Goal: Task Accomplishment & Management: Use online tool/utility

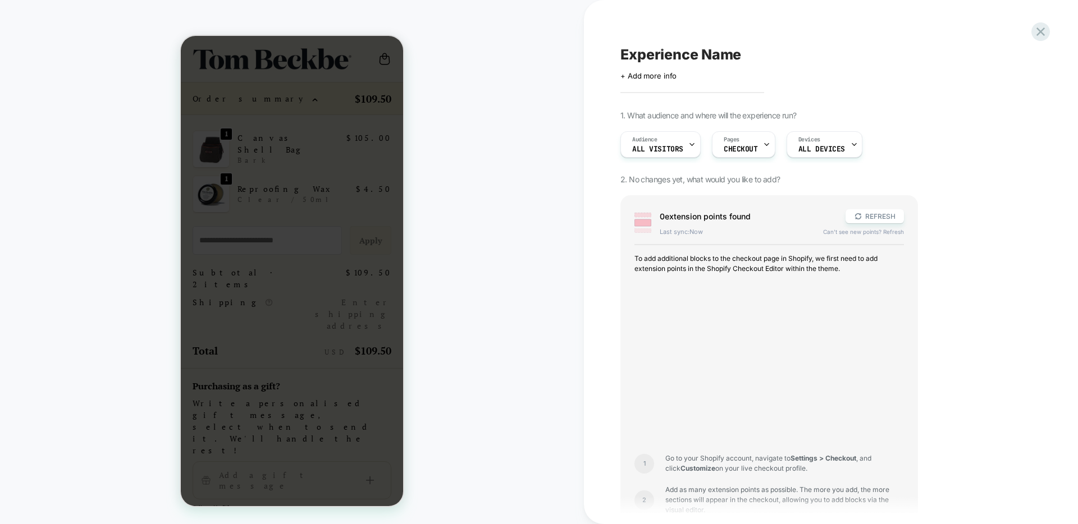
scroll to position [324, 0]
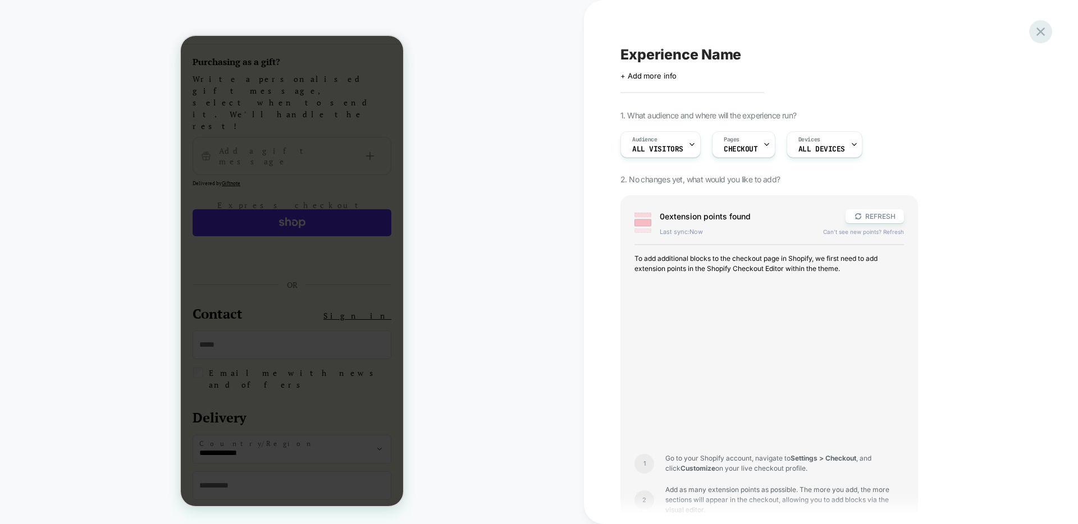
click at [1042, 31] on icon at bounding box center [1040, 31] width 15 height 15
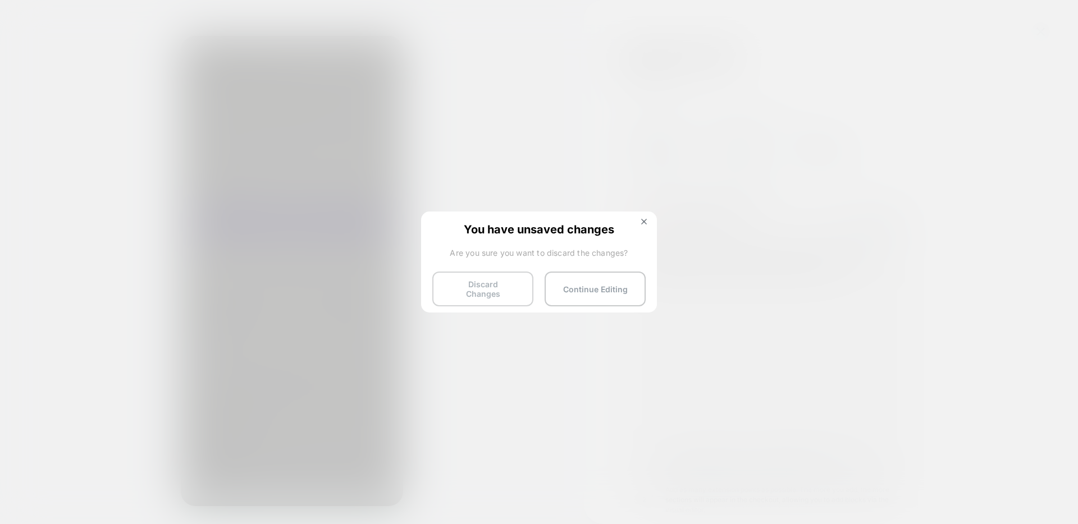
click at [478, 285] on button "Discard Changes" at bounding box center [482, 289] width 101 height 35
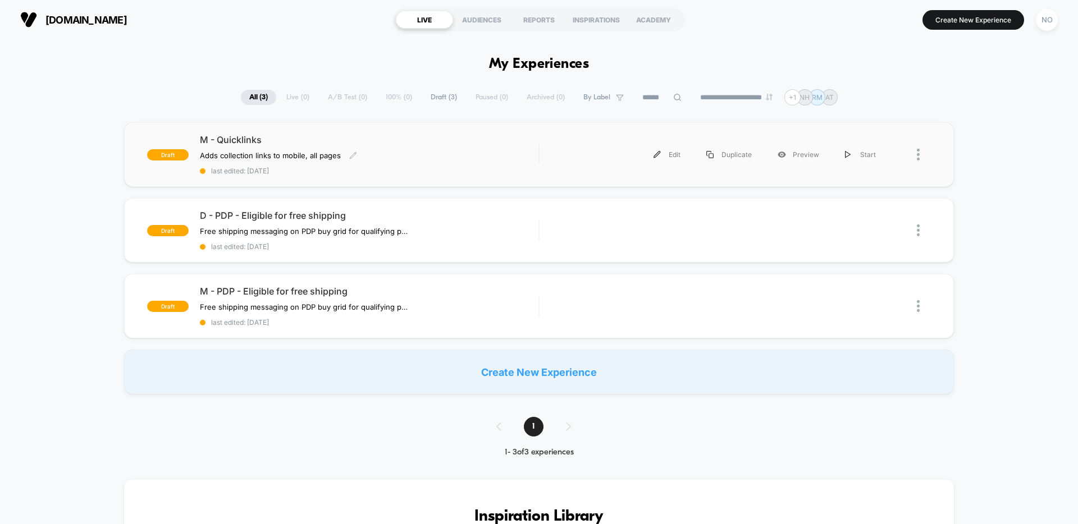
click at [238, 138] on span "M - Quicklinks" at bounding box center [369, 139] width 339 height 11
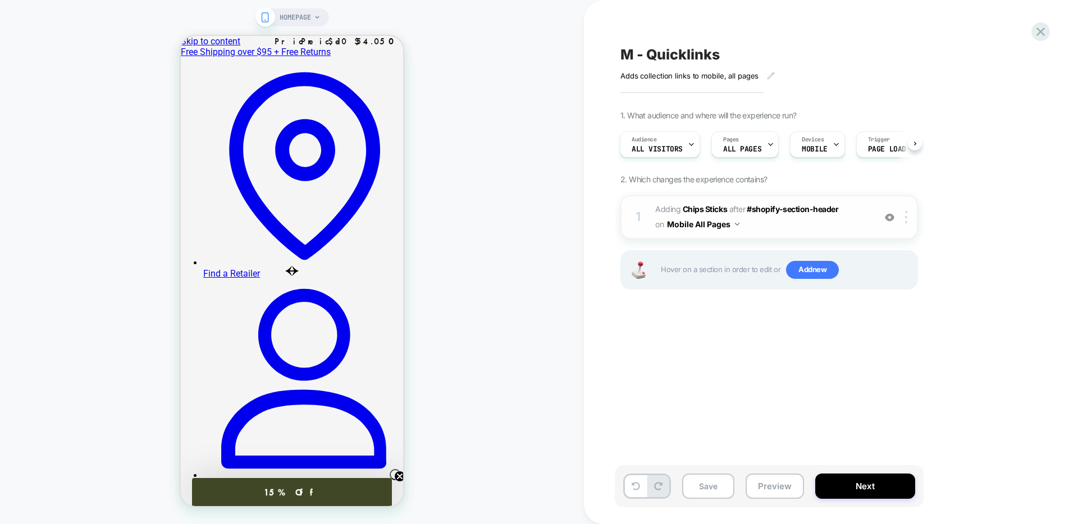
click at [765, 222] on span "#_loomi_addon_1758131534493 Adding Chips Sticks AFTER #shopify-section-header #…" at bounding box center [762, 217] width 214 height 30
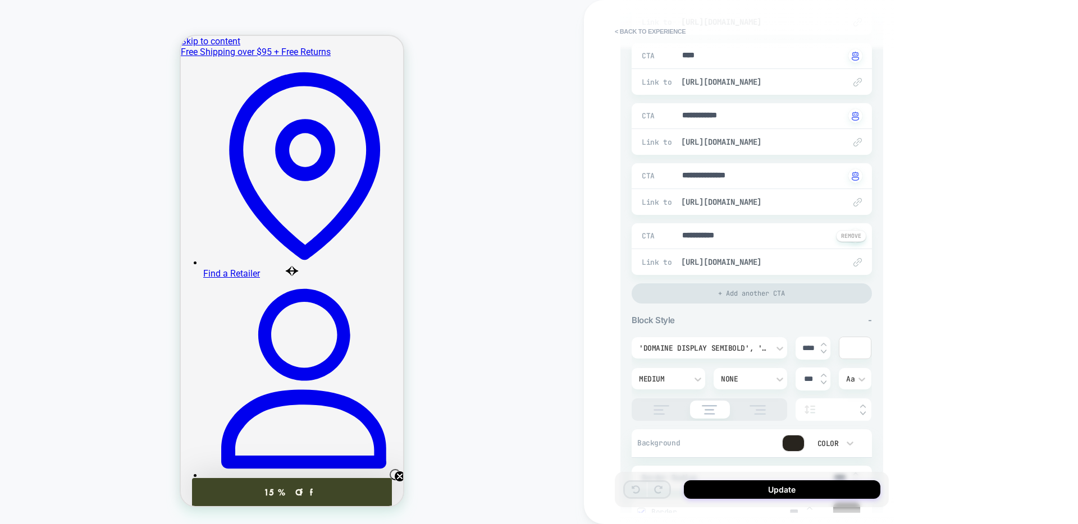
scroll to position [722, 0]
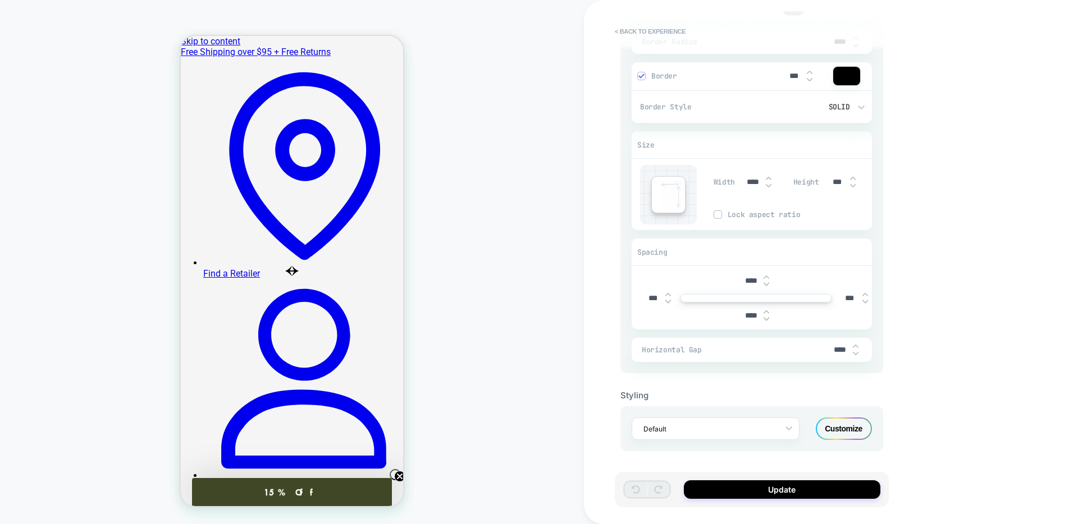
click at [847, 428] on div "Customize" at bounding box center [844, 429] width 56 height 22
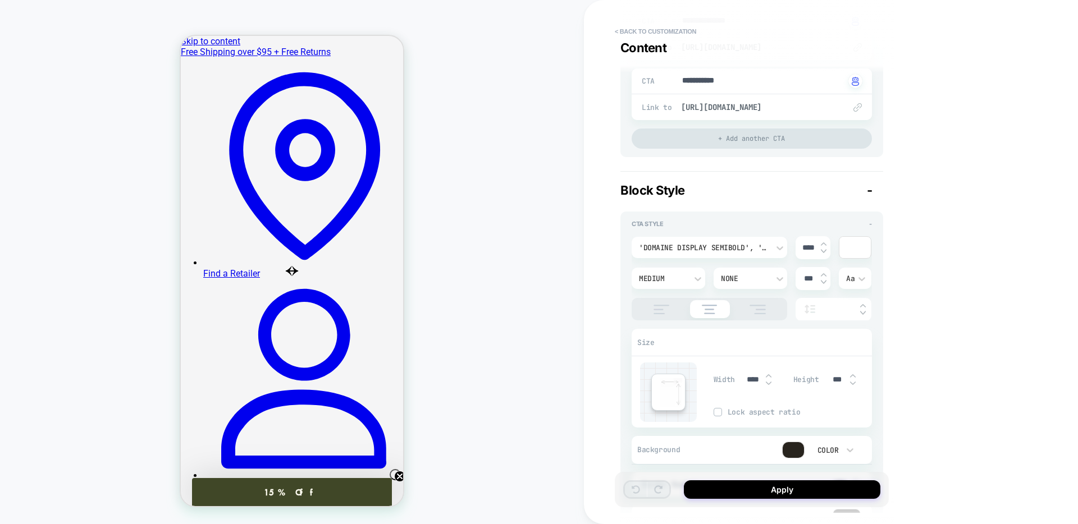
scroll to position [505, 0]
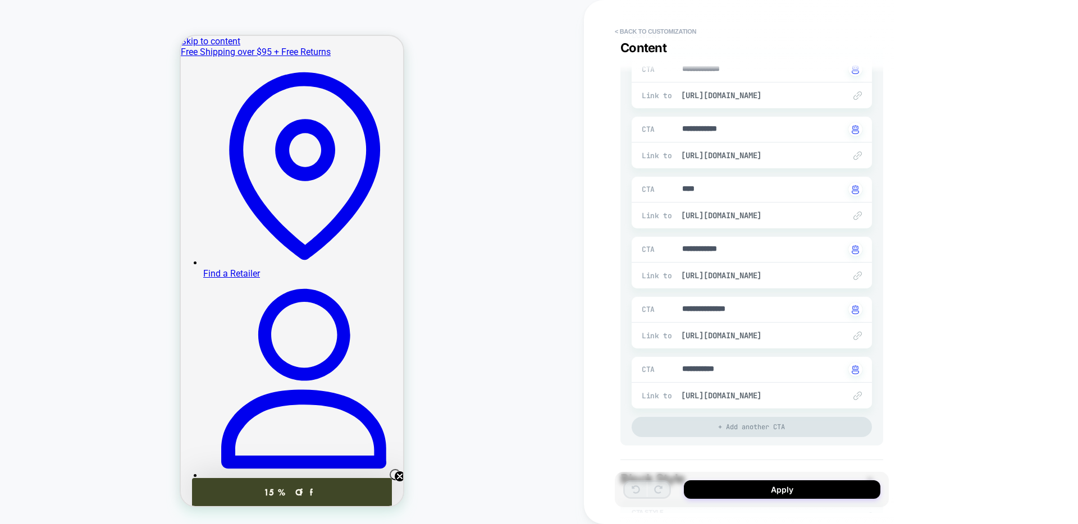
scroll to position [0, 0]
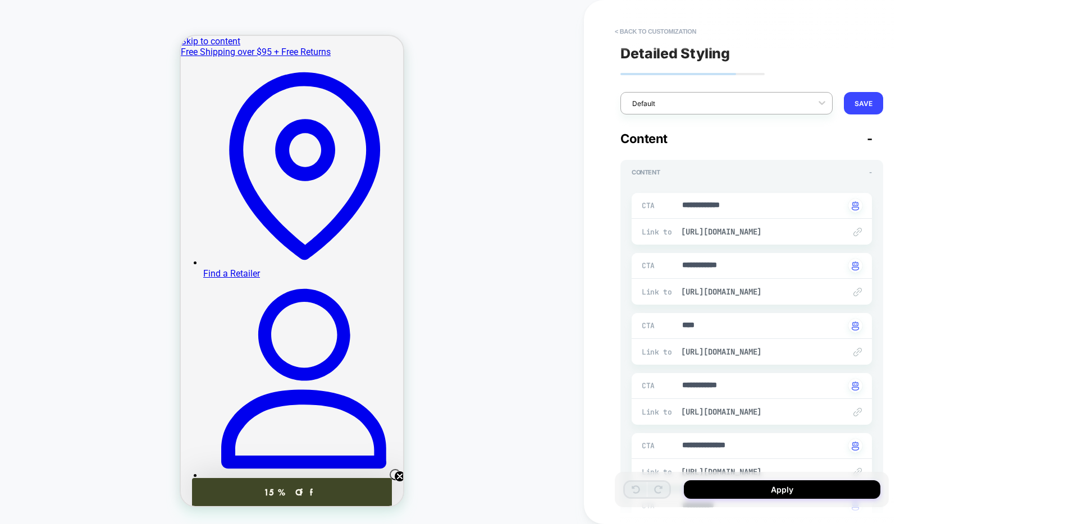
click at [804, 104] on div at bounding box center [719, 103] width 174 height 11
click at [998, 106] on div "**********" at bounding box center [831, 262] width 494 height 524
click at [626, 28] on button "< Back to customization" at bounding box center [655, 31] width 93 height 18
type textarea "*"
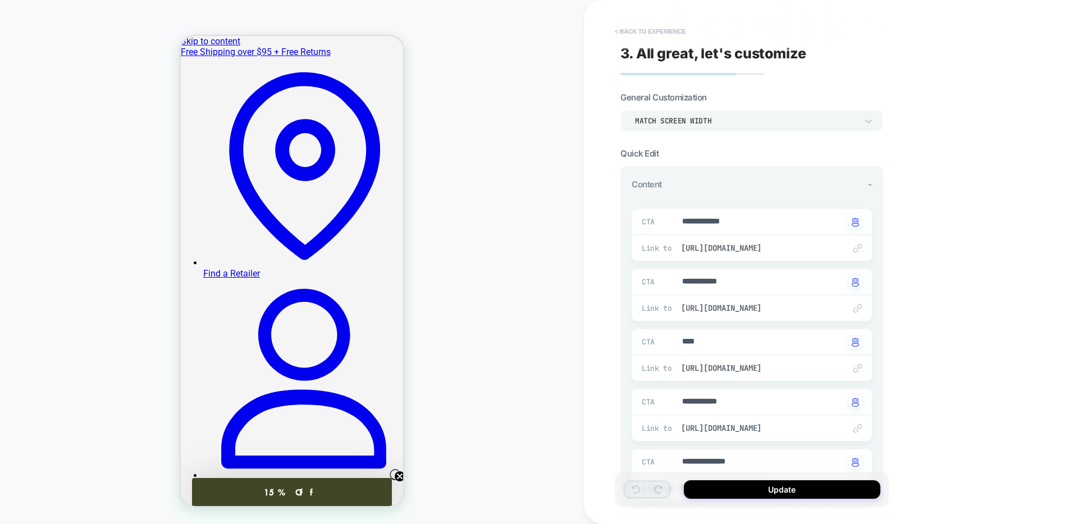
click at [635, 34] on button "< Back to experience" at bounding box center [650, 31] width 82 height 18
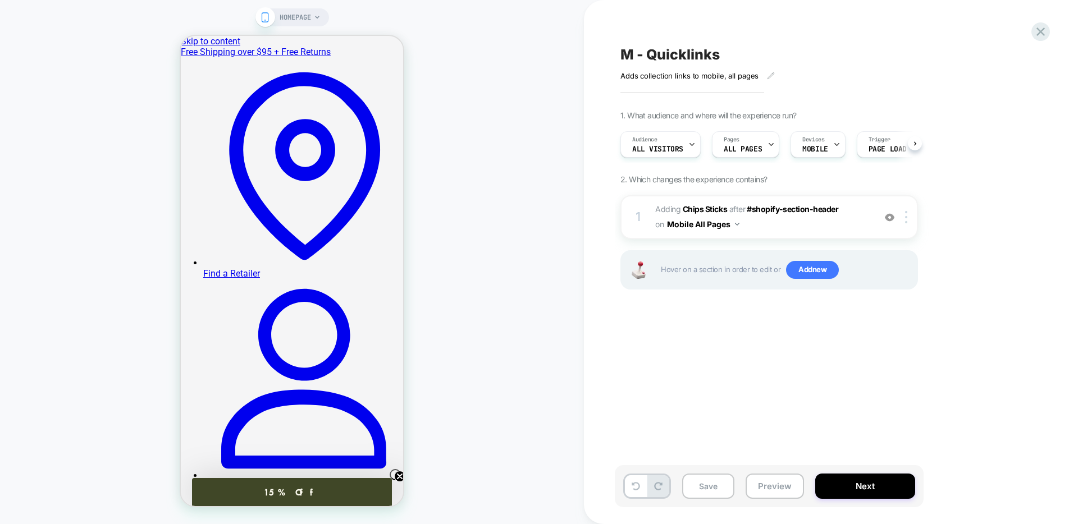
scroll to position [0, 1]
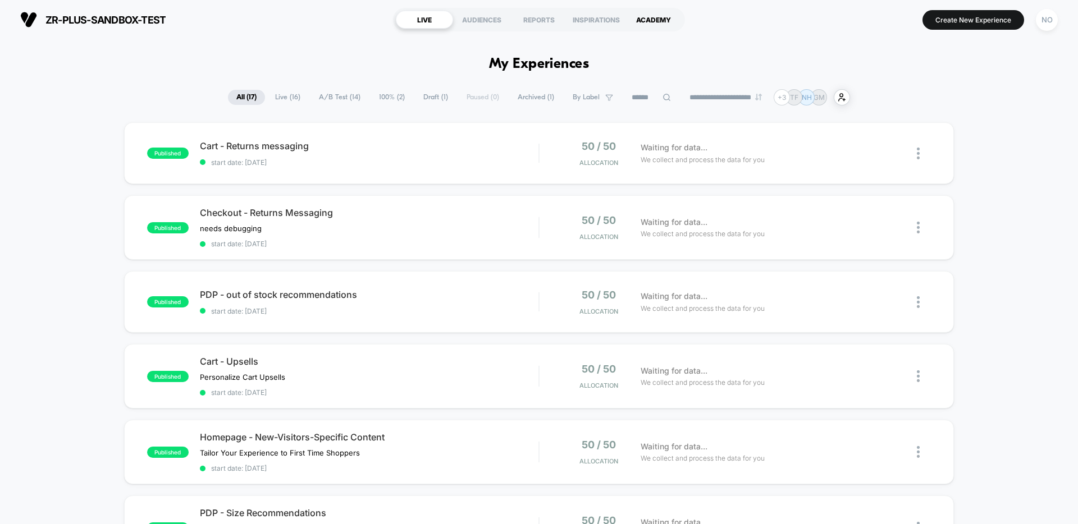
click at [659, 19] on div "ACADEMY" at bounding box center [653, 20] width 57 height 18
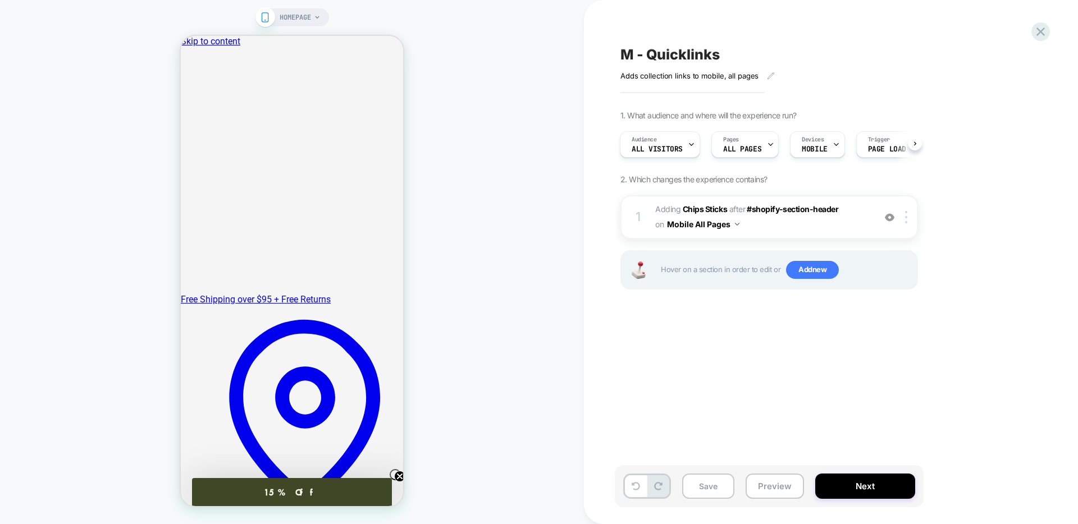
click at [671, 215] on span "#_loomi_addon_1758131534493 Adding Chips Sticks AFTER #shopify-section-header #…" at bounding box center [762, 217] width 214 height 30
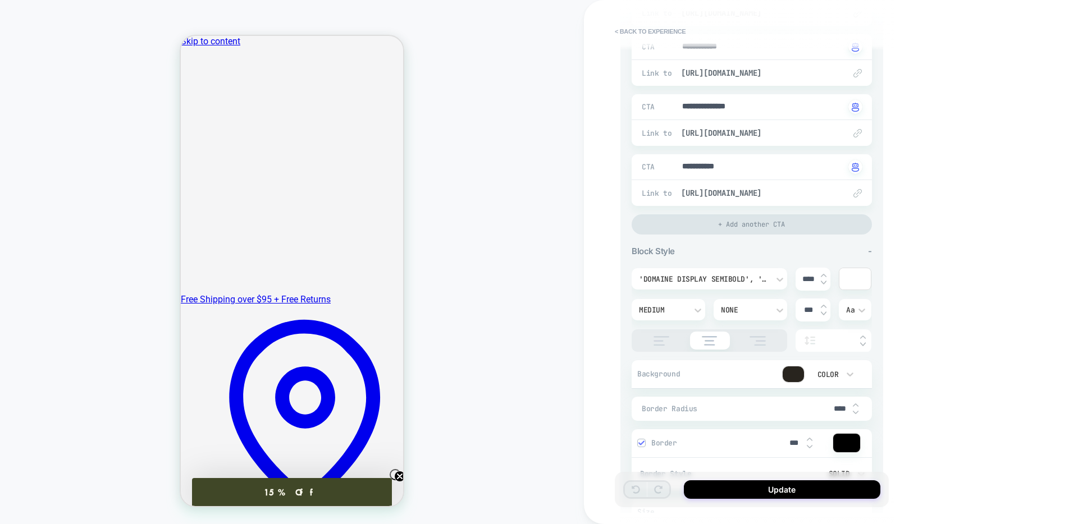
scroll to position [722, 0]
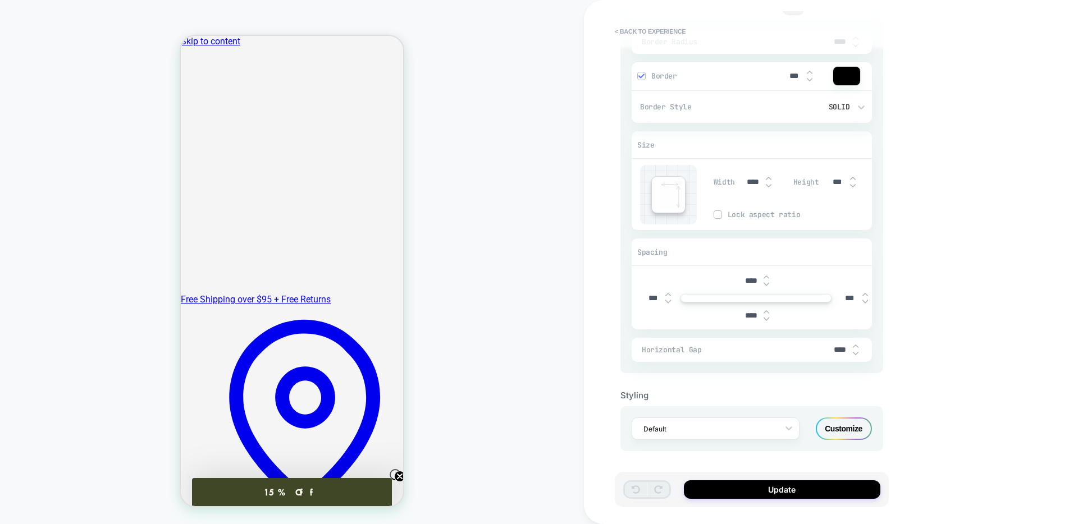
click at [844, 430] on div "Customize" at bounding box center [844, 429] width 56 height 22
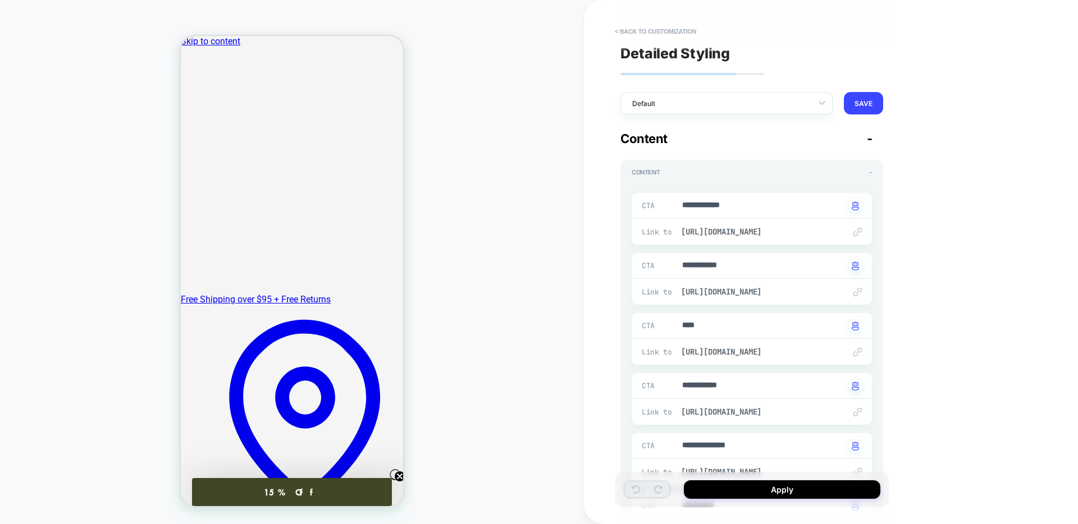
scroll to position [1, 0]
click at [822, 104] on icon at bounding box center [821, 102] width 7 height 4
click at [978, 100] on div "**********" at bounding box center [831, 262] width 494 height 524
click at [638, 28] on button "< Back to customization" at bounding box center [655, 31] width 93 height 18
type textarea "*"
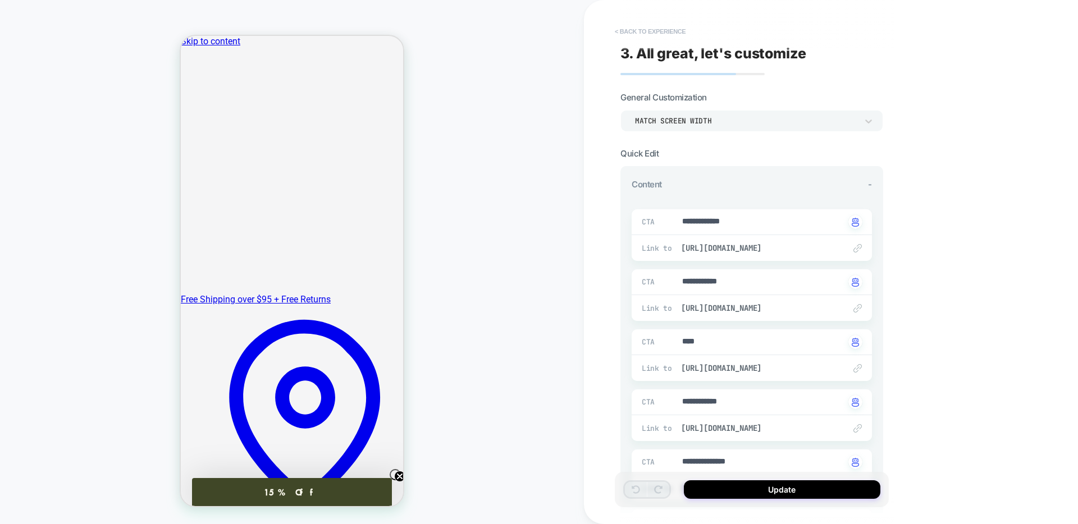
click at [667, 29] on button "< Back to experience" at bounding box center [650, 31] width 82 height 18
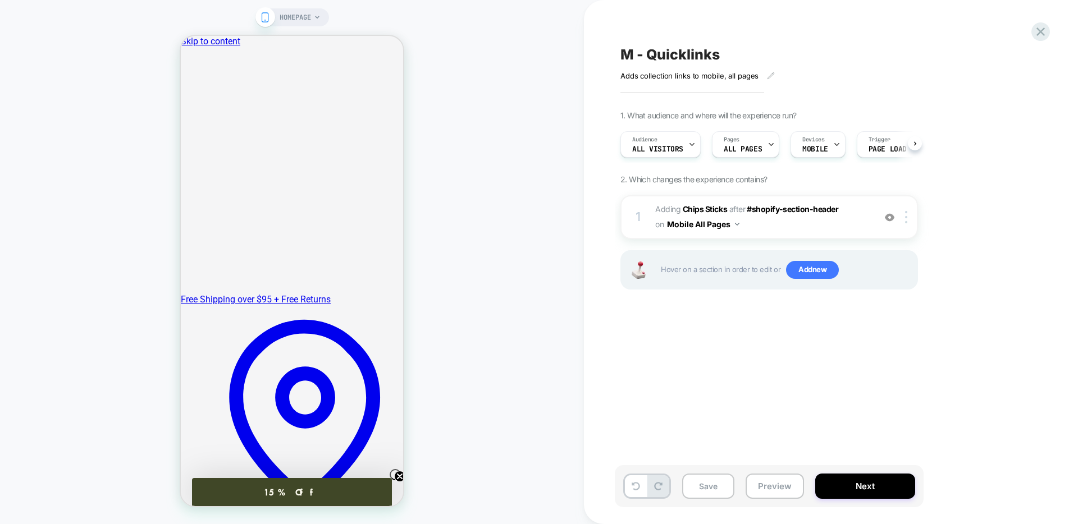
scroll to position [0, 1]
click at [906, 214] on img at bounding box center [906, 217] width 2 height 12
click at [1042, 31] on icon at bounding box center [1040, 31] width 15 height 15
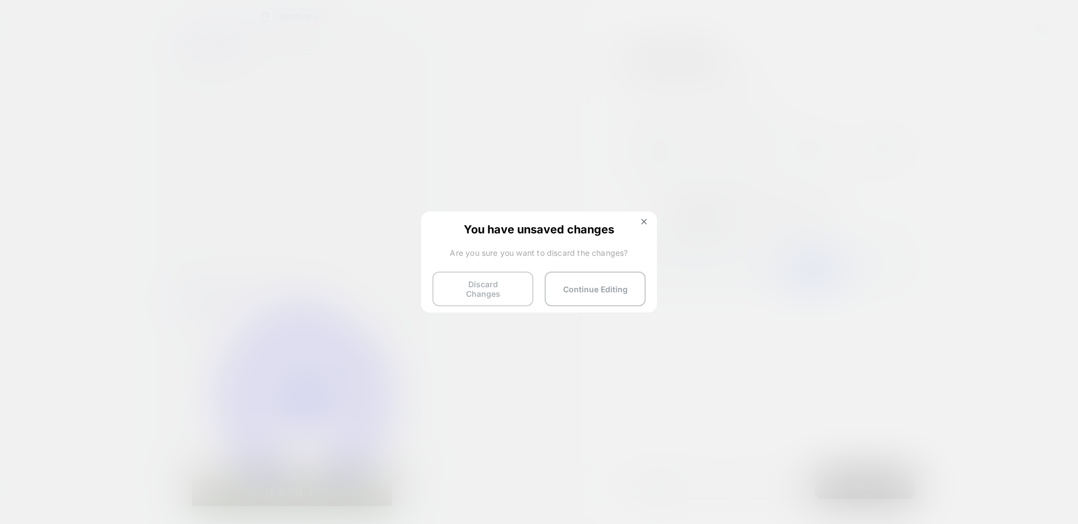
click at [493, 277] on button "Discard Changes" at bounding box center [482, 289] width 101 height 35
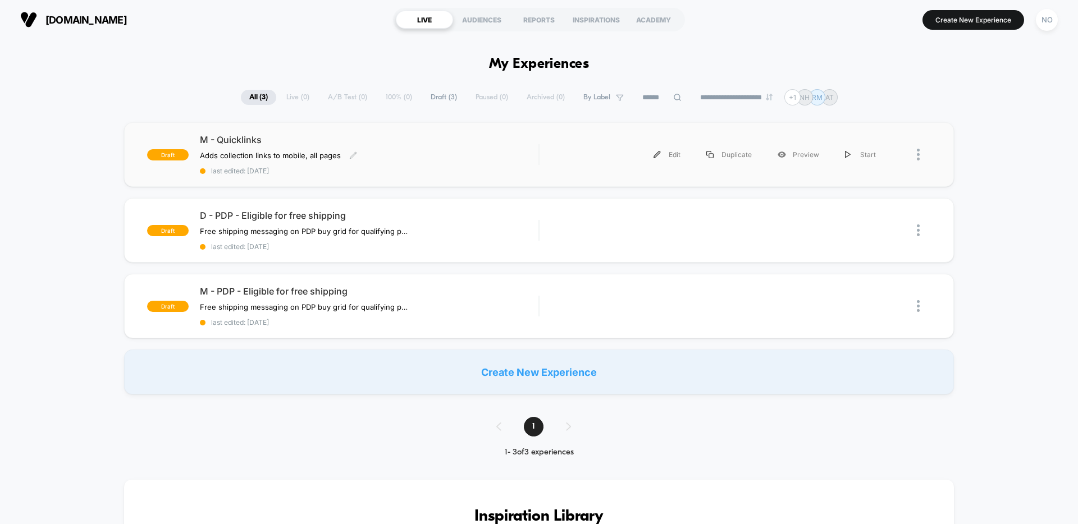
click at [376, 145] on span "M - Quicklinks" at bounding box center [369, 139] width 339 height 11
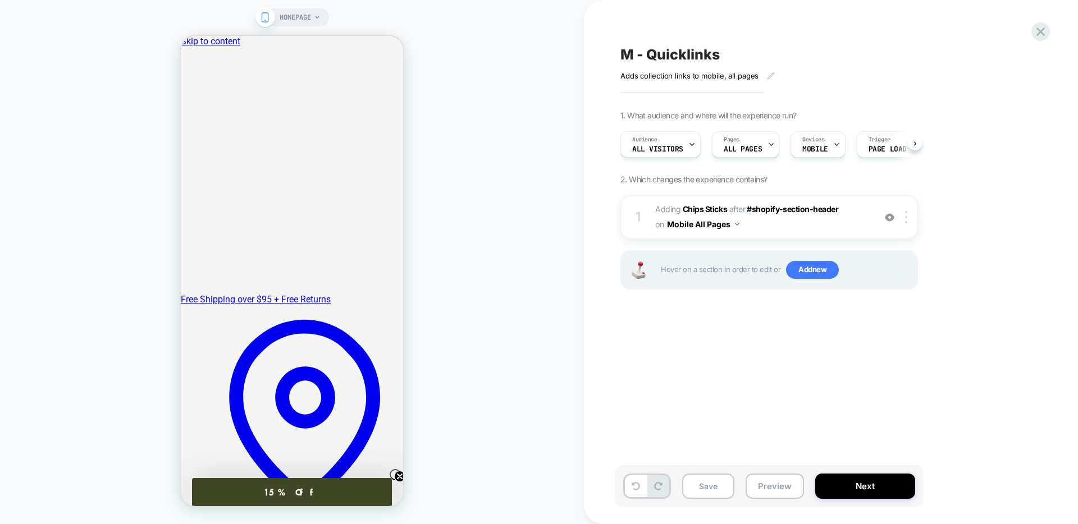
scroll to position [0, 1]
click at [806, 271] on span "Add new" at bounding box center [812, 270] width 53 height 18
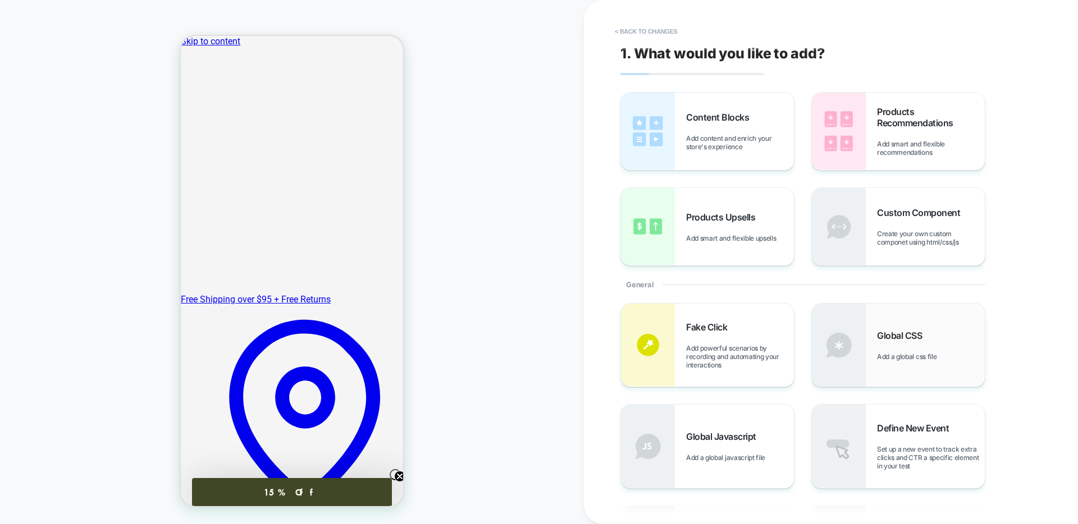
click at [926, 321] on div "Global CSS Add a global css file" at bounding box center [898, 345] width 173 height 83
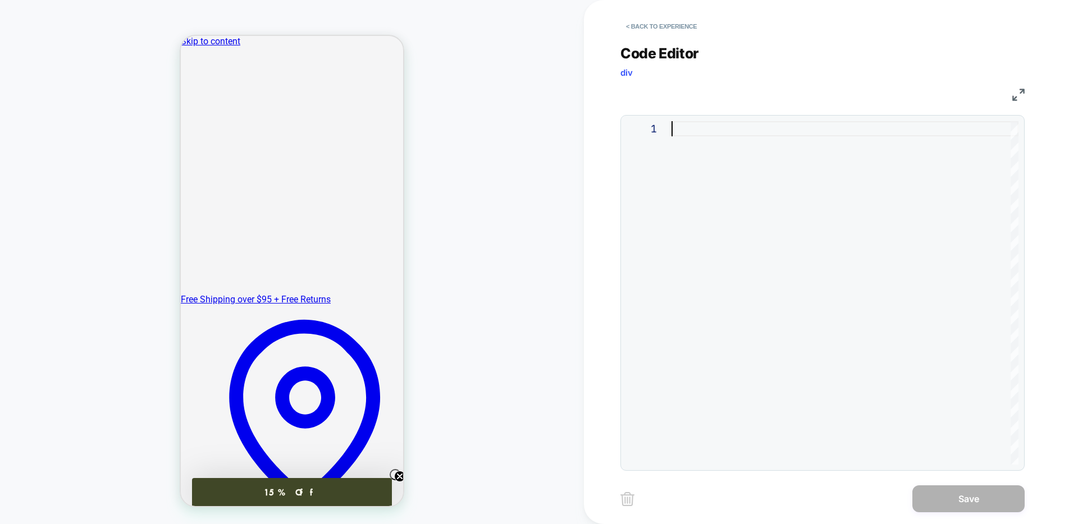
click at [690, 126] on div at bounding box center [844, 293] width 347 height 344
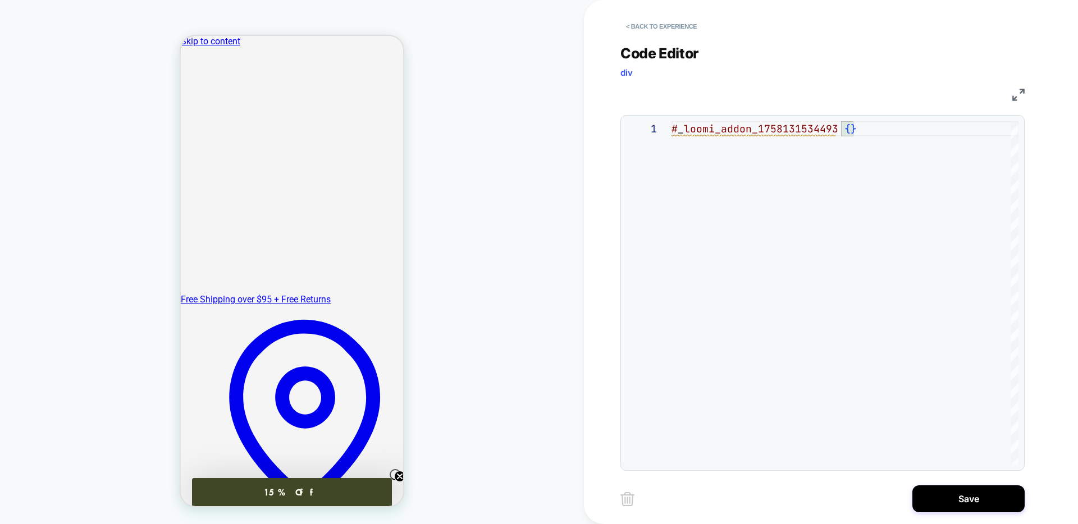
scroll to position [15, 24]
drag, startPoint x: 717, startPoint y: 149, endPoint x: 716, endPoint y: 143, distance: 6.8
click at [717, 149] on div at bounding box center [844, 143] width 347 height 15
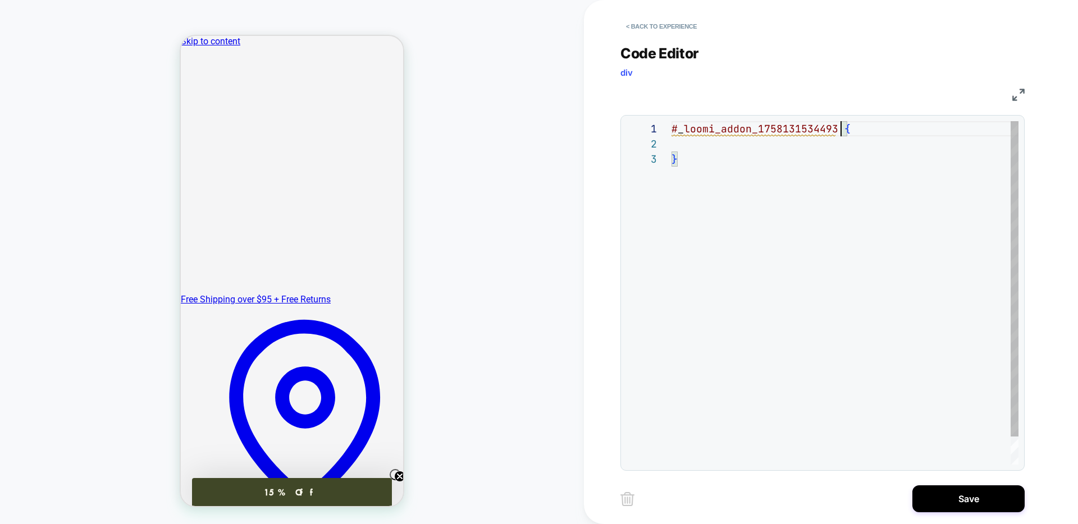
click at [841, 129] on div "# _ loomi_addon_1758131534493 { }" at bounding box center [844, 308] width 347 height 374
click at [780, 143] on div "# _ loomi_addon_1758131534493 { }" at bounding box center [844, 308] width 347 height 374
click at [842, 130] on div "# _ loomi_addon_1758131534493 { a:hover }" at bounding box center [844, 308] width 347 height 374
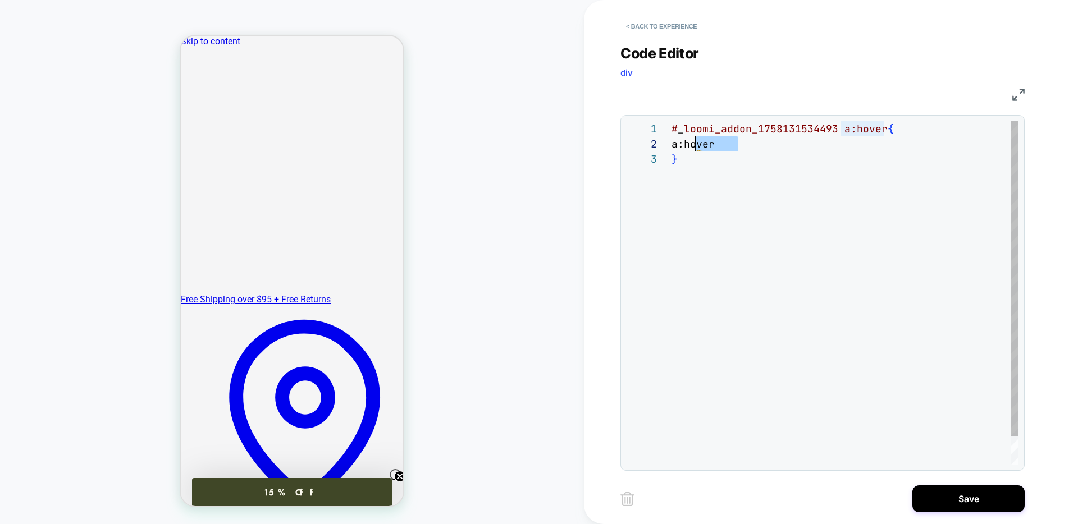
drag, startPoint x: 728, startPoint y: 143, endPoint x: 693, endPoint y: 141, distance: 34.3
click at [693, 141] on div "# _ loomi_addon_1758131534493 a:hover { a:hover }" at bounding box center [844, 308] width 347 height 374
click at [765, 140] on div "# _ loomi_addon_1758131534493 a:hover { color: #FDFBF4 ; }" at bounding box center [844, 315] width 347 height 389
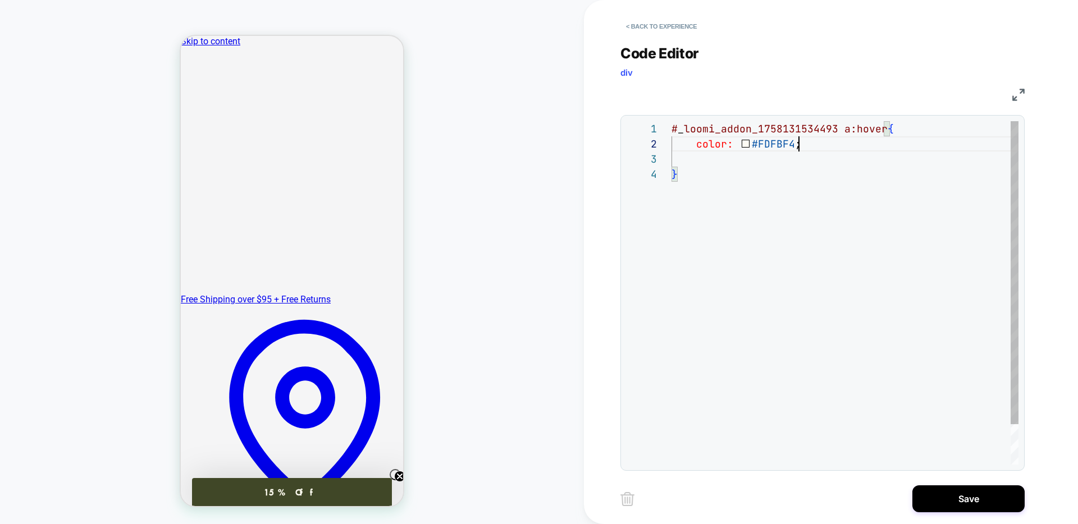
scroll to position [15, 127]
click at [822, 136] on div "# _ loomi_addon_1758131534493 a:hover { color: #FDFBF4 ; }" at bounding box center [844, 315] width 347 height 389
click at [747, 156] on div "# _ loomi_addon_1758131534493 a:hover { color: #FDFBF4 ; }" at bounding box center [844, 315] width 347 height 389
click at [835, 154] on div "# _ loomi_addon_1758131534493 a:hover { color: #FDFBF4 ; }" at bounding box center [844, 315] width 347 height 389
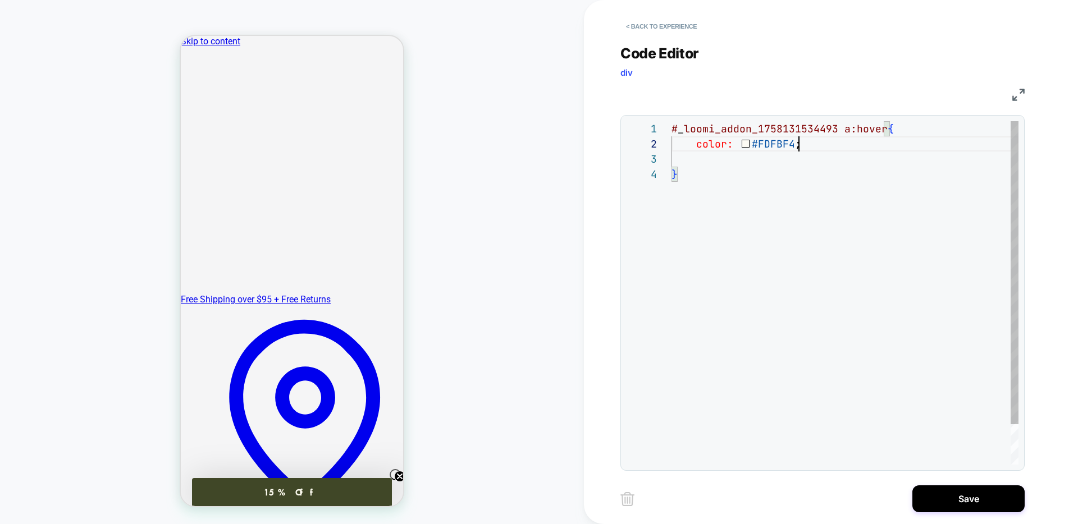
click at [828, 149] on div "# _ loomi_addon_1758131534493 a:hover { color: #FDFBF4 ; }" at bounding box center [844, 315] width 347 height 389
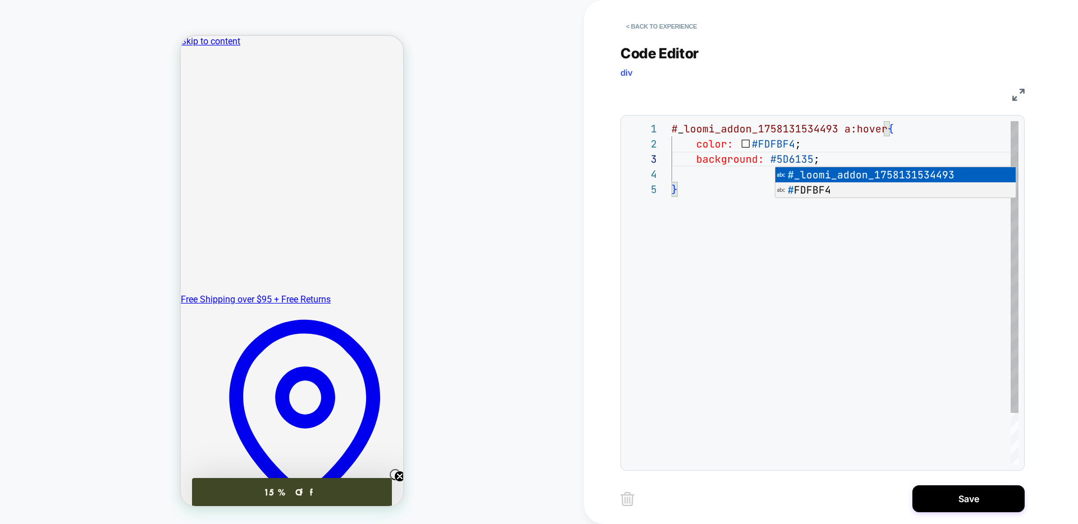
scroll to position [30, 115]
click at [682, 161] on div "# _ loomi_addon_1758131534493 a:hover { color: #FDFBF4 ; background: #5D6135 ; }" at bounding box center [844, 323] width 347 height 404
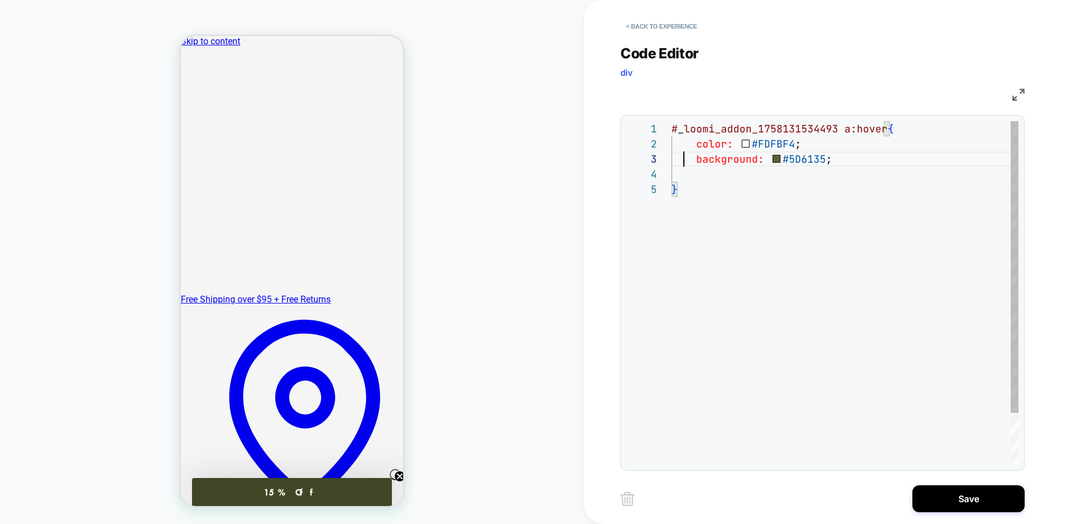
scroll to position [45, 0]
click at [676, 176] on div at bounding box center [844, 174] width 347 height 15
type textarea "**********"
click at [991, 494] on button "Save" at bounding box center [968, 499] width 112 height 27
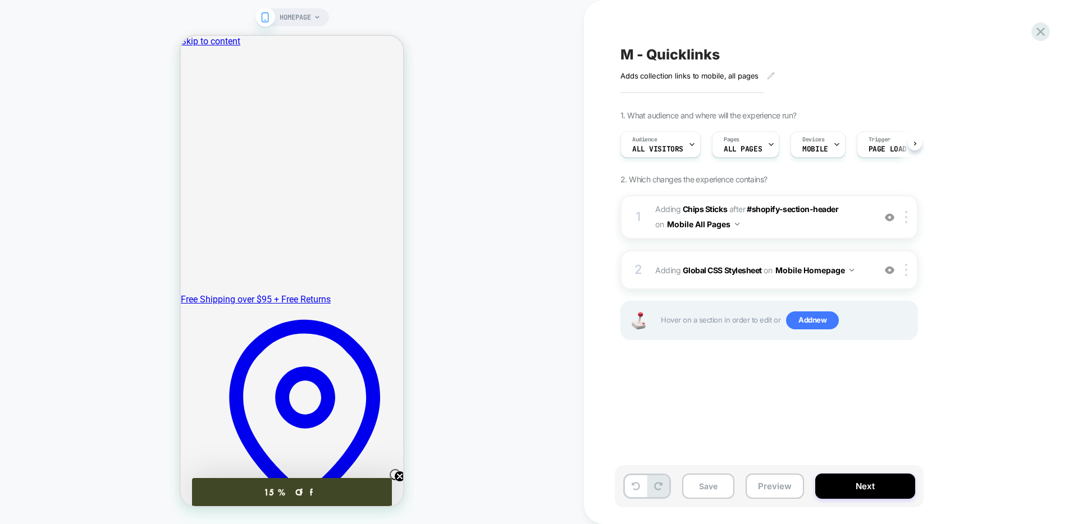
scroll to position [0, 1]
click at [747, 217] on span "#_loomi_addon_1758131534493 Adding Chips Sticks AFTER #shopify-section-header #…" at bounding box center [762, 217] width 214 height 30
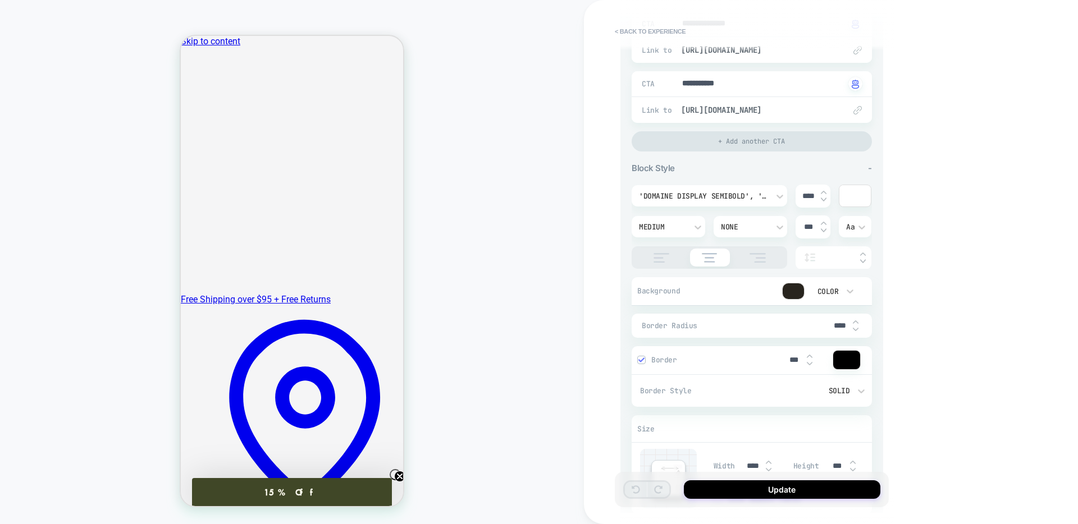
scroll to position [422, 0]
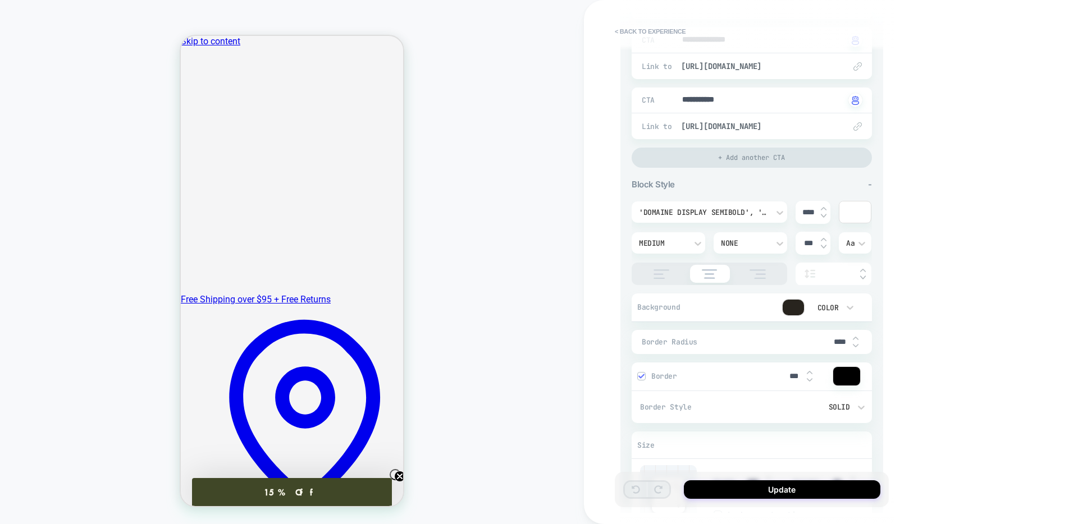
click at [854, 214] on div at bounding box center [854, 212] width 31 height 21
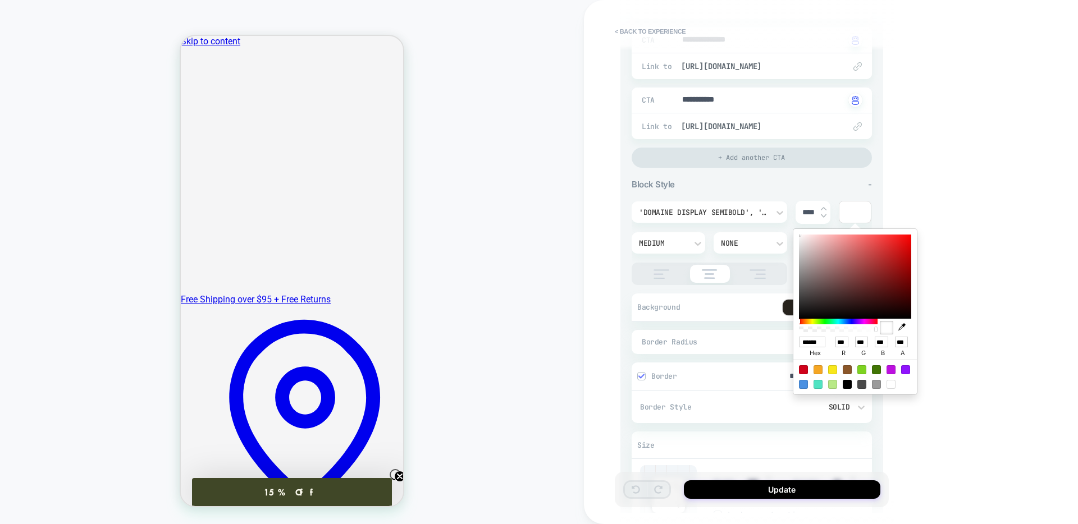
click at [813, 342] on input "******" at bounding box center [812, 342] width 26 height 11
paste input
type textarea "*"
type input "******"
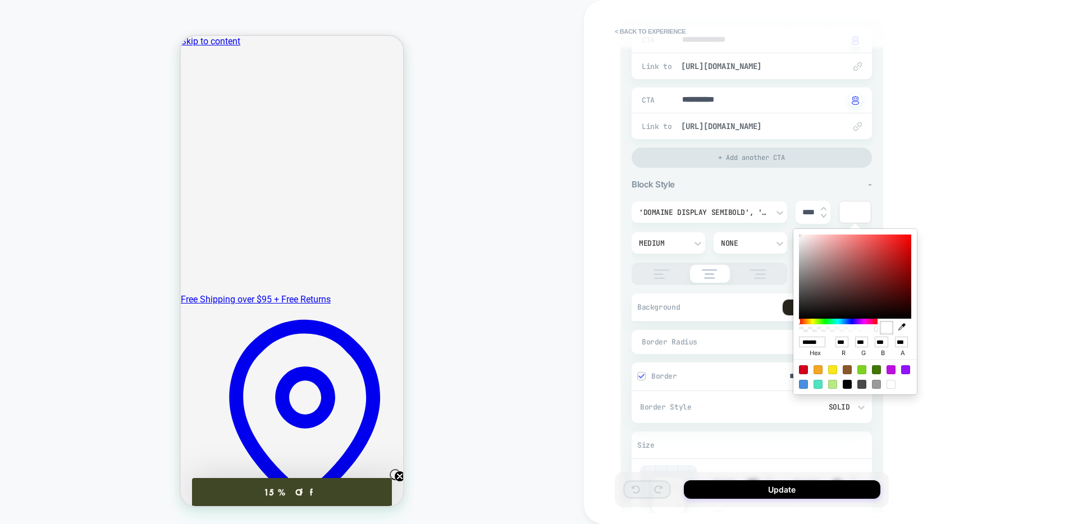
type input "**"
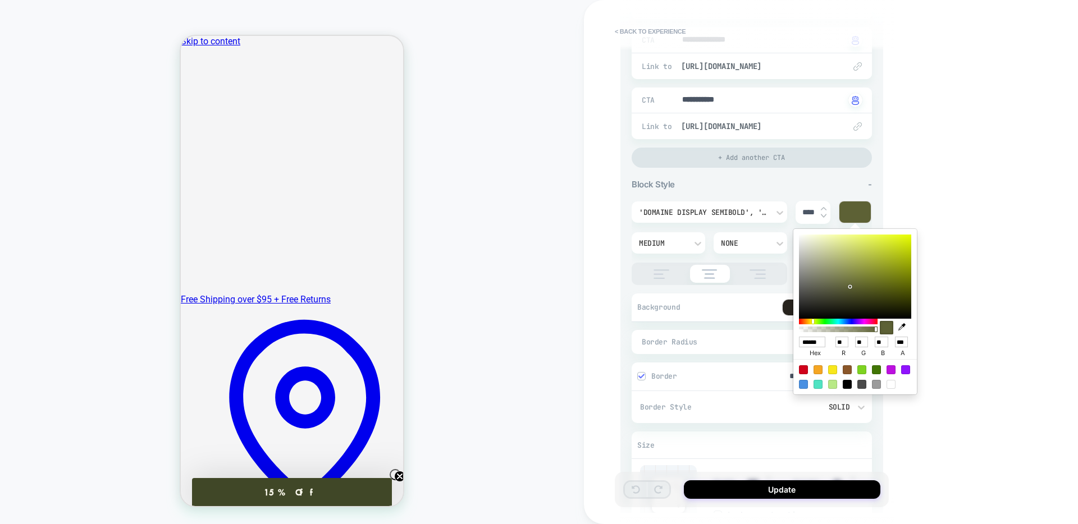
type textarea "*"
type input "******"
type input "***"
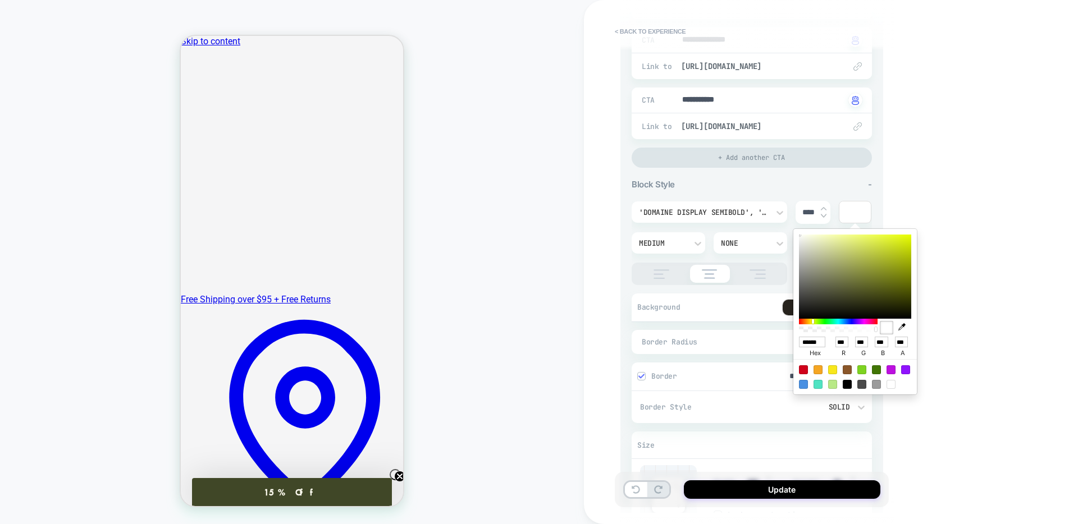
scroll to position [0, 0]
click at [812, 341] on input "******" at bounding box center [812, 342] width 26 height 11
paste input
type textarea "*"
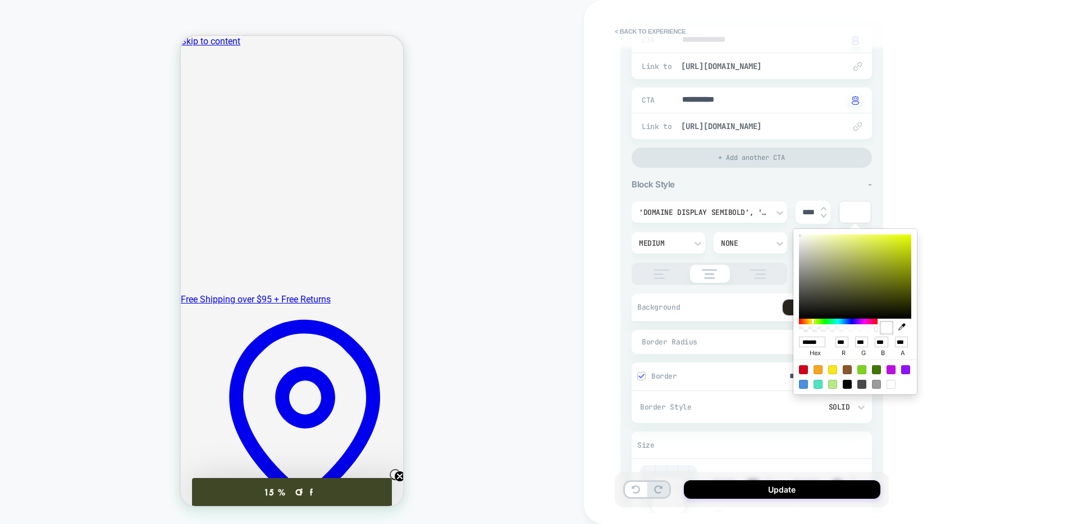
type input "******"
type input "***"
type textarea "*"
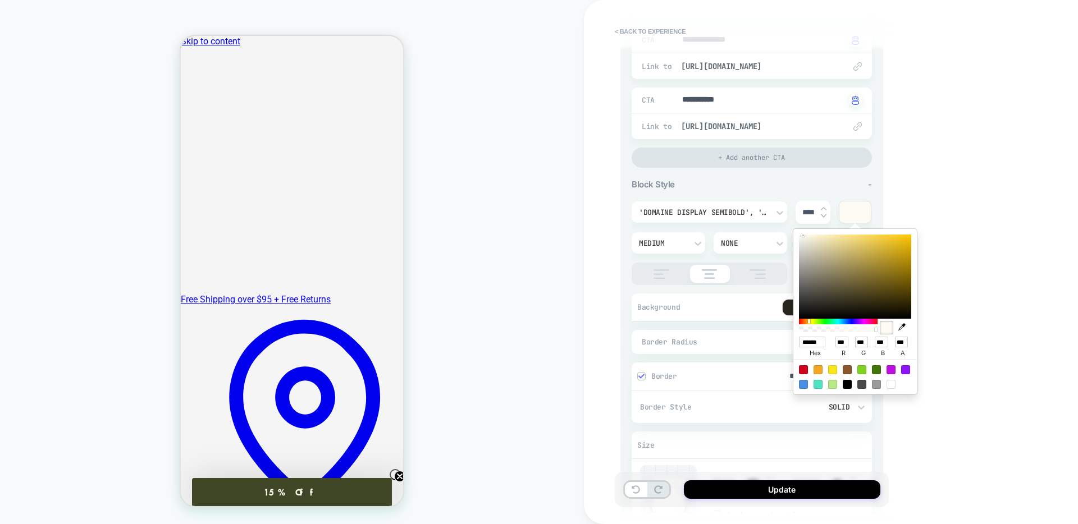
scroll to position [0, 3]
type input "******"
click at [955, 332] on div "**********" at bounding box center [831, 262] width 494 height 524
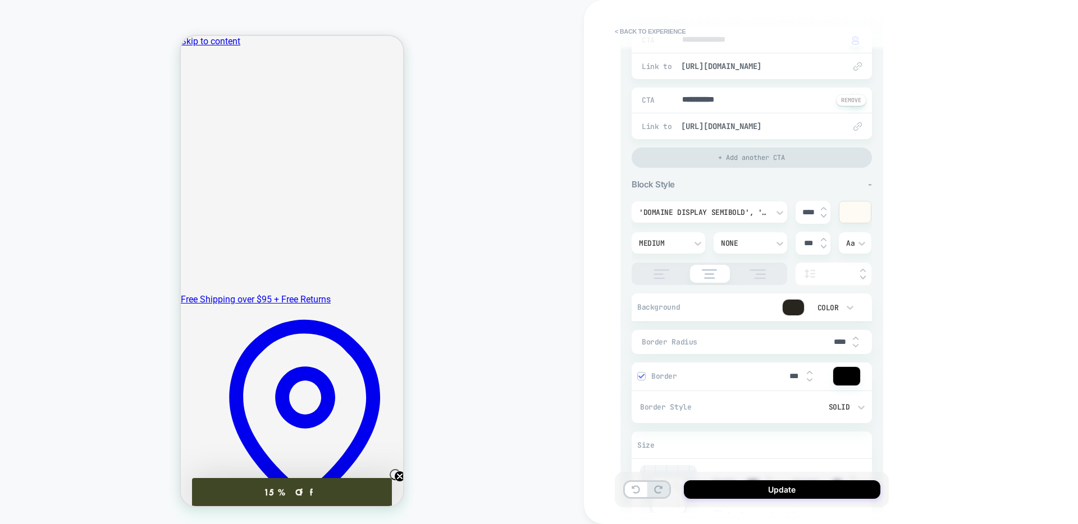
type textarea "*"
click at [830, 301] on div "Color" at bounding box center [832, 307] width 56 height 21
click at [781, 307] on div at bounding box center [539, 262] width 1078 height 524
click at [789, 305] on div at bounding box center [793, 308] width 21 height 16
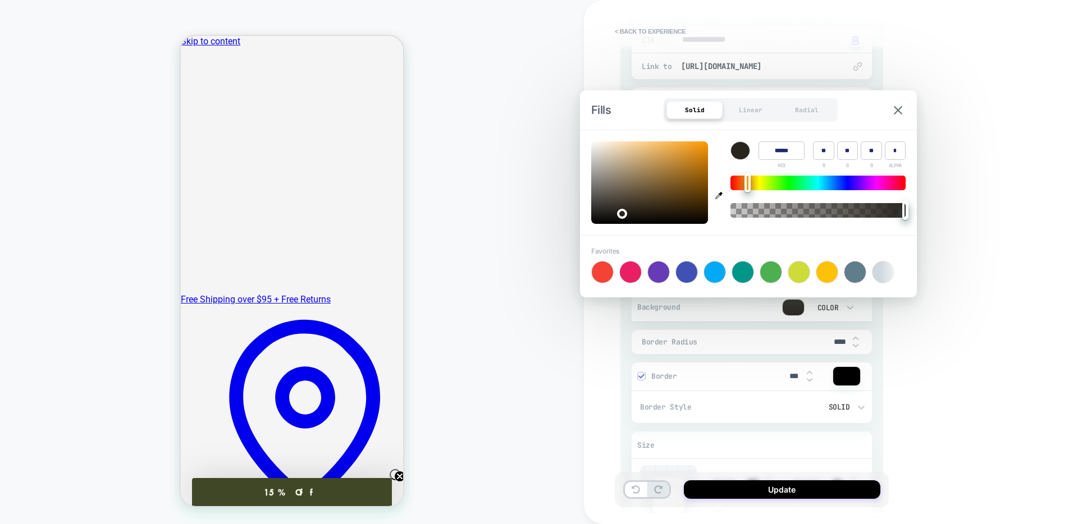
click at [787, 308] on div at bounding box center [793, 308] width 21 height 16
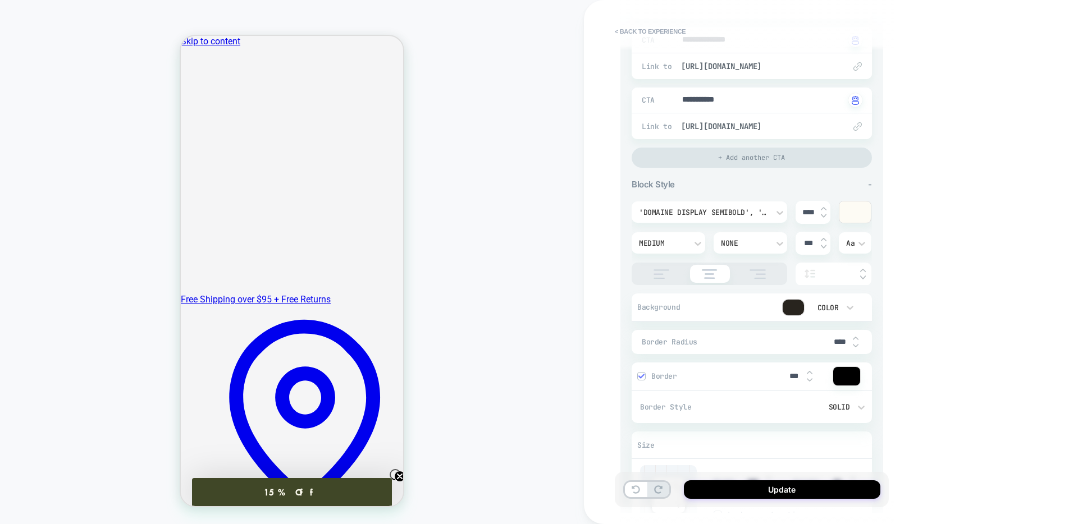
click at [798, 307] on div at bounding box center [793, 308] width 21 height 16
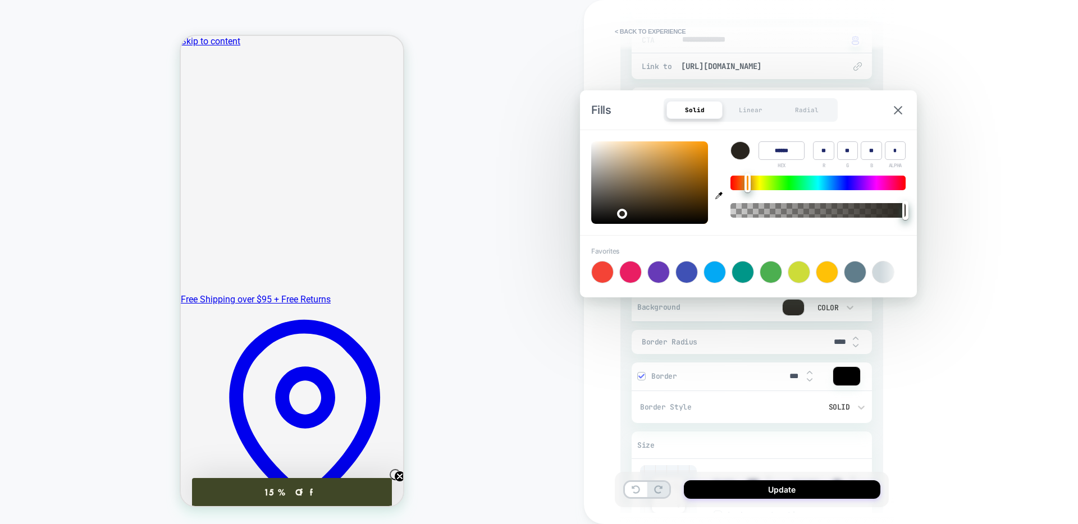
click at [779, 149] on input "******" at bounding box center [781, 150] width 46 height 19
paste input
type input "******"
type input "**"
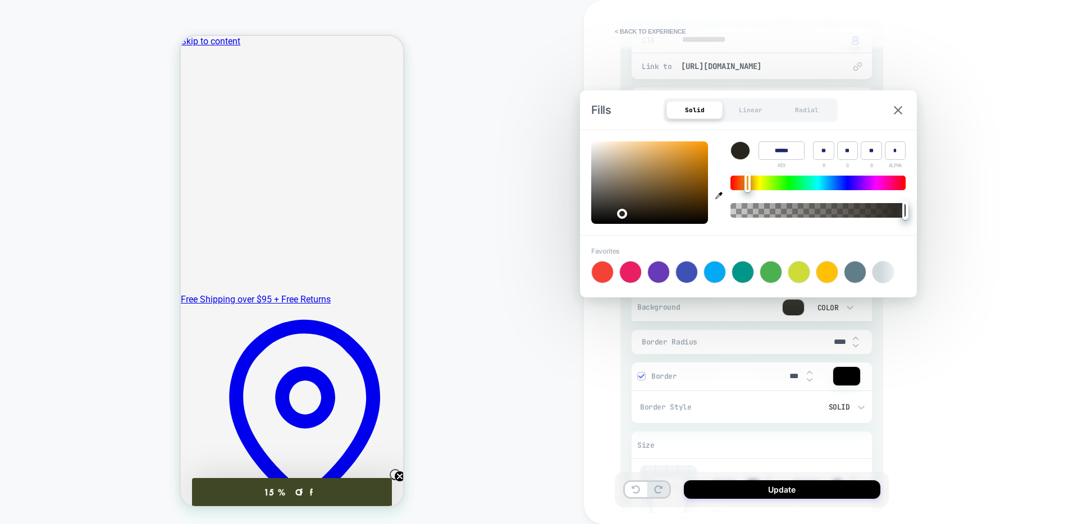
type input "**"
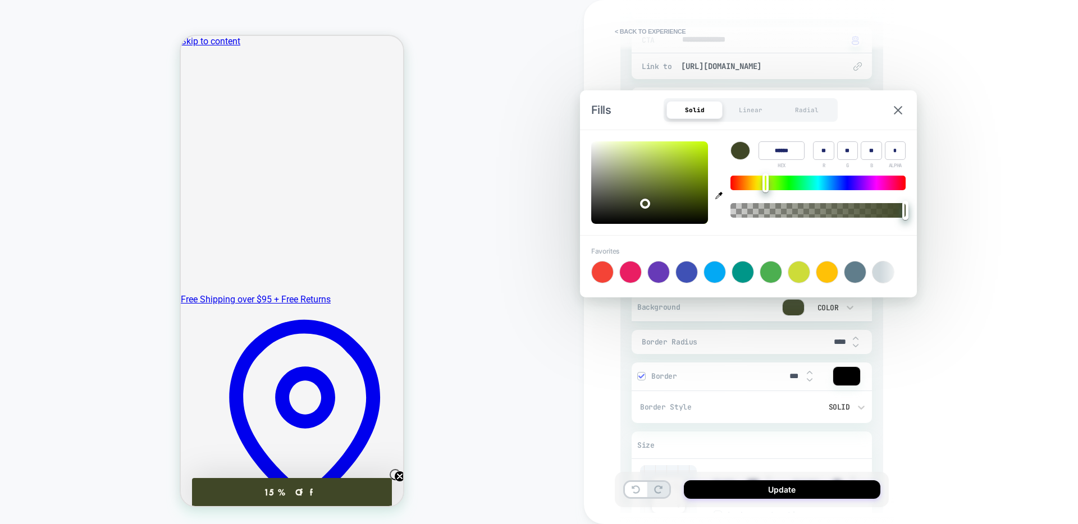
type textarea "*"
type input "******"
click at [998, 136] on div "**********" at bounding box center [831, 262] width 494 height 524
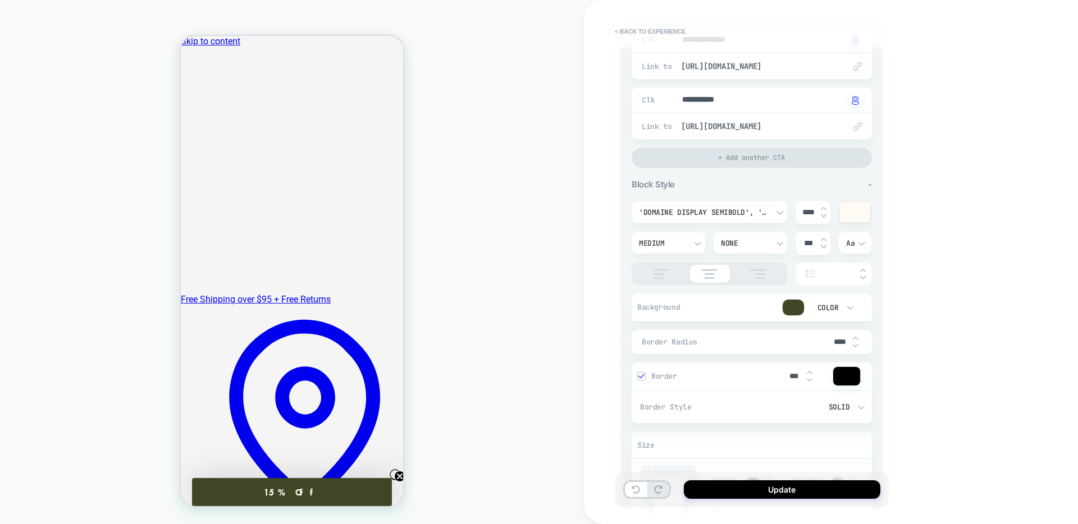
click at [839, 373] on div at bounding box center [846, 376] width 27 height 19
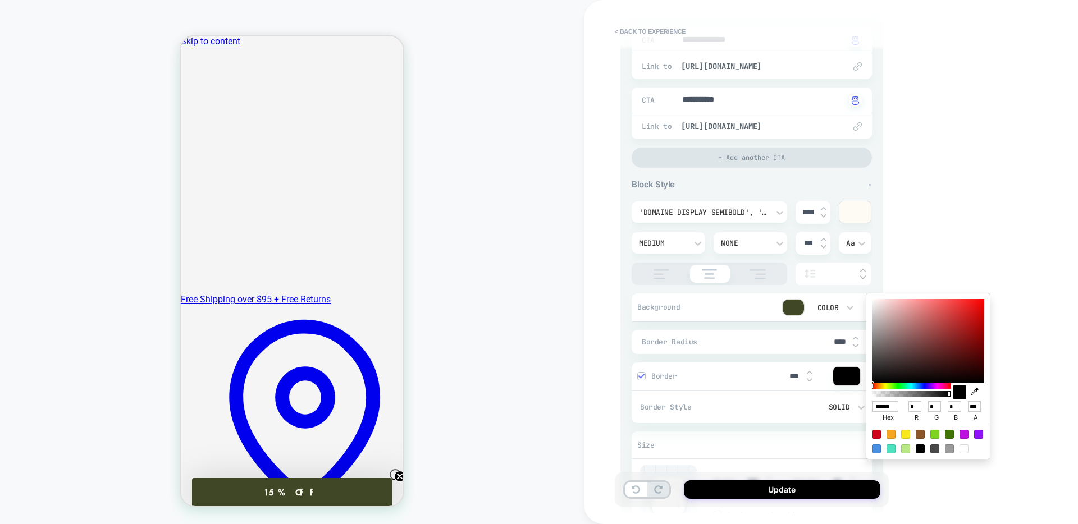
click at [890, 407] on input "******" at bounding box center [885, 406] width 26 height 11
paste input
type textarea "*"
type input "******"
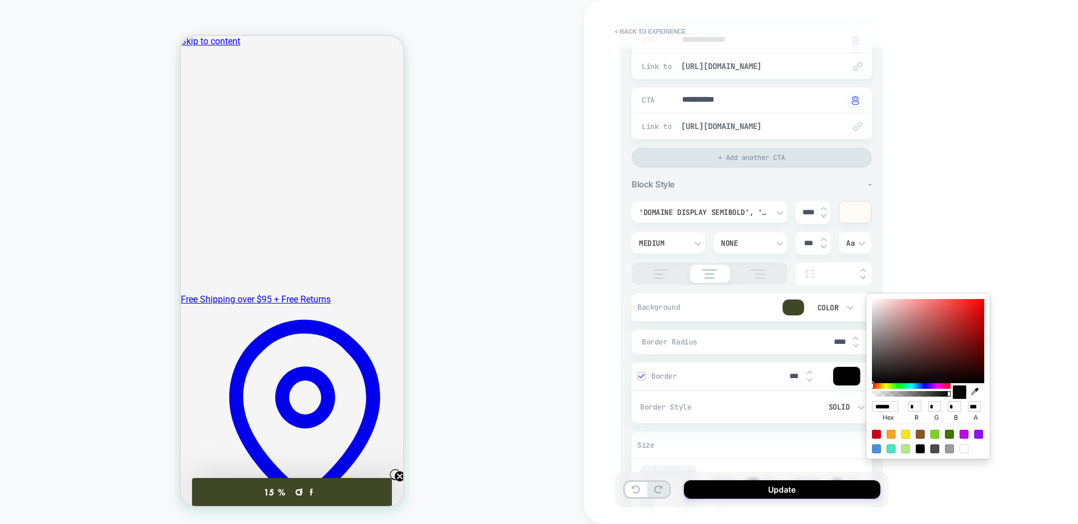
type input "**"
type textarea "*"
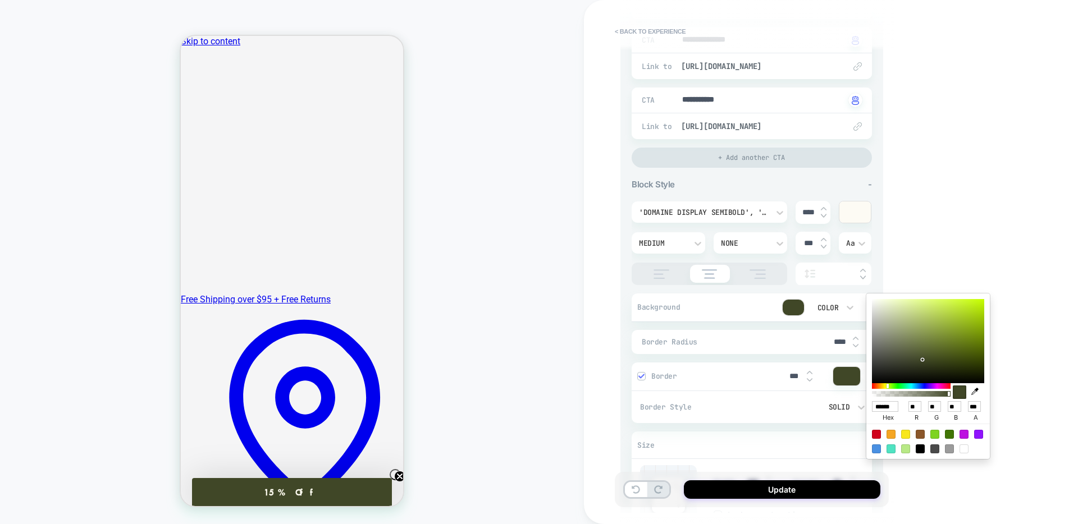
type input "******"
click at [644, 374] on div at bounding box center [641, 376] width 7 height 7
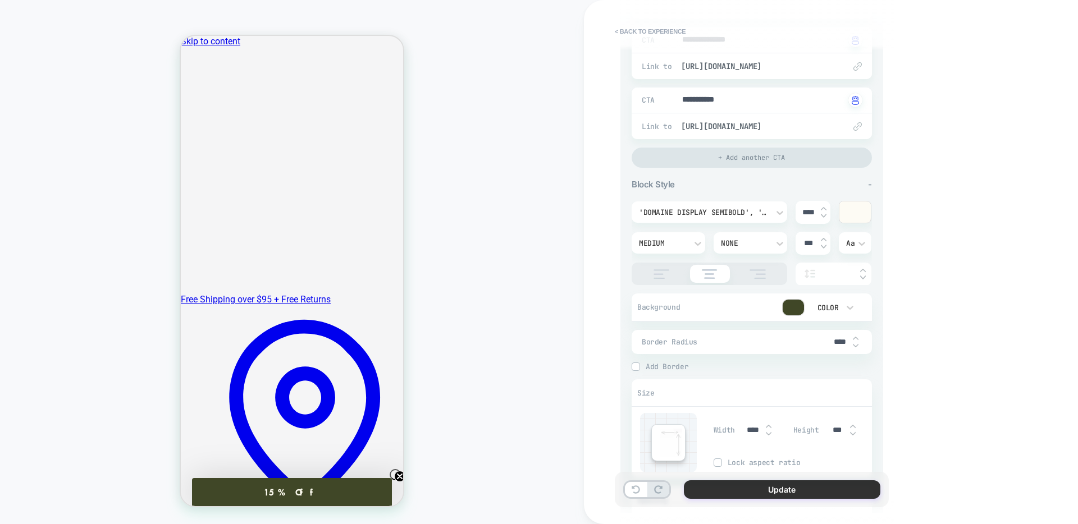
click at [845, 489] on button "Update" at bounding box center [782, 490] width 196 height 19
type textarea "*"
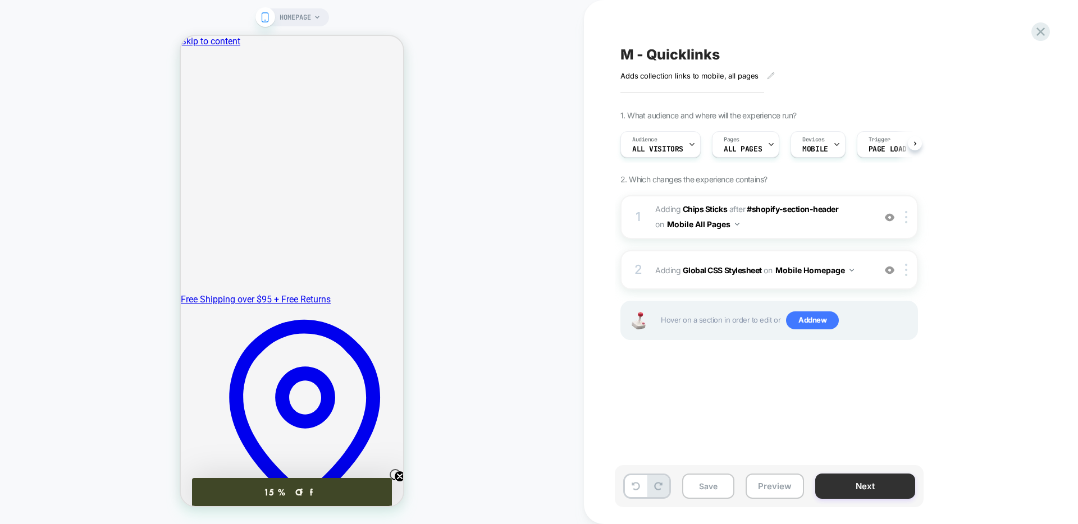
scroll to position [0, 1]
click at [700, 479] on button "Save" at bounding box center [708, 486] width 52 height 25
click at [778, 480] on button "Preview" at bounding box center [775, 486] width 58 height 25
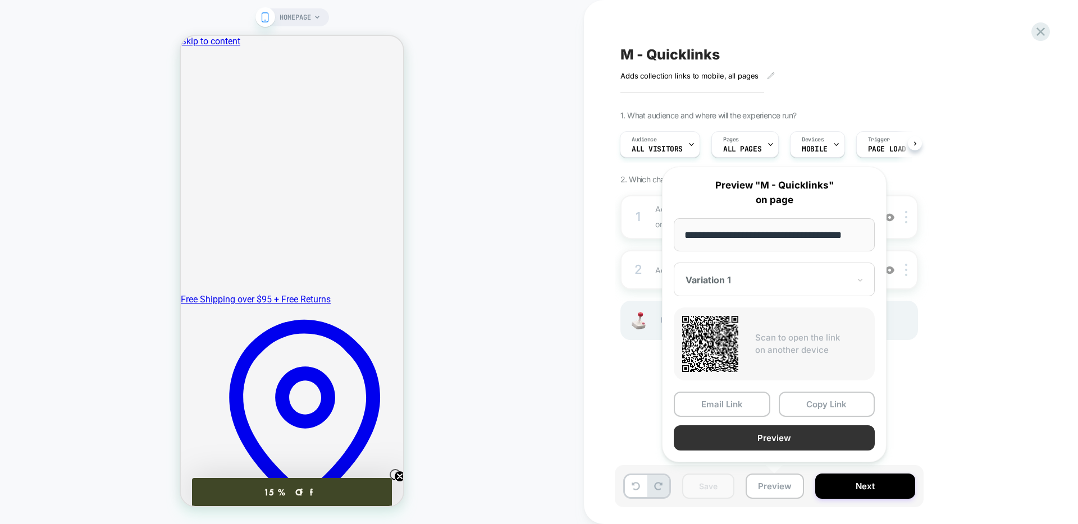
scroll to position [0, 0]
click at [764, 444] on button "Preview" at bounding box center [774, 438] width 201 height 25
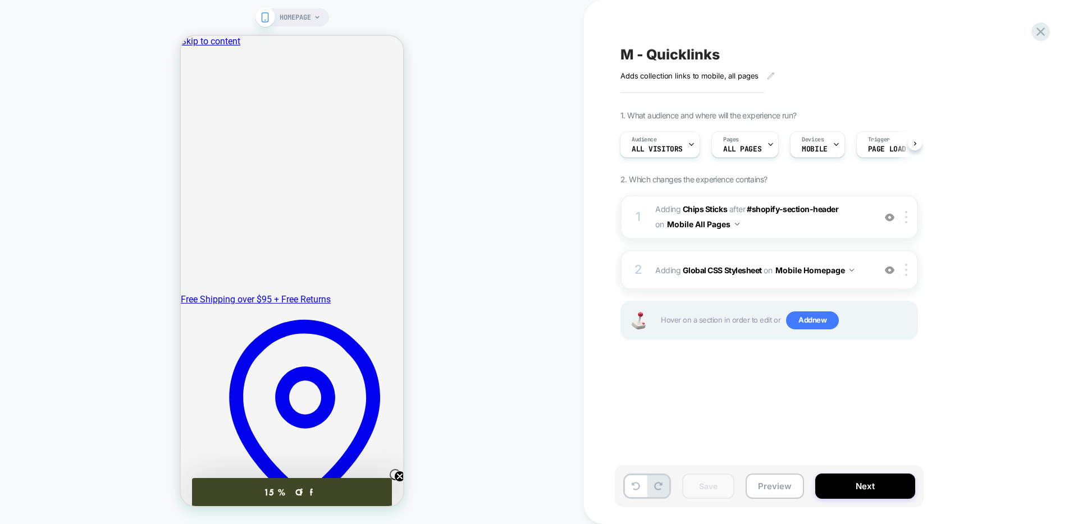
scroll to position [0, 1]
click at [1033, 32] on icon at bounding box center [1040, 31] width 15 height 15
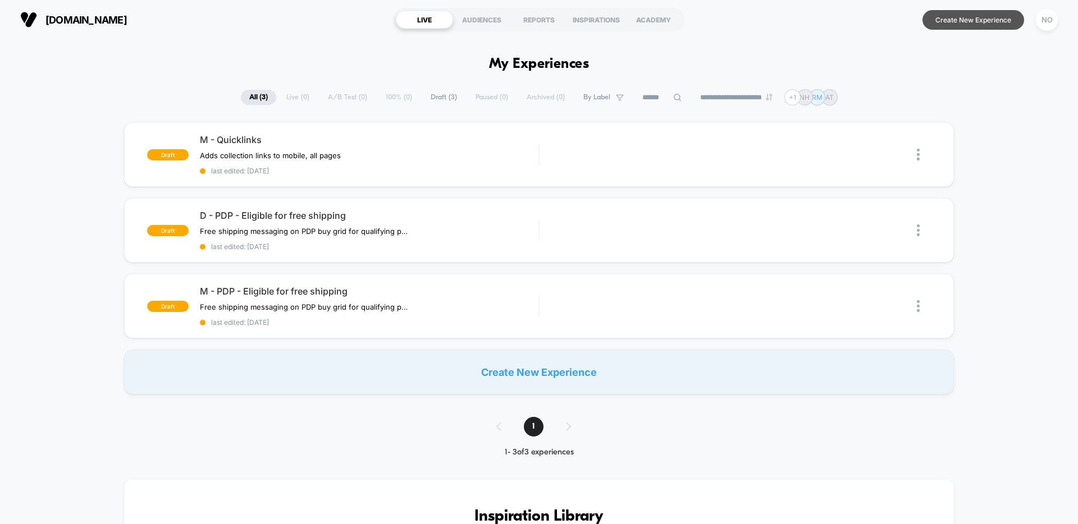
click at [953, 27] on button "Create New Experience" at bounding box center [973, 20] width 102 height 20
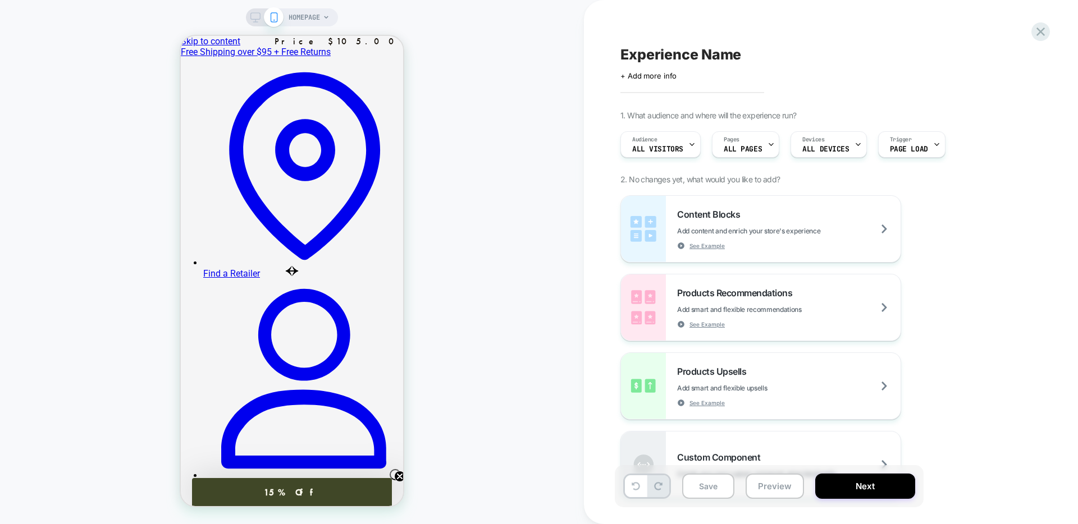
click at [1051, 28] on div "Experience Name Click to edit experience details + Add more info 1. What audien…" at bounding box center [831, 262] width 494 height 524
click at [1033, 32] on icon at bounding box center [1040, 31] width 15 height 15
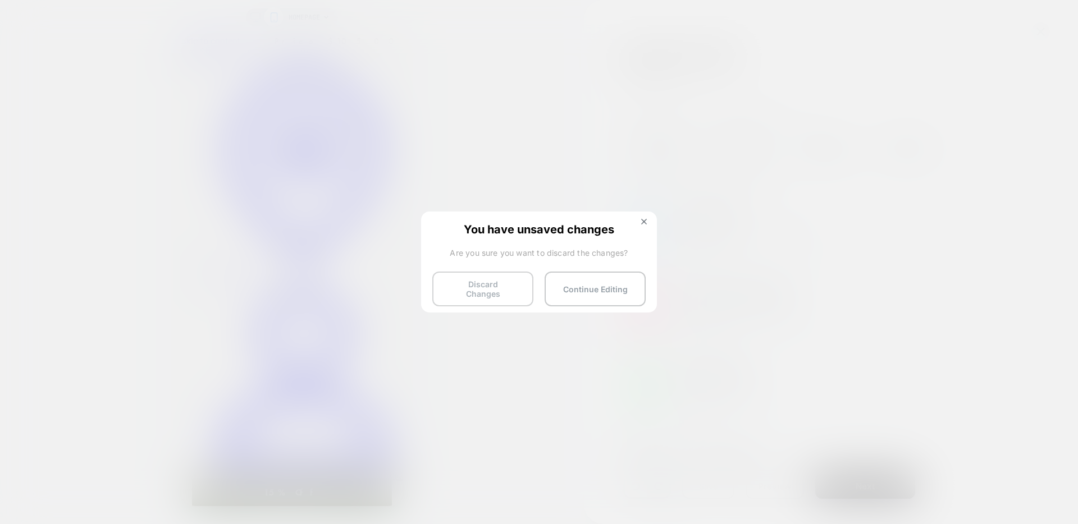
click at [494, 287] on button "Discard Changes" at bounding box center [482, 289] width 101 height 35
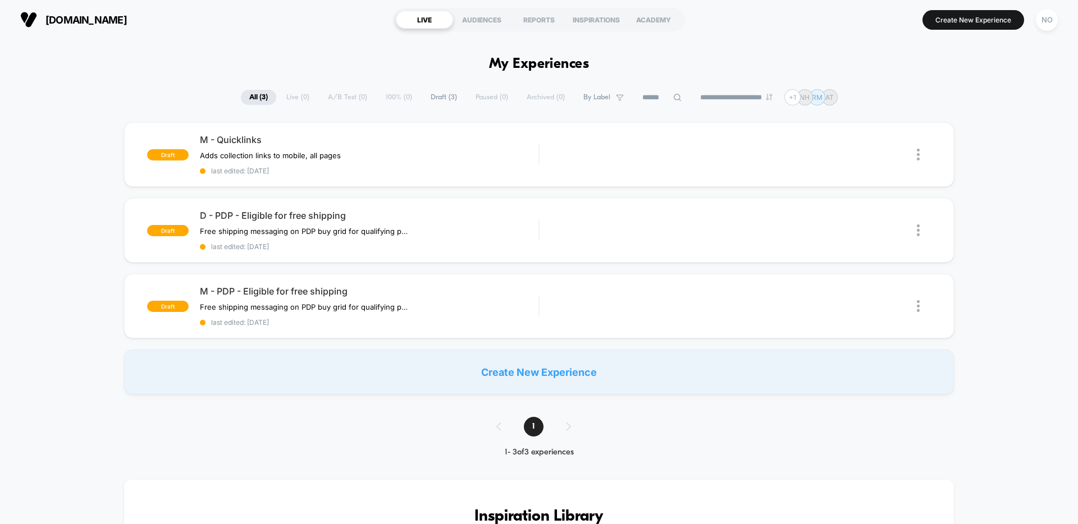
click at [501, 367] on div "Create New Experience" at bounding box center [539, 372] width 830 height 45
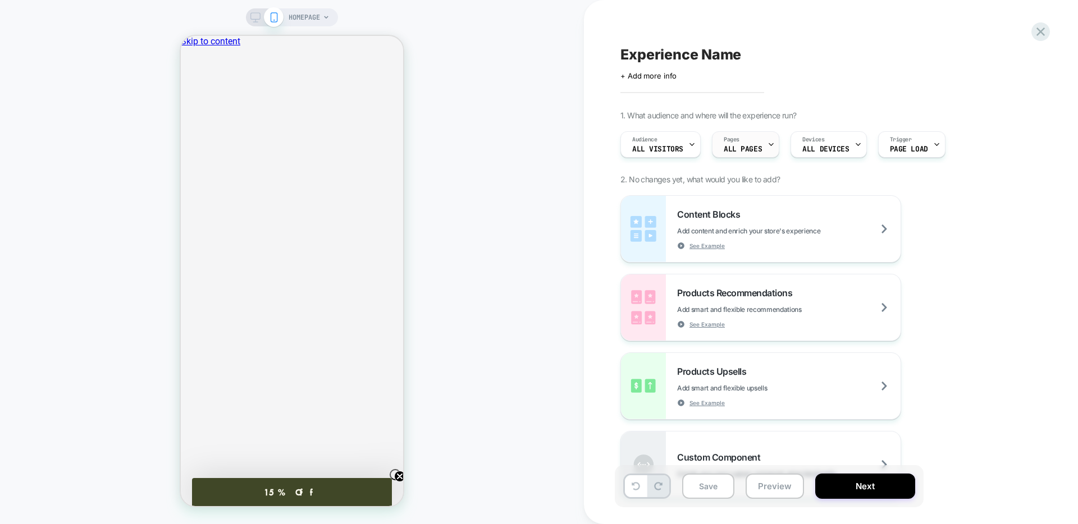
click at [746, 149] on span "ALL PAGES" at bounding box center [743, 149] width 38 height 8
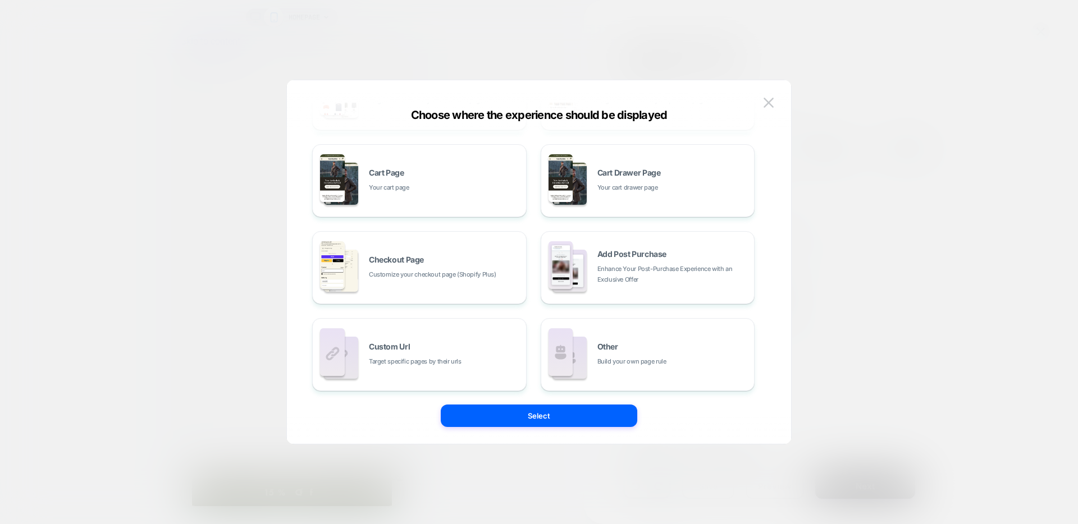
scroll to position [166, 0]
click at [441, 280] on span "Customize your checkout page (Shopify Plus)" at bounding box center [432, 275] width 127 height 11
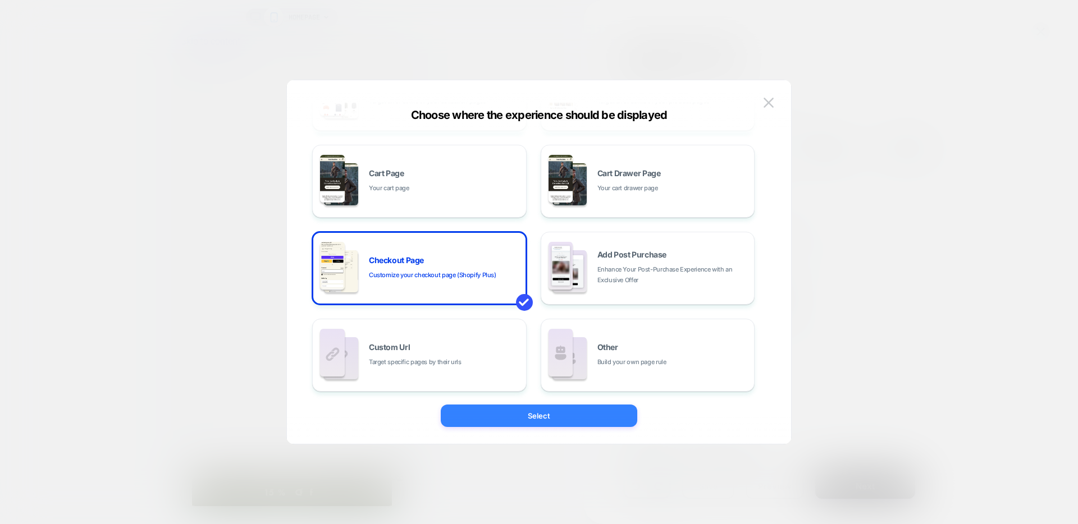
click at [549, 418] on button "Select" at bounding box center [539, 416] width 196 height 22
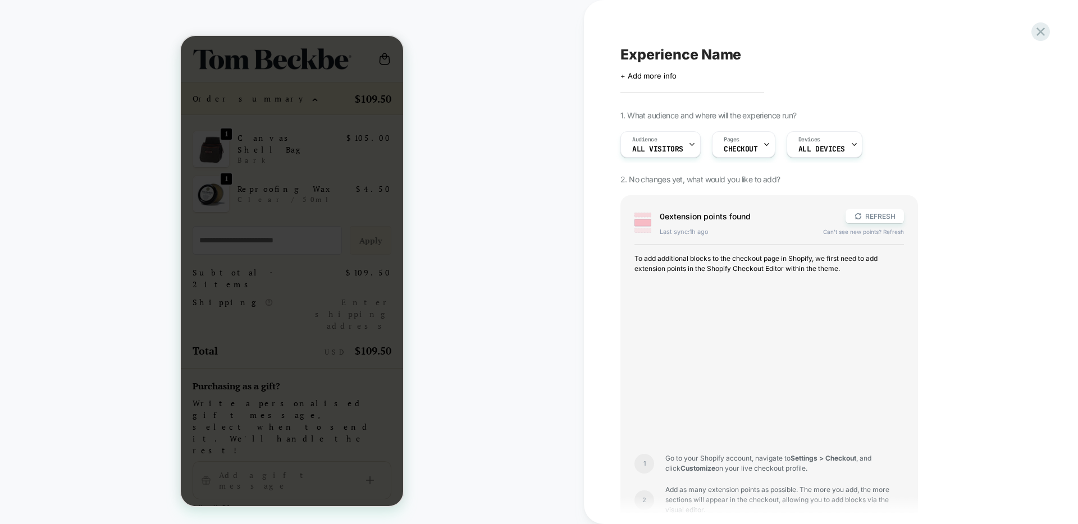
scroll to position [324, 0]
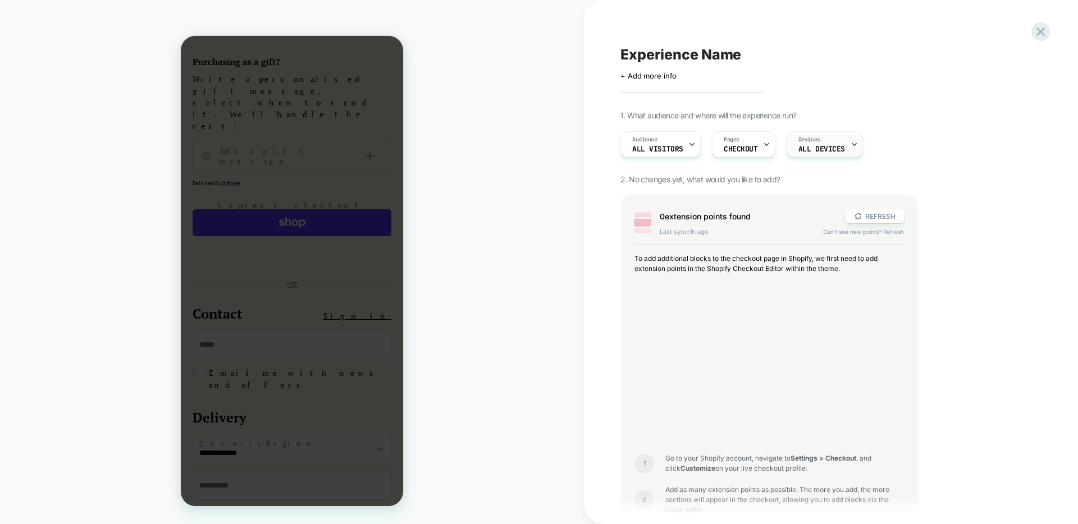
click at [816, 146] on span "ALL DEVICES" at bounding box center [821, 149] width 47 height 8
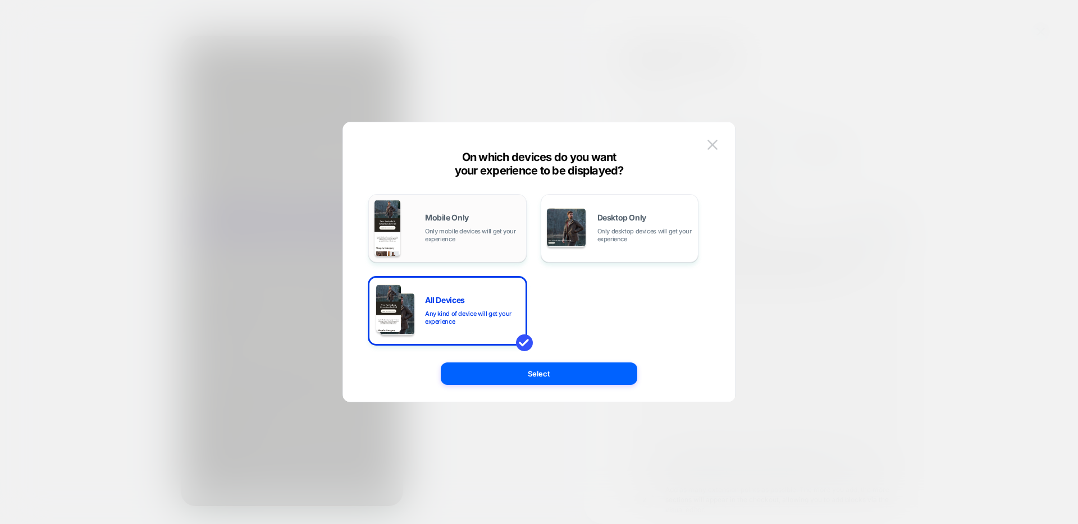
click at [497, 216] on div "Mobile Only Only mobile devices will get your experience" at bounding box center [472, 228] width 95 height 29
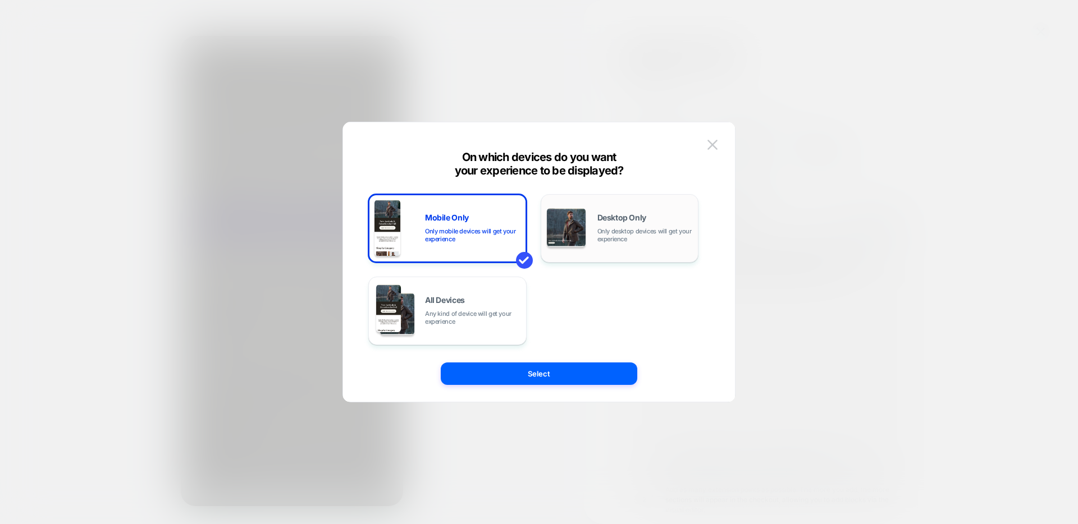
click at [598, 217] on span "Desktop Only" at bounding box center [621, 218] width 49 height 8
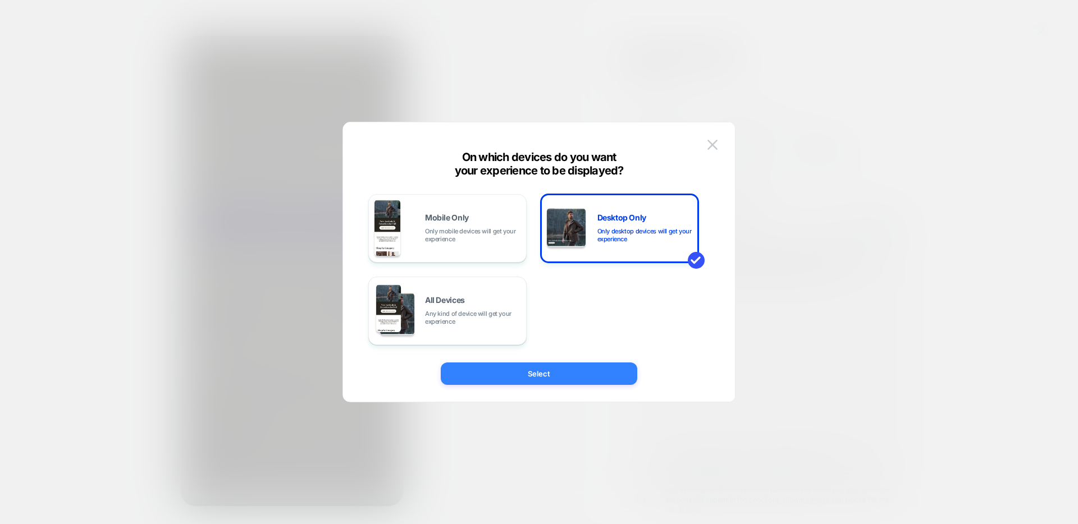
click at [550, 377] on button "Select" at bounding box center [539, 374] width 196 height 22
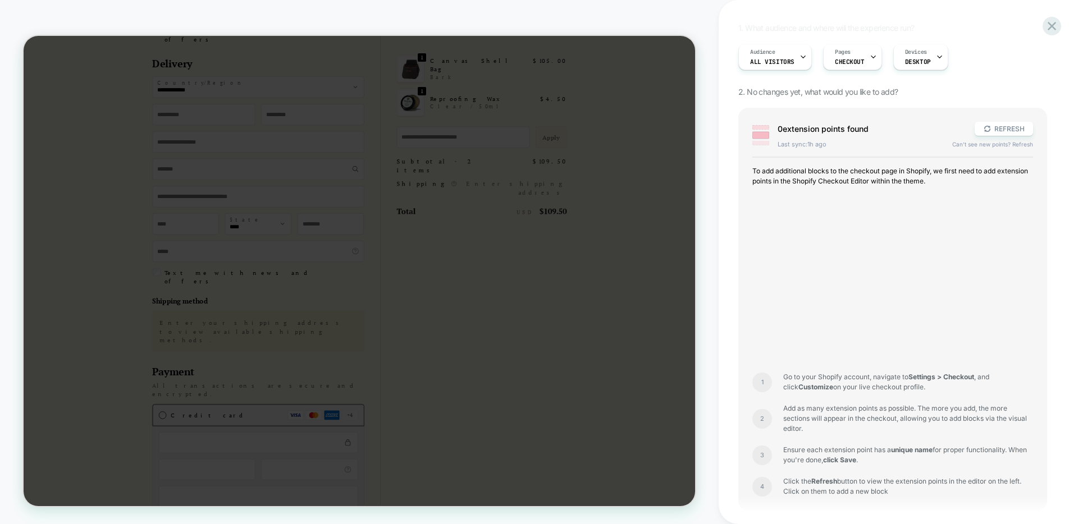
scroll to position [92, 0]
click at [1054, 25] on icon at bounding box center [1051, 26] width 15 height 15
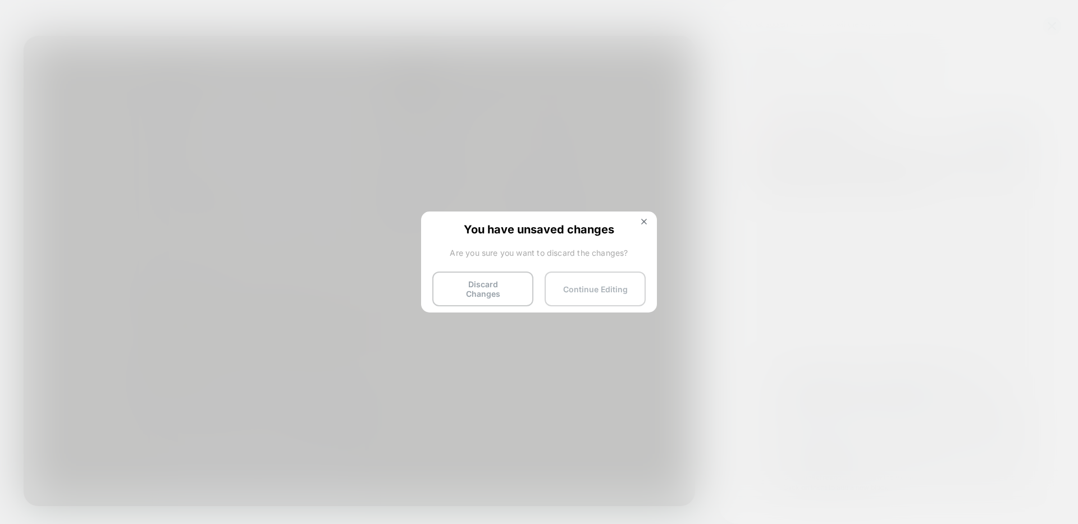
click at [603, 282] on button "Continue Editing" at bounding box center [595, 289] width 101 height 35
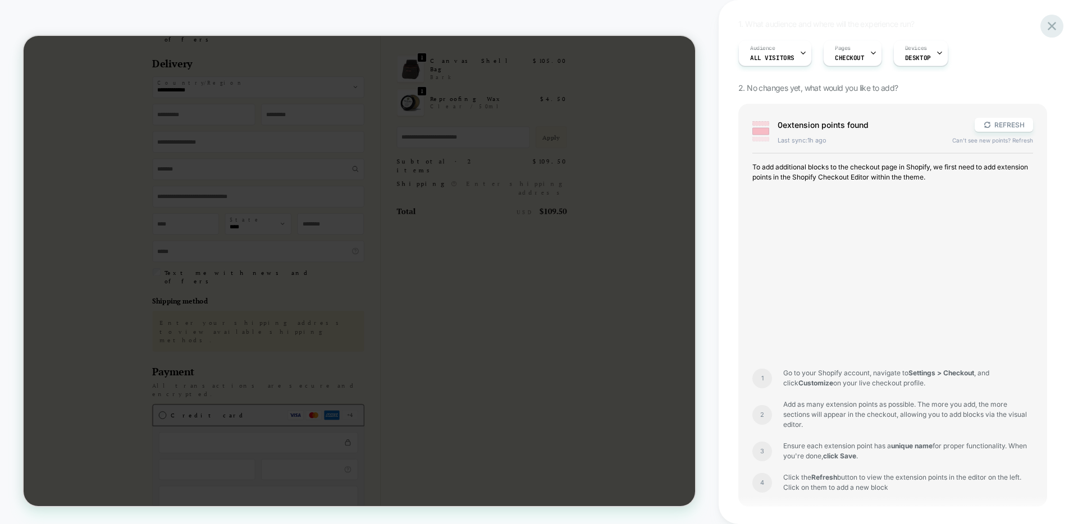
click at [1050, 23] on icon at bounding box center [1052, 26] width 8 height 8
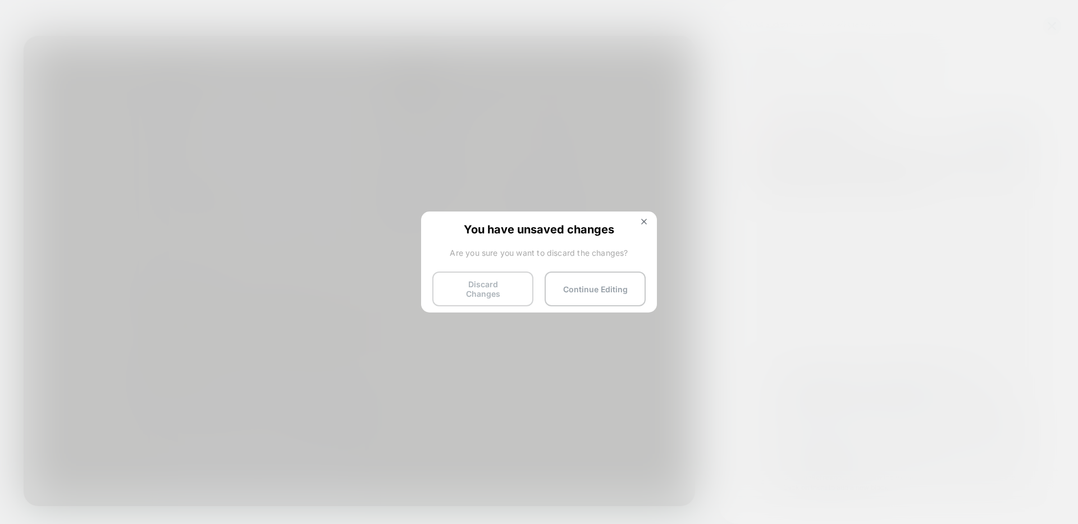
click at [458, 277] on button "Discard Changes" at bounding box center [482, 289] width 101 height 35
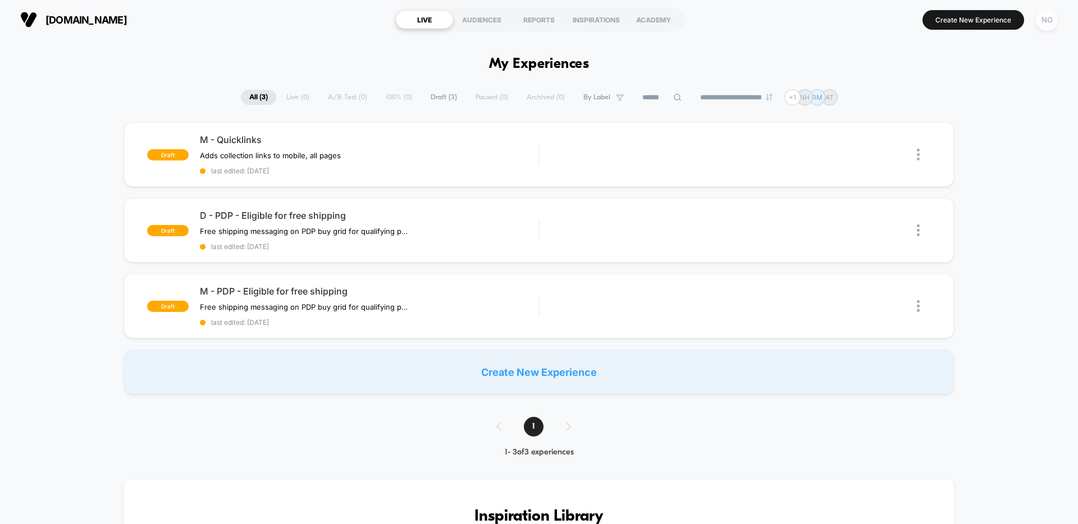
click at [1052, 21] on div "NO" at bounding box center [1047, 20] width 22 height 22
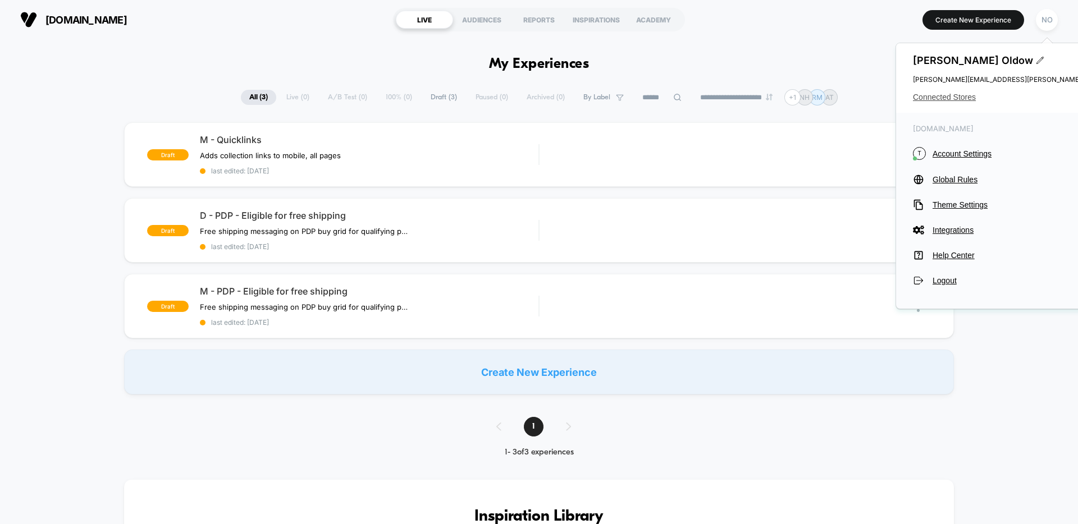
click at [953, 93] on span "Connected Stores" at bounding box center [1024, 97] width 223 height 9
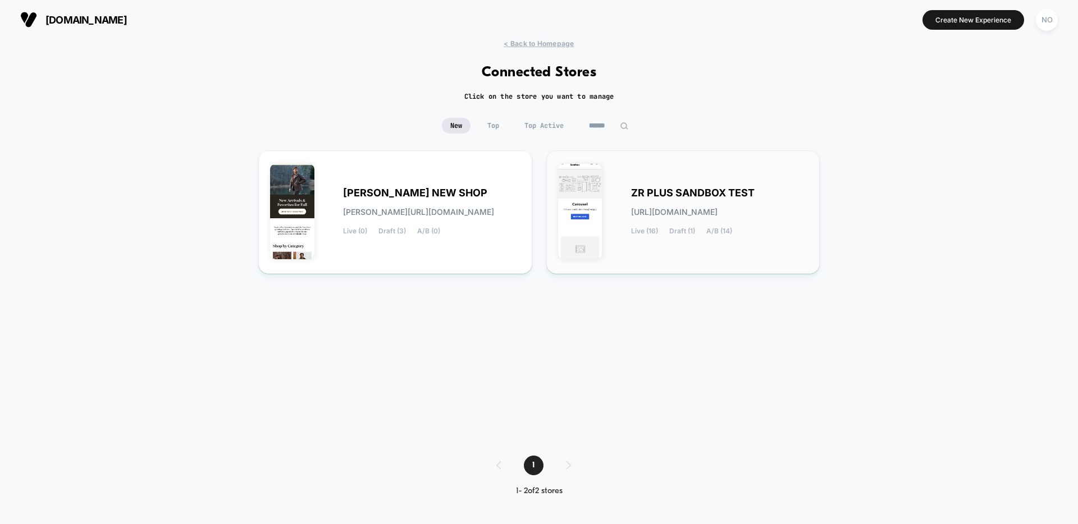
click at [675, 239] on div "ZR PLUS SANDBOX TEST zr-plus_sandbox_test.myshopify.com Live (16) Draft (1) A/B…" at bounding box center [683, 212] width 250 height 100
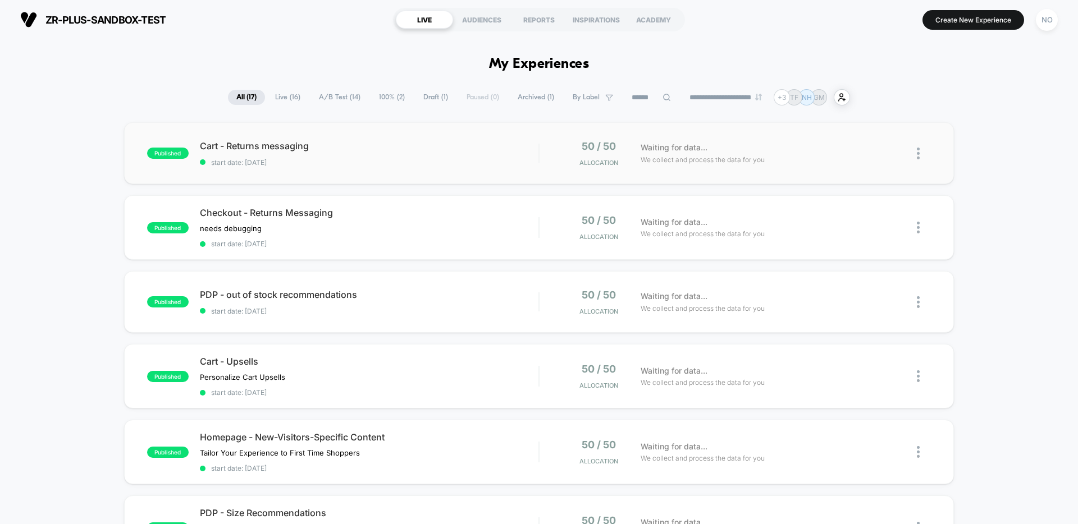
click at [917, 155] on img at bounding box center [918, 154] width 3 height 12
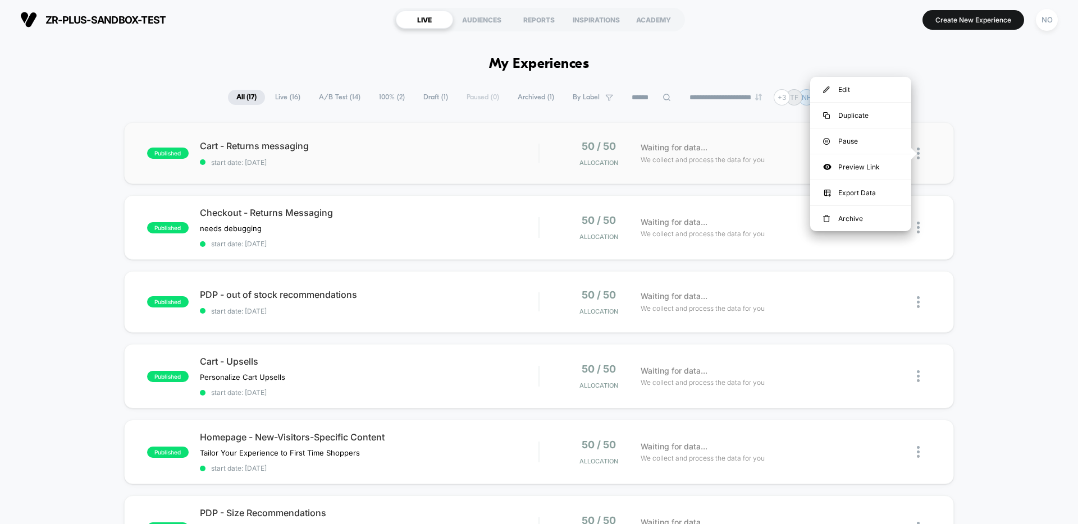
click at [428, 139] on div "published Cart - Returns messaging start date: 4/10/2025 50 / 50 Allocation Wai…" at bounding box center [539, 153] width 830 height 62
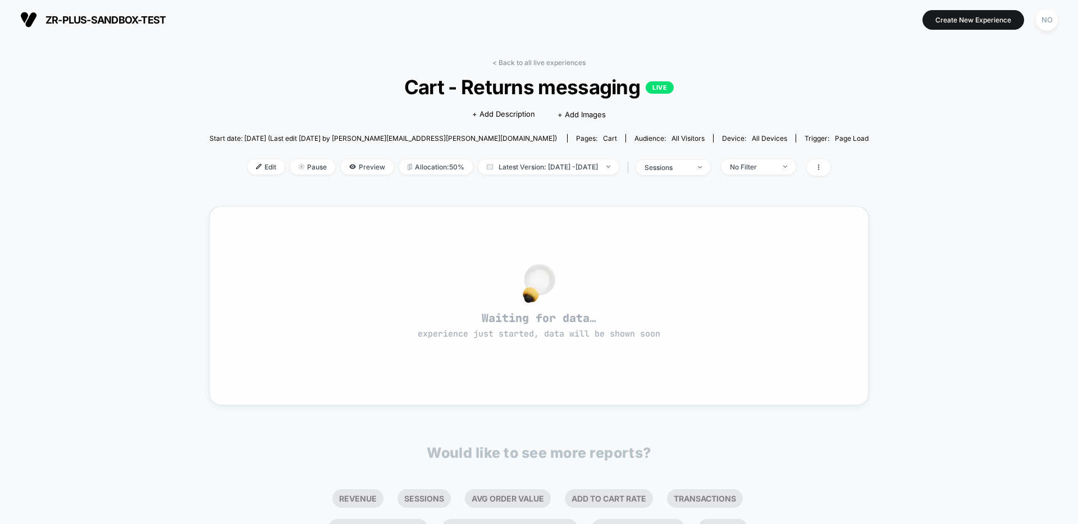
scroll to position [1, 0]
click at [427, 163] on span "Allocation: 50%" at bounding box center [436, 165] width 74 height 15
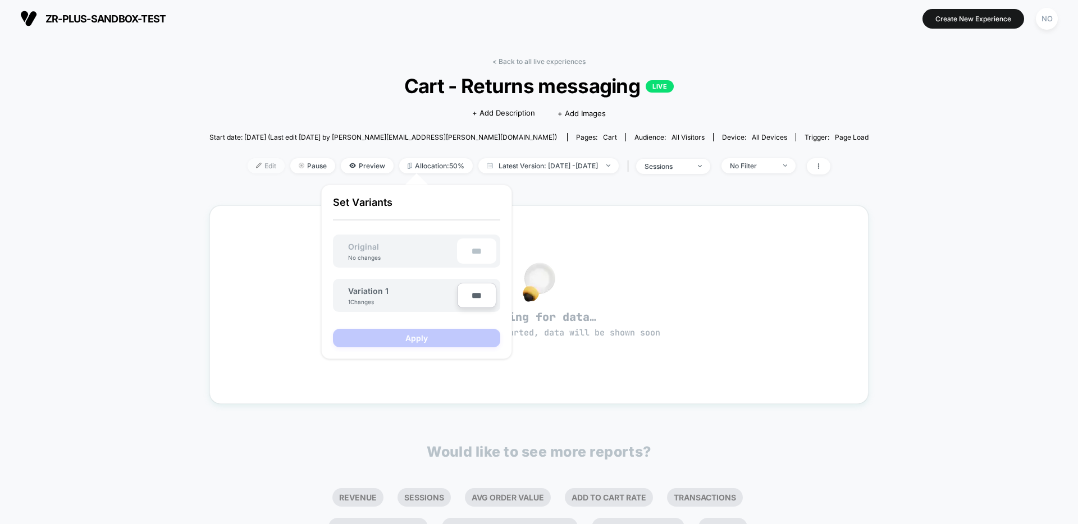
click at [255, 166] on span "Edit" at bounding box center [266, 165] width 37 height 15
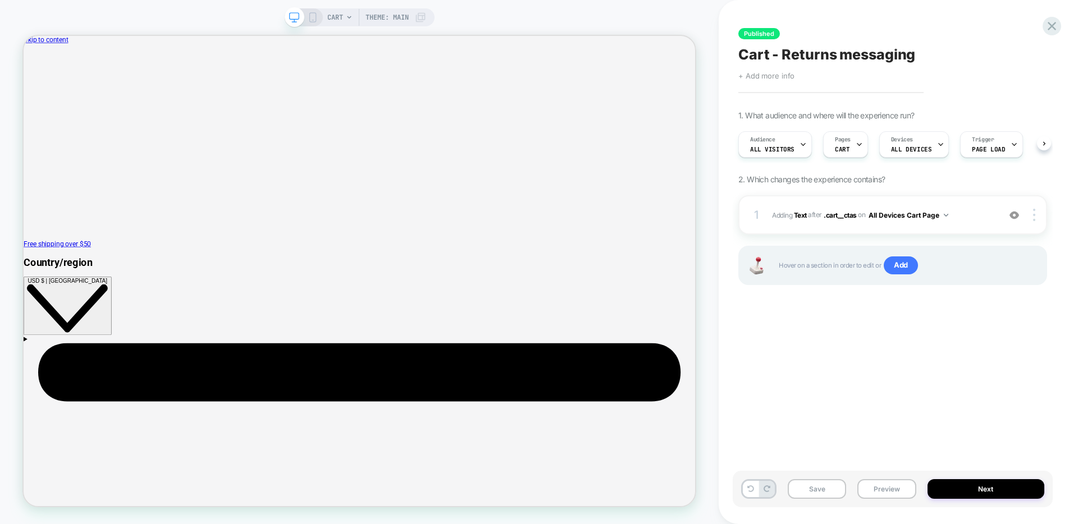
scroll to position [0, 1]
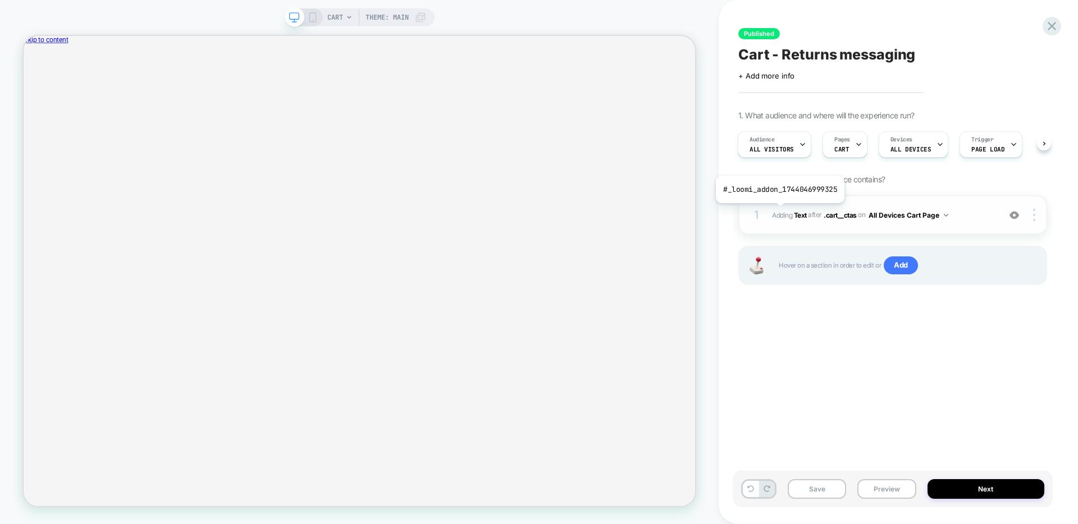
click at [779, 212] on span "Adding Text" at bounding box center [789, 215] width 35 height 8
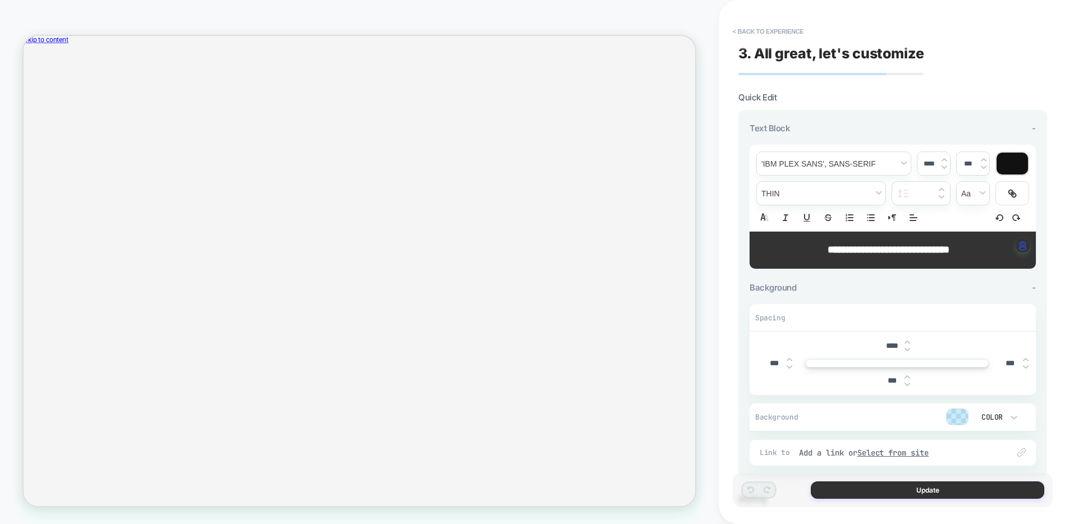
click at [831, 483] on button "Update" at bounding box center [928, 490] width 234 height 17
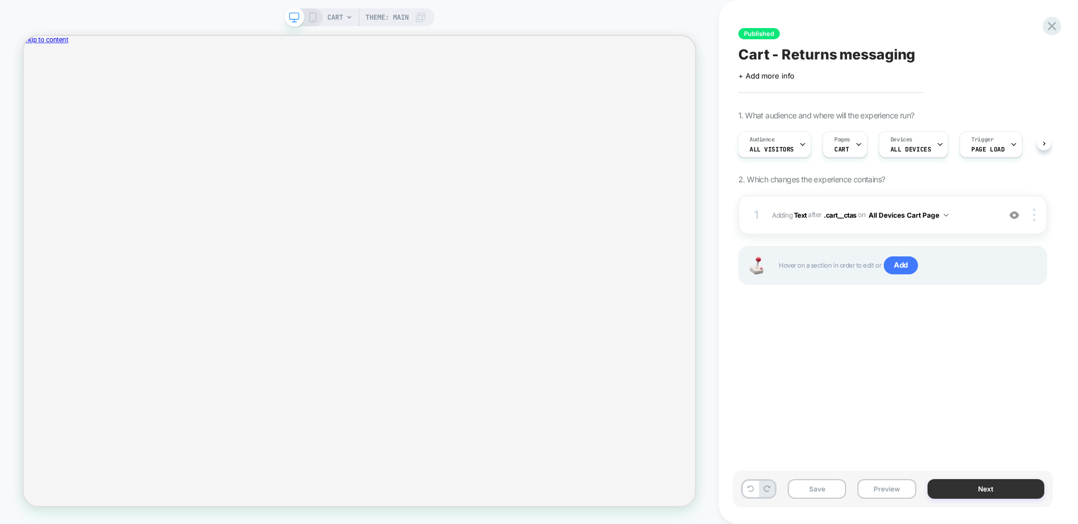
click at [969, 488] on button "Next" at bounding box center [985, 489] width 117 height 20
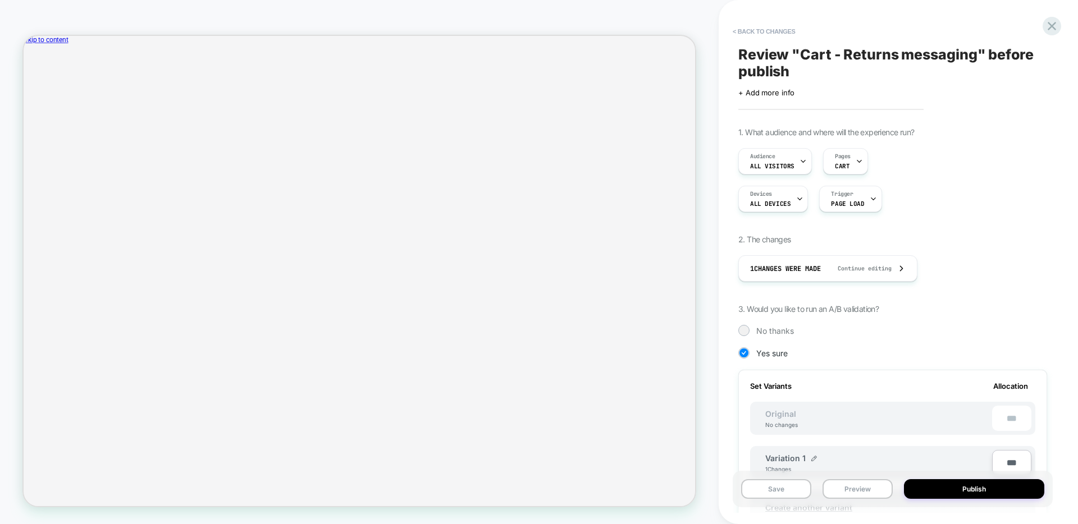
scroll to position [0, 1]
click at [969, 488] on button "Publish" at bounding box center [974, 489] width 140 height 20
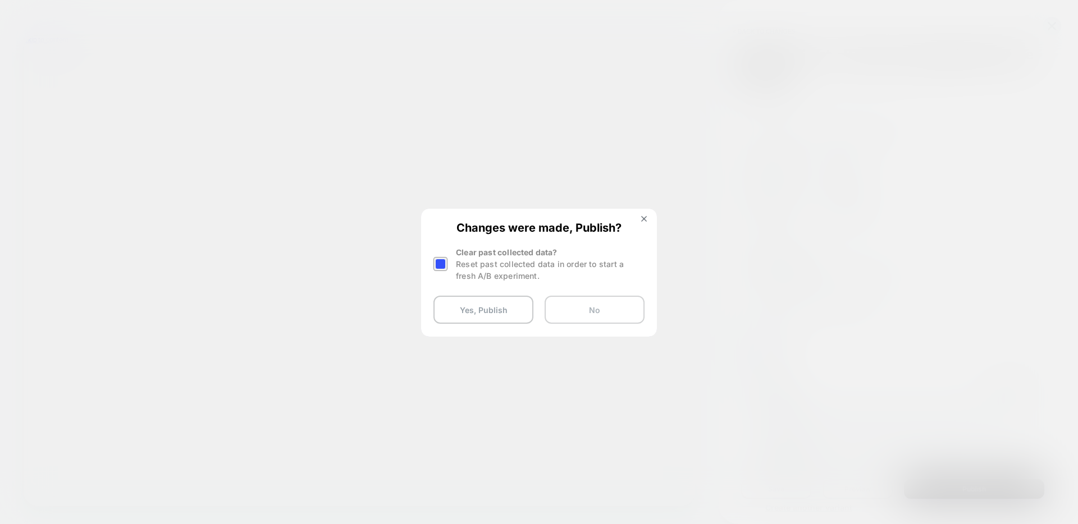
drag, startPoint x: 606, startPoint y: 314, endPoint x: 741, endPoint y: 385, distance: 152.7
click at [606, 314] on button "No" at bounding box center [595, 310] width 100 height 28
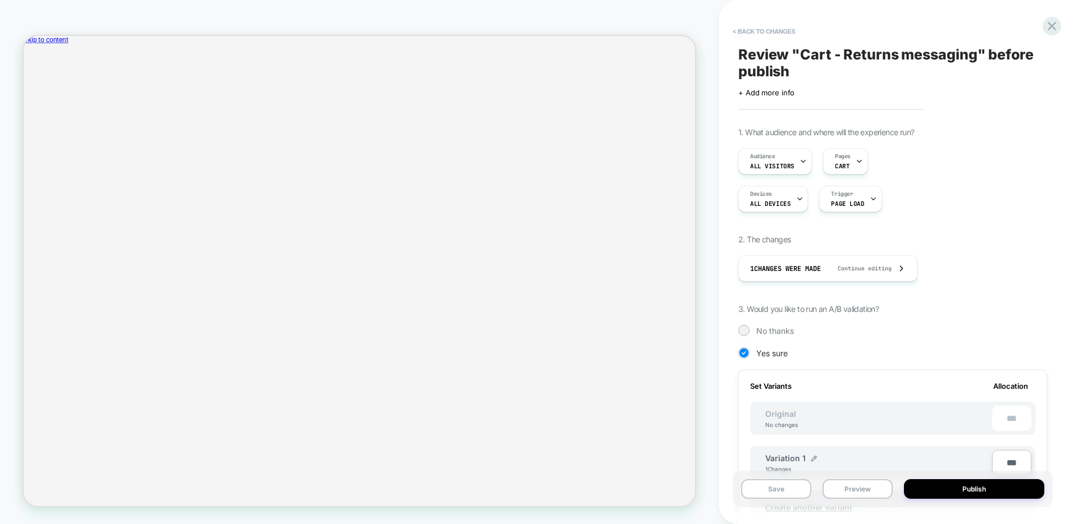
click at [1041, 28] on span "< Back to changes" at bounding box center [887, 31] width 320 height 18
click at [1050, 24] on icon at bounding box center [1052, 26] width 8 height 8
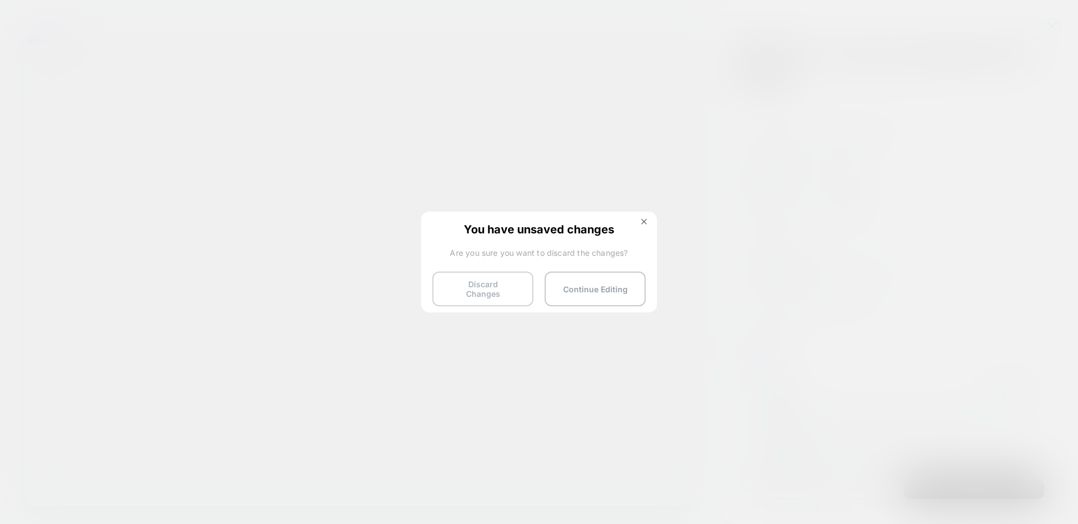
click at [499, 285] on button "Discard Changes" at bounding box center [482, 289] width 101 height 35
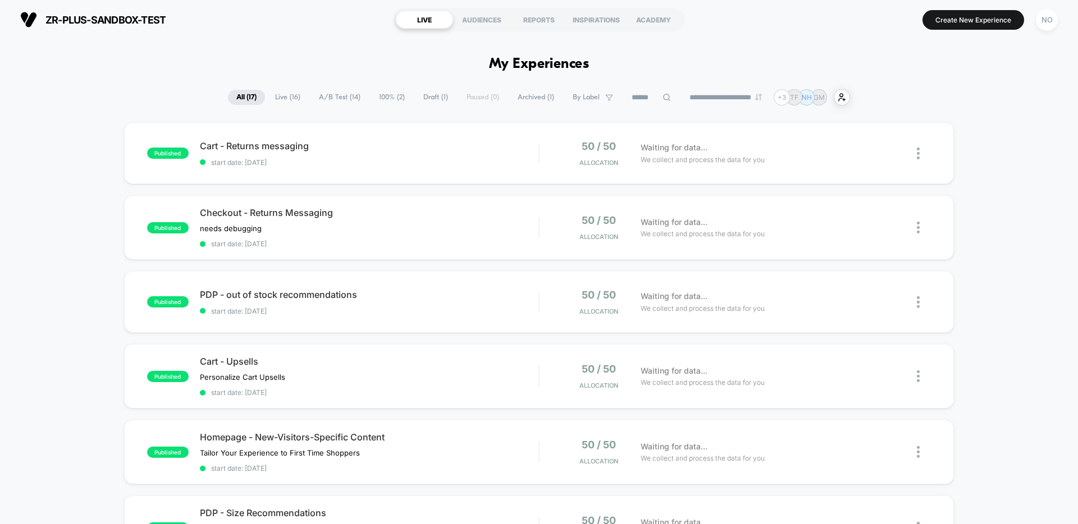
click at [328, 98] on span "A/B Test ( 14 )" at bounding box center [339, 97] width 58 height 15
click at [620, 149] on icon at bounding box center [622, 147] width 8 height 8
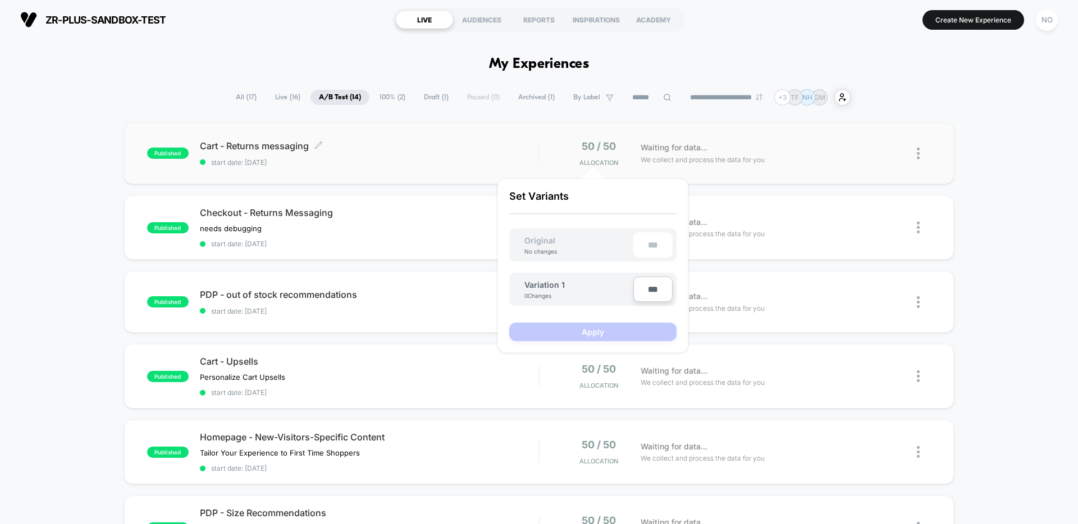
click at [337, 160] on span "start date: 4/10/2025" at bounding box center [369, 162] width 339 height 8
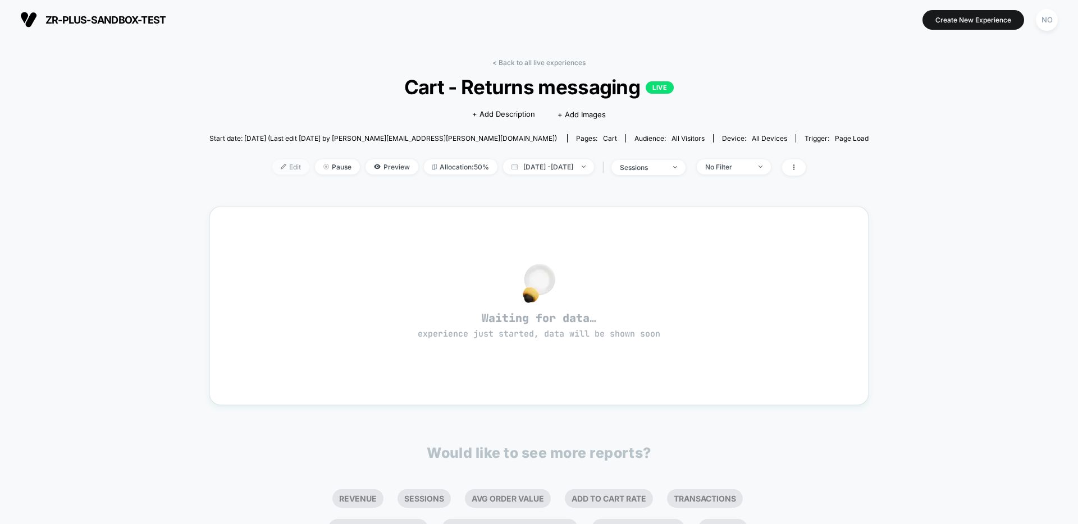
click at [272, 166] on span "Edit" at bounding box center [290, 166] width 37 height 15
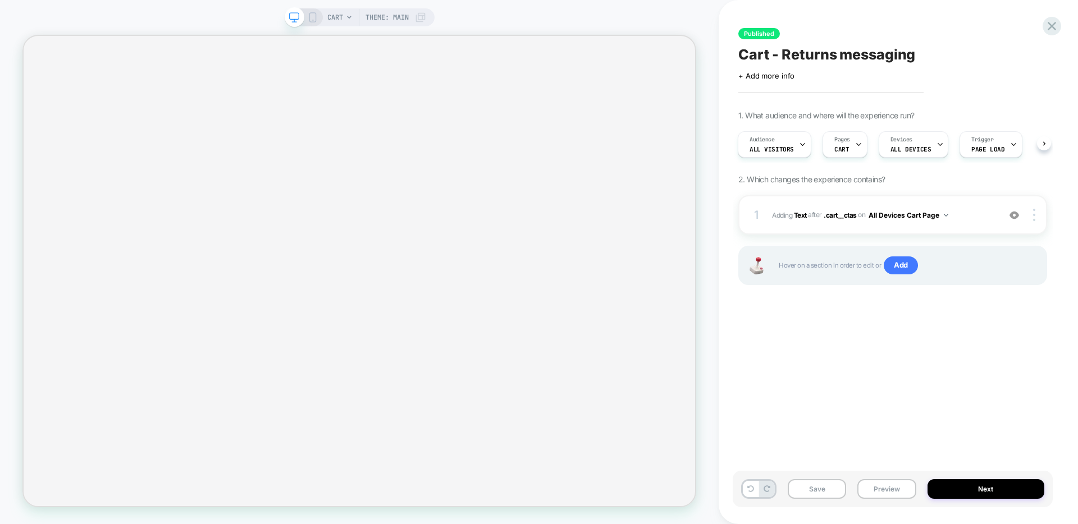
scroll to position [675, 0]
click at [1049, 27] on icon at bounding box center [1051, 26] width 15 height 15
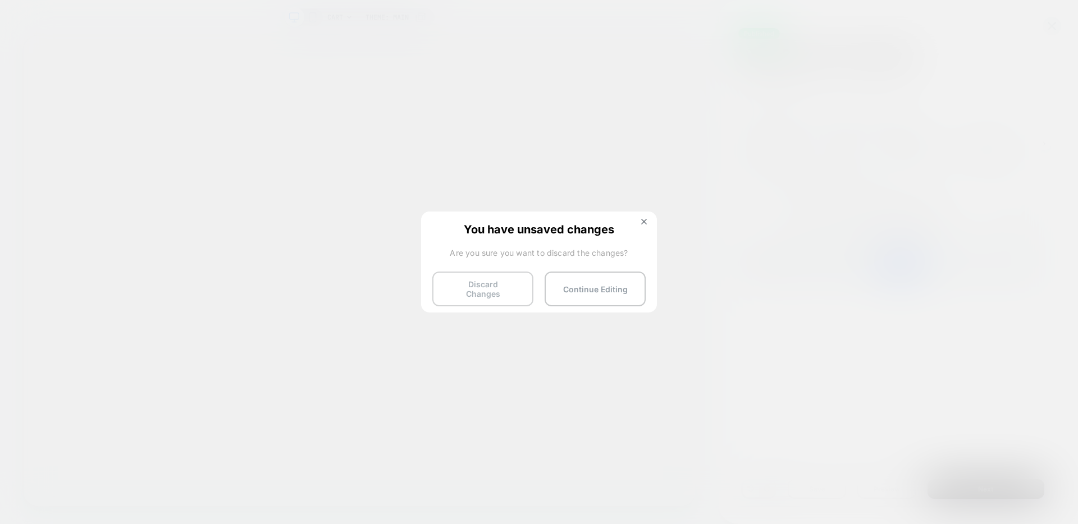
click at [480, 289] on button "Discard Changes" at bounding box center [482, 289] width 101 height 35
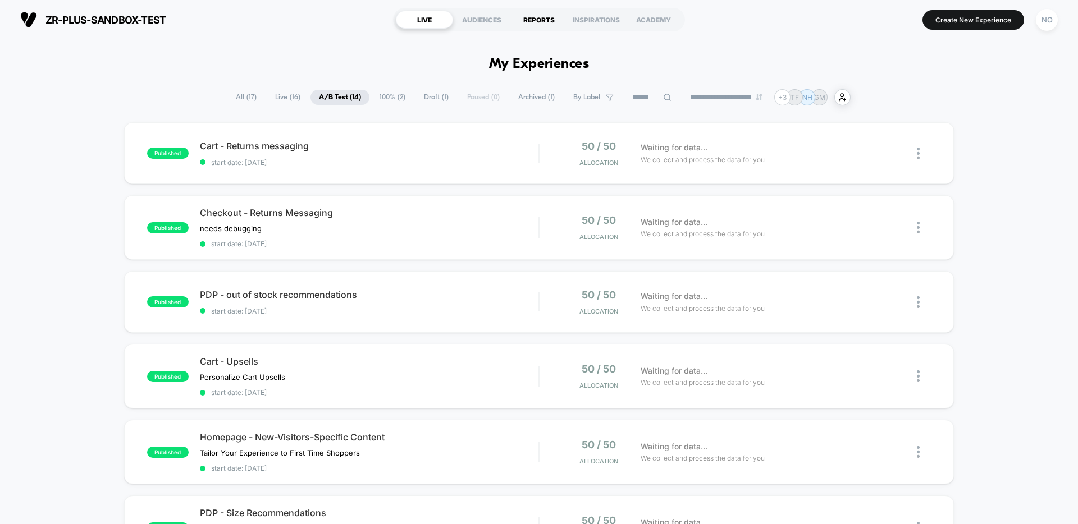
click at [535, 22] on div "REPORTS" at bounding box center [538, 20] width 57 height 18
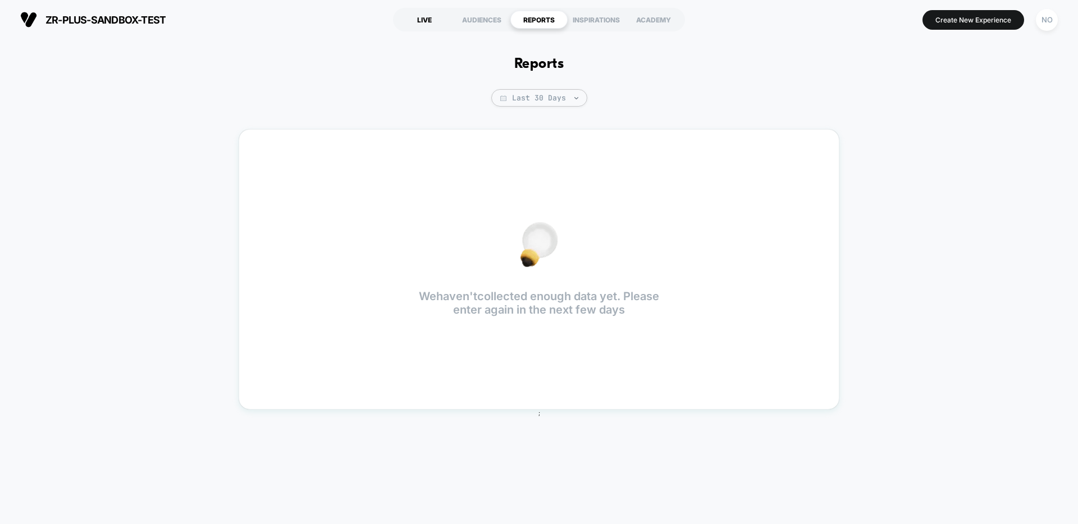
click at [426, 22] on div "LIVE" at bounding box center [424, 20] width 57 height 18
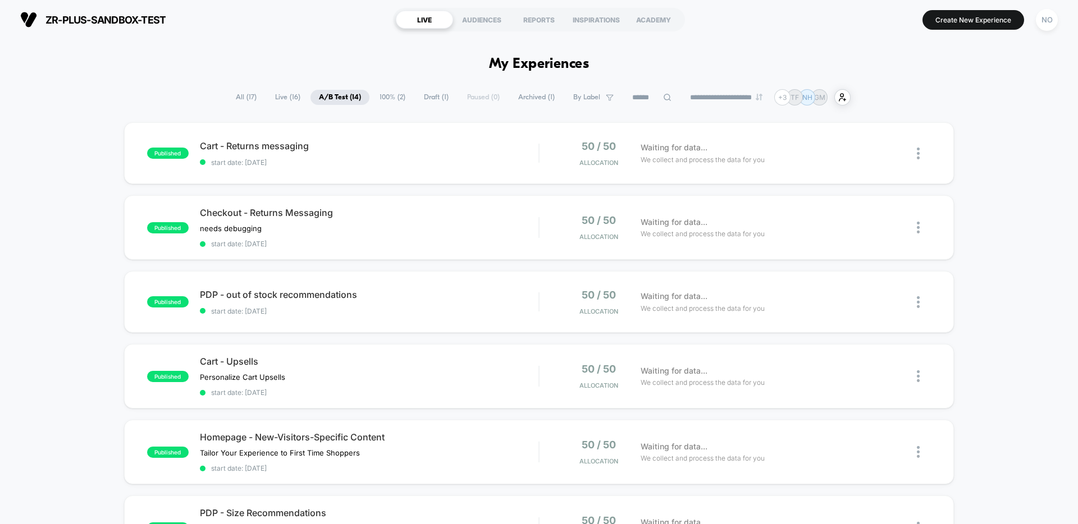
click at [378, 98] on span "100% ( 2 )" at bounding box center [392, 97] width 43 height 15
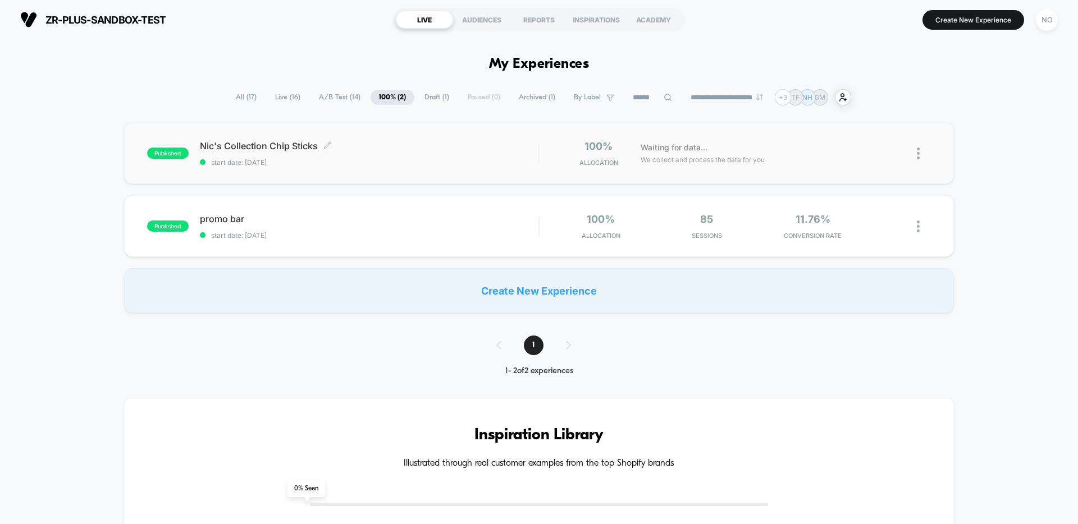
click at [289, 143] on span "Nic's Collection Chip Sticks Click to edit experience details" at bounding box center [369, 145] width 339 height 11
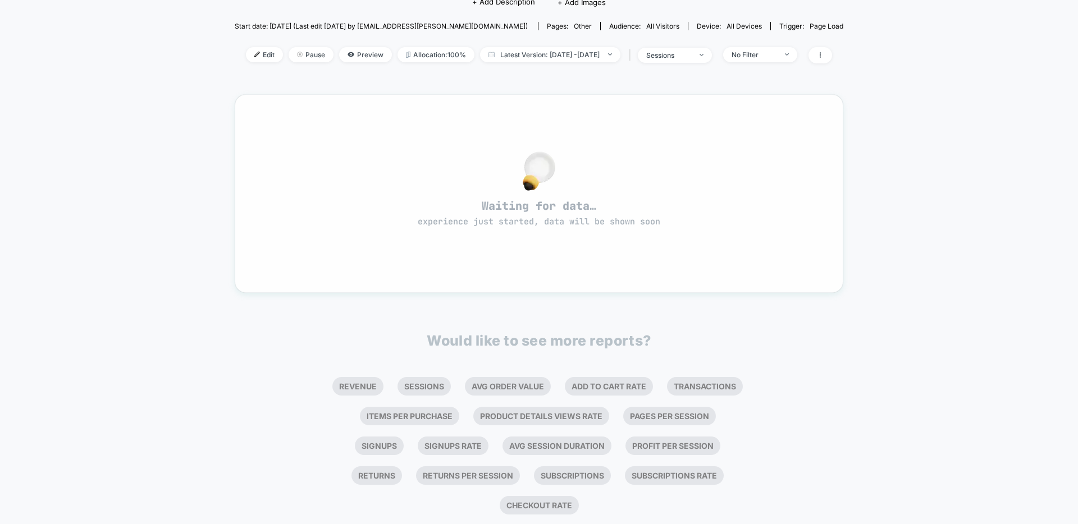
scroll to position [111, 0]
click at [427, 383] on li "Sessions" at bounding box center [423, 387] width 53 height 19
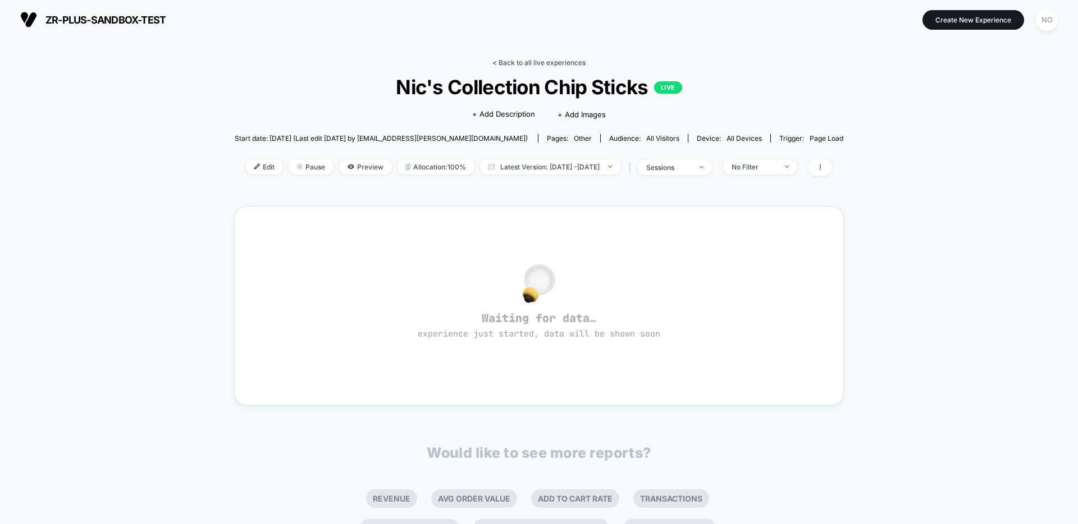
click at [506, 60] on link "< Back to all live experiences" at bounding box center [538, 62] width 93 height 8
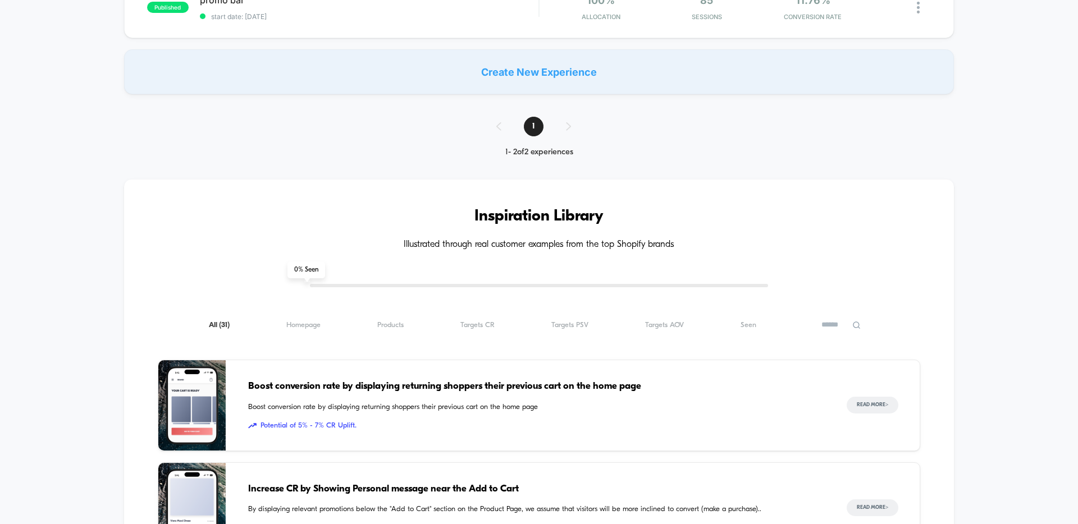
scroll to position [807, 0]
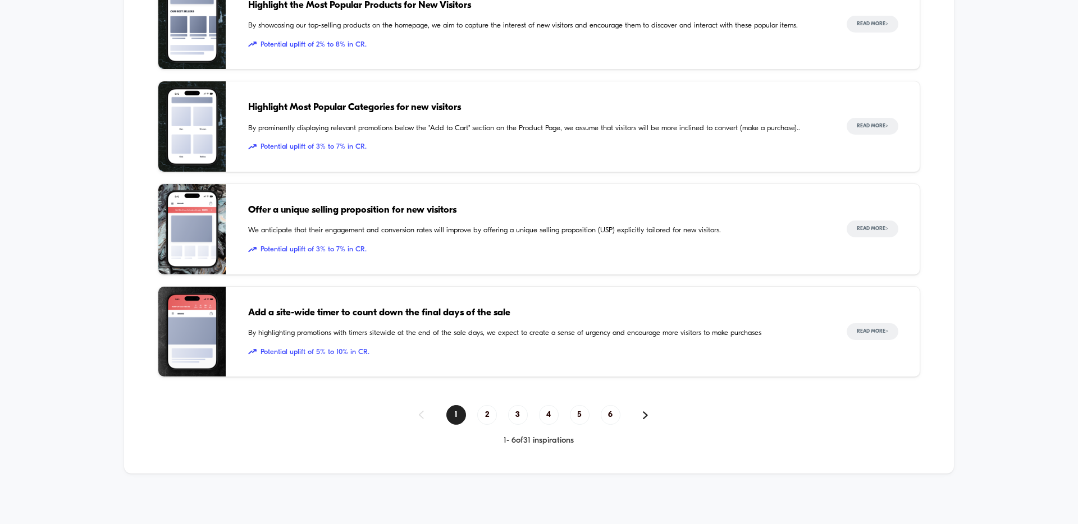
click at [383, 306] on span "Add a site-wide timer to count down the final days of the sale" at bounding box center [536, 313] width 576 height 15
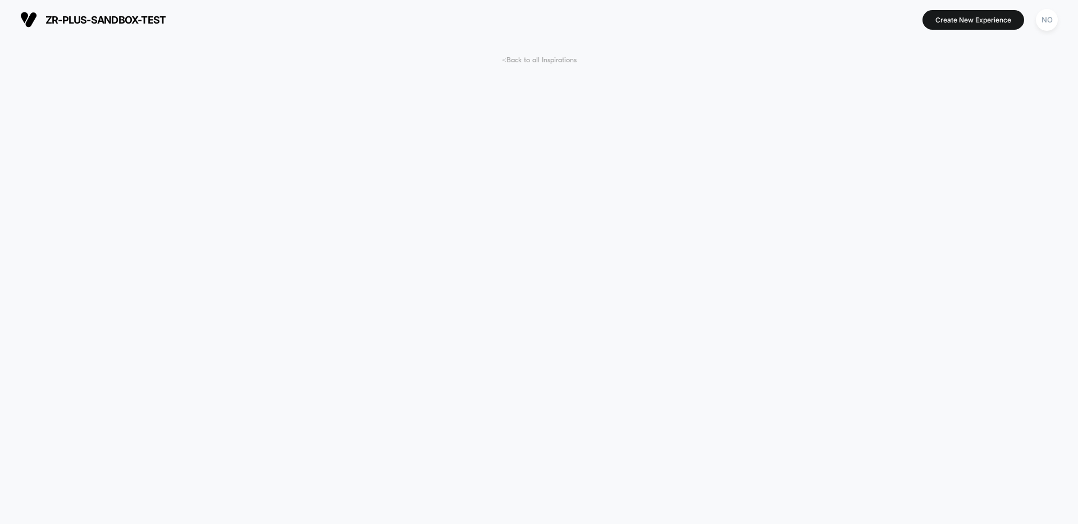
click at [546, 61] on span "< Back to all Inspirations" at bounding box center [539, 60] width 75 height 8
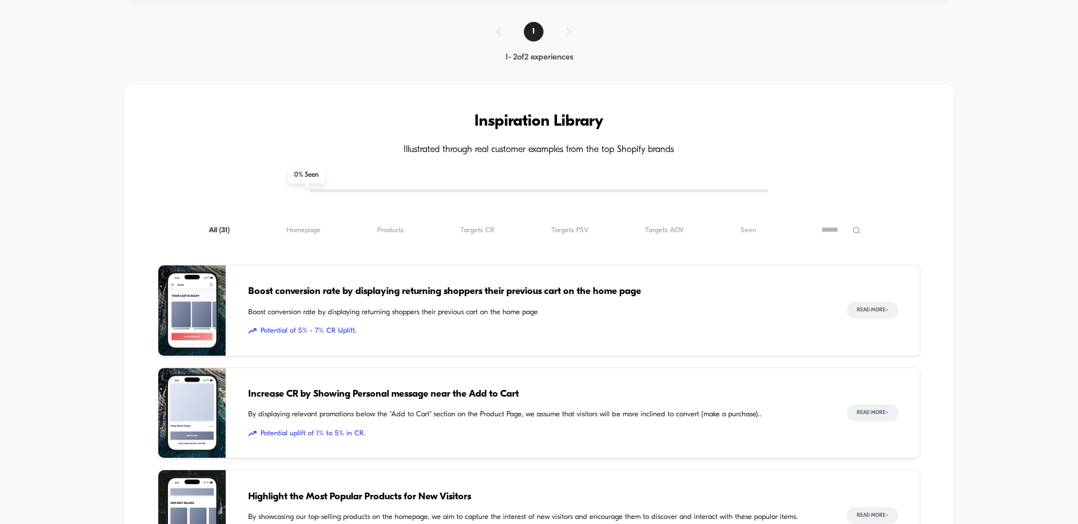
scroll to position [294, 0]
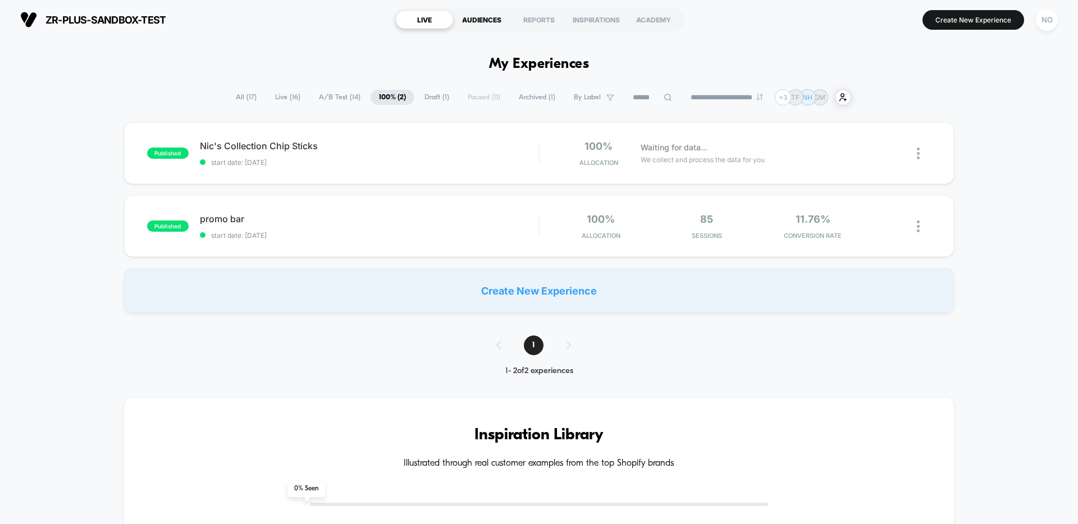
click at [481, 21] on div "AUDIENCES" at bounding box center [481, 20] width 57 height 18
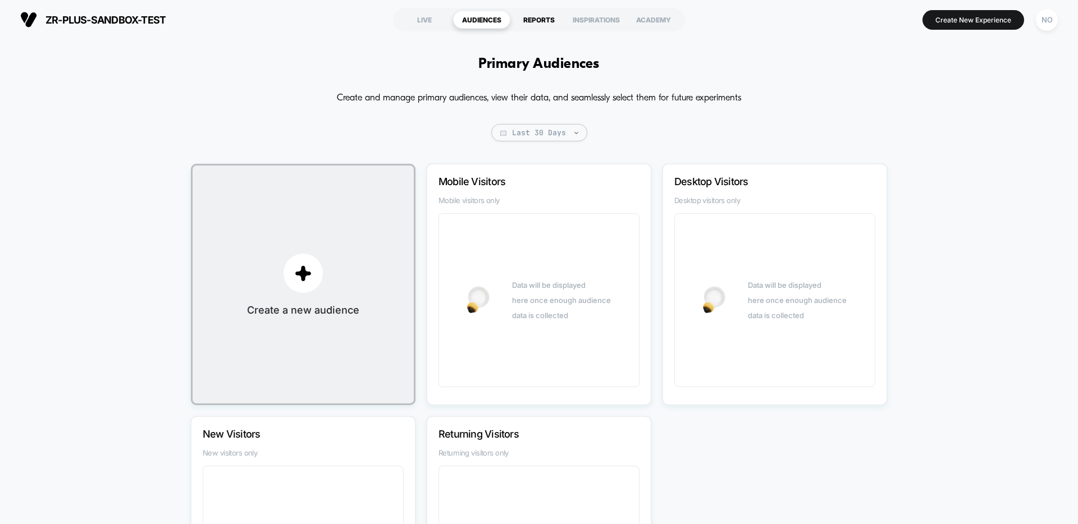
click at [523, 19] on div "REPORTS" at bounding box center [538, 20] width 57 height 18
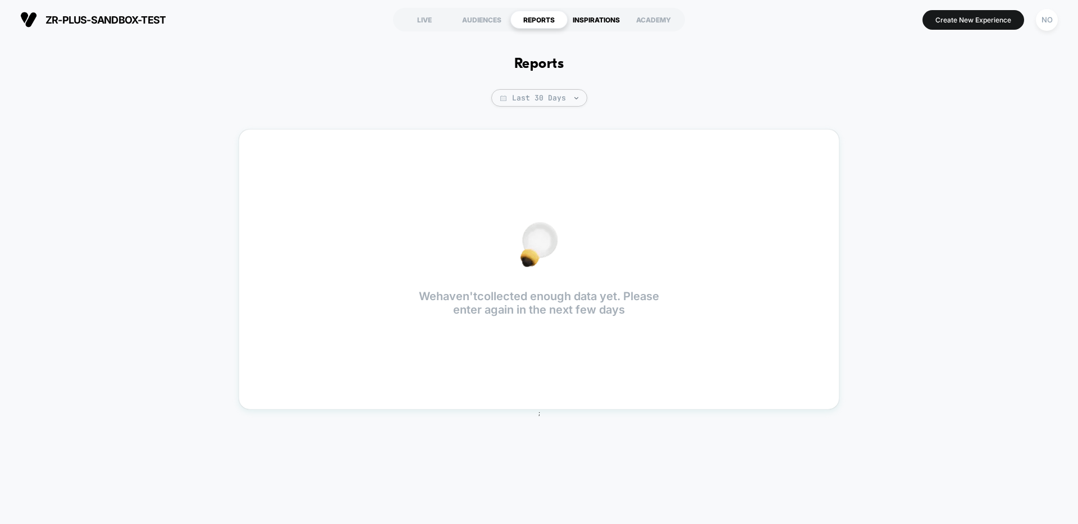
click at [588, 20] on div "INSPIRATIONS" at bounding box center [596, 20] width 57 height 18
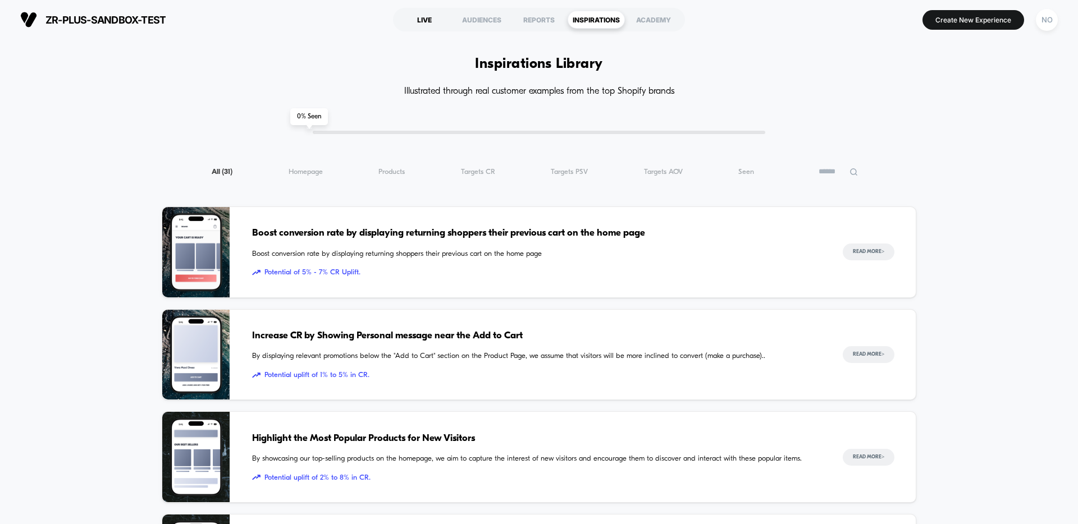
click at [425, 20] on div "LIVE" at bounding box center [424, 20] width 57 height 18
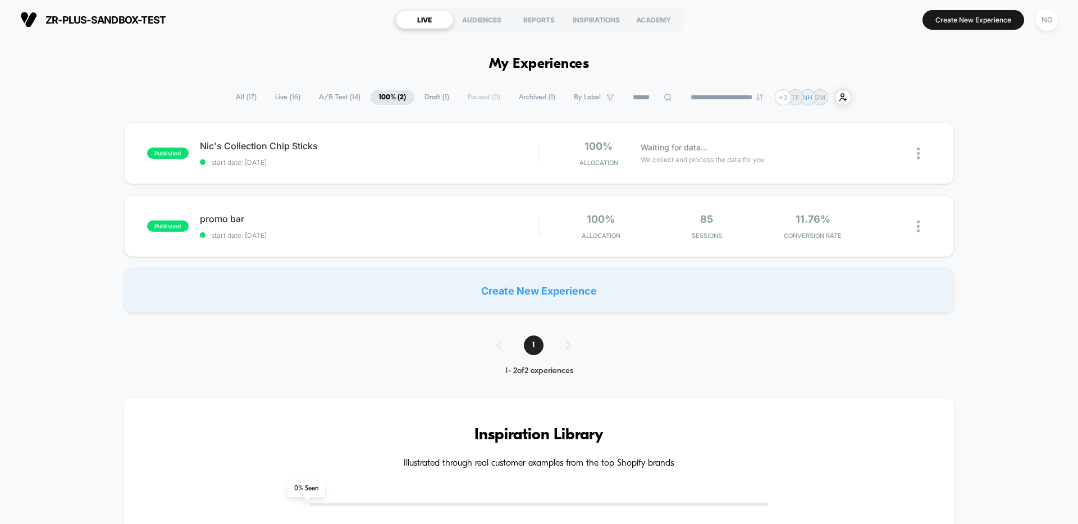
click at [237, 94] on span "All ( 17 )" at bounding box center [246, 97] width 38 height 15
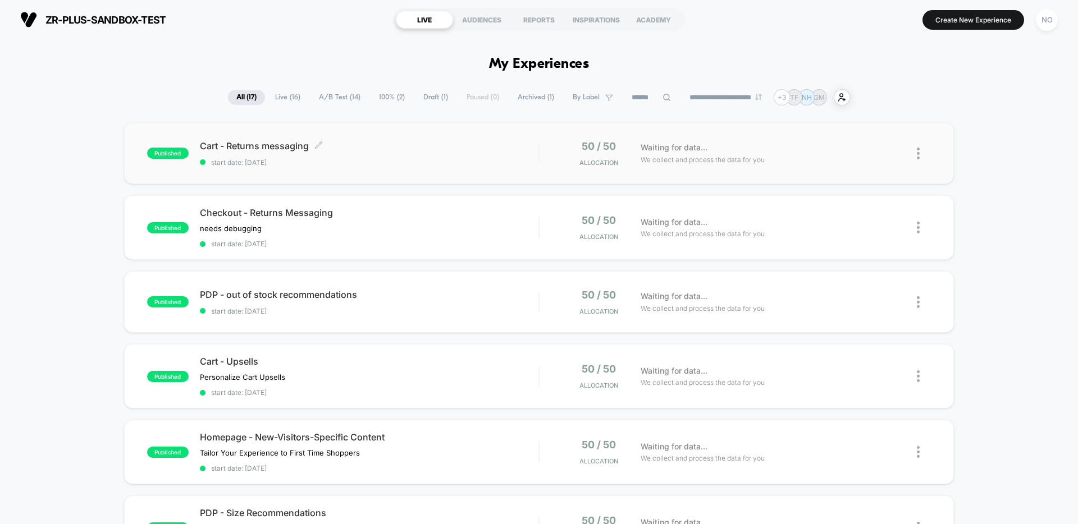
click at [408, 153] on div "Cart - Returns messaging Click to edit experience details Click to edit experie…" at bounding box center [369, 153] width 339 height 26
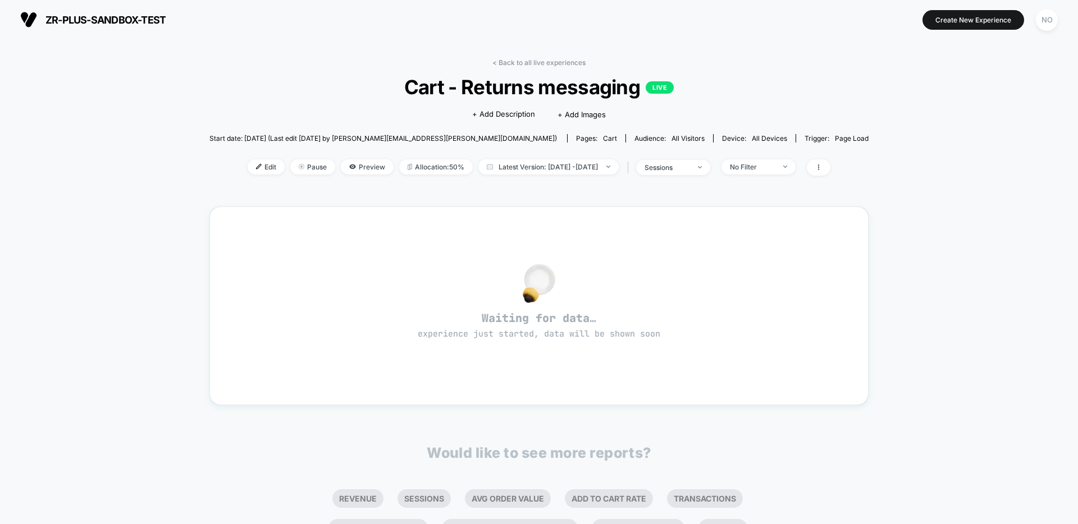
scroll to position [1, 0]
click at [710, 167] on span "sessions" at bounding box center [673, 166] width 74 height 15
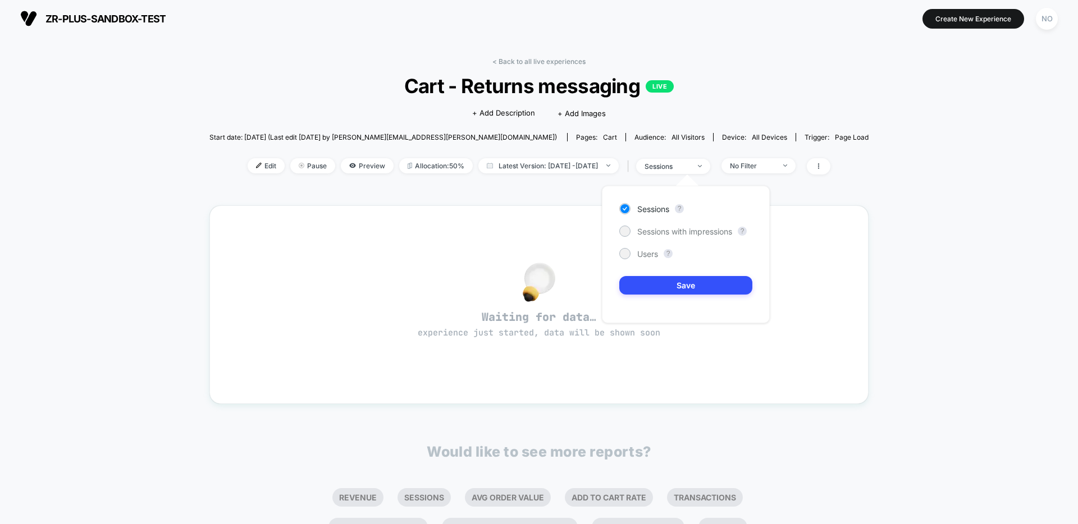
click at [847, 191] on div "< Back to all live experiences Cart - Returns messaging LIVE Click to edit expe…" at bounding box center [538, 325] width 659 height 552
click at [822, 166] on icon at bounding box center [818, 166] width 7 height 7
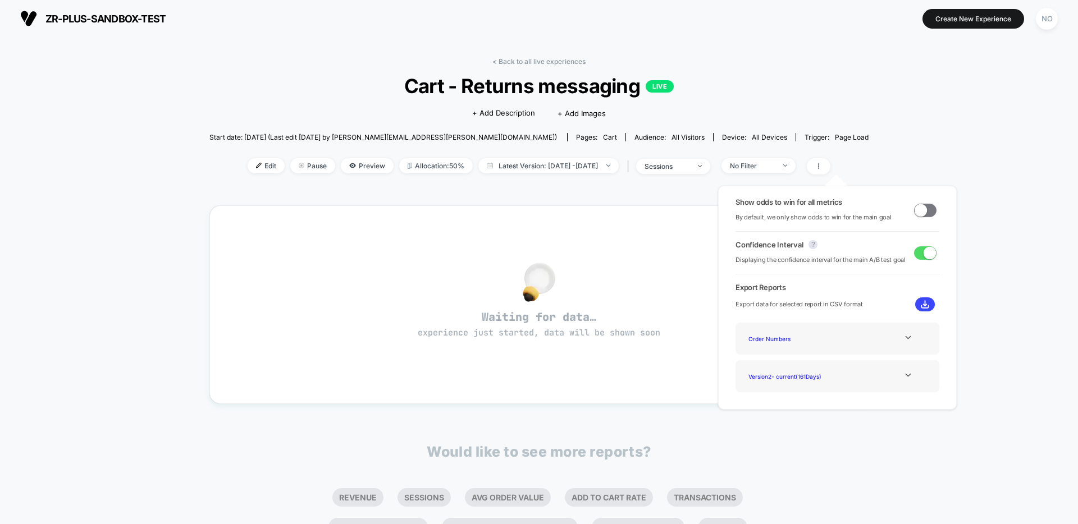
click at [991, 188] on div "< Back to all live experiences Cart - Returns messaging LIVE Click to edit expe…" at bounding box center [539, 336] width 1078 height 597
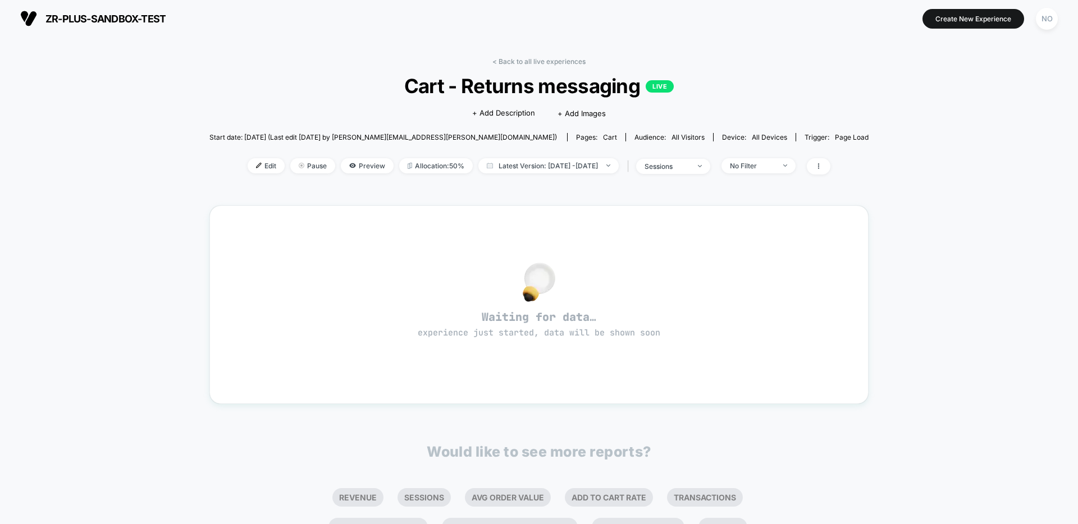
scroll to position [0, 0]
click at [1040, 17] on div "NO" at bounding box center [1047, 20] width 22 height 22
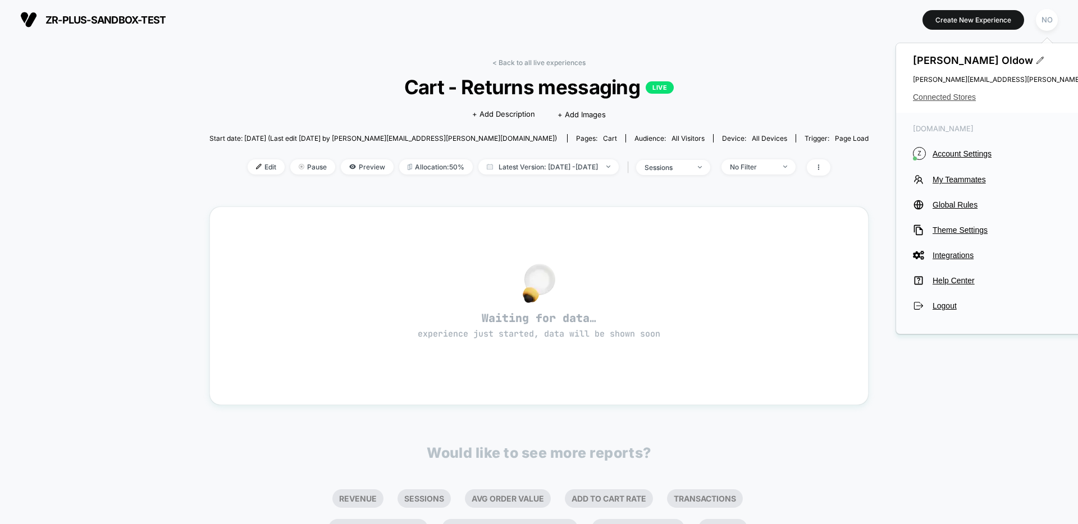
click at [955, 97] on span "Connected Stores" at bounding box center [1024, 97] width 223 height 9
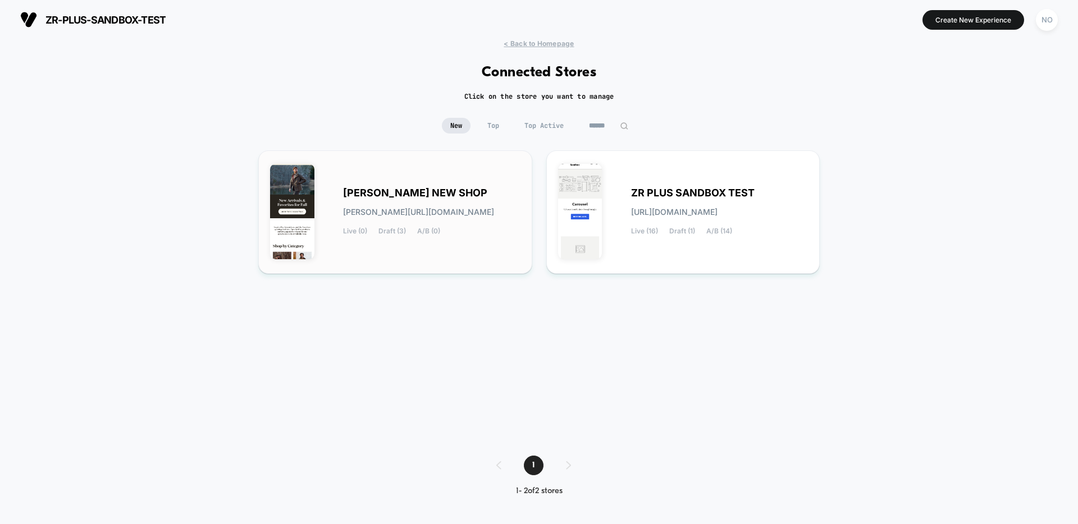
click at [366, 173] on div "TOM BECKBES NEW SHOP tom-beckbes_new_shop.myshopify.com Live (0) Draft (3) A/B …" at bounding box center [395, 212] width 250 height 100
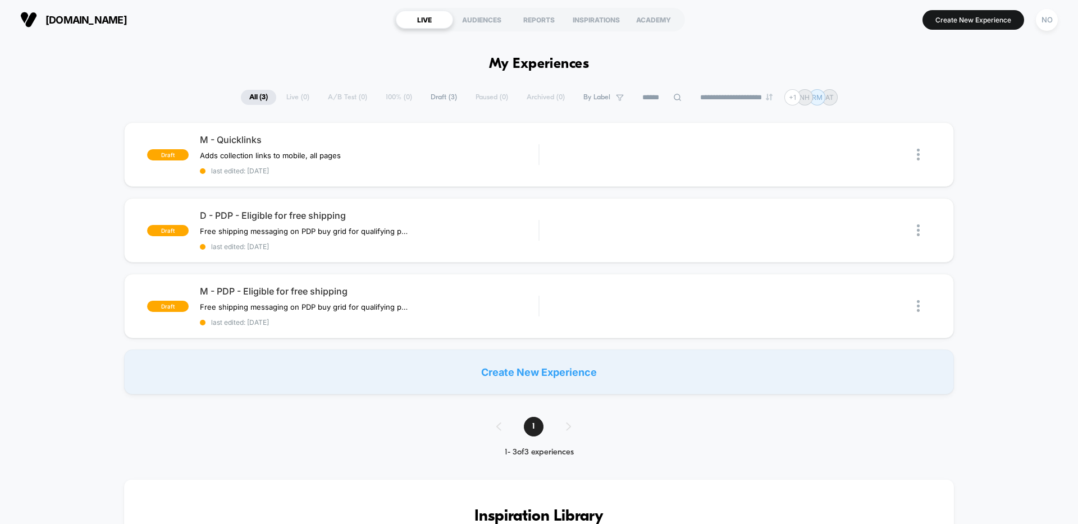
click at [456, 382] on div "Create New Experience" at bounding box center [539, 372] width 830 height 45
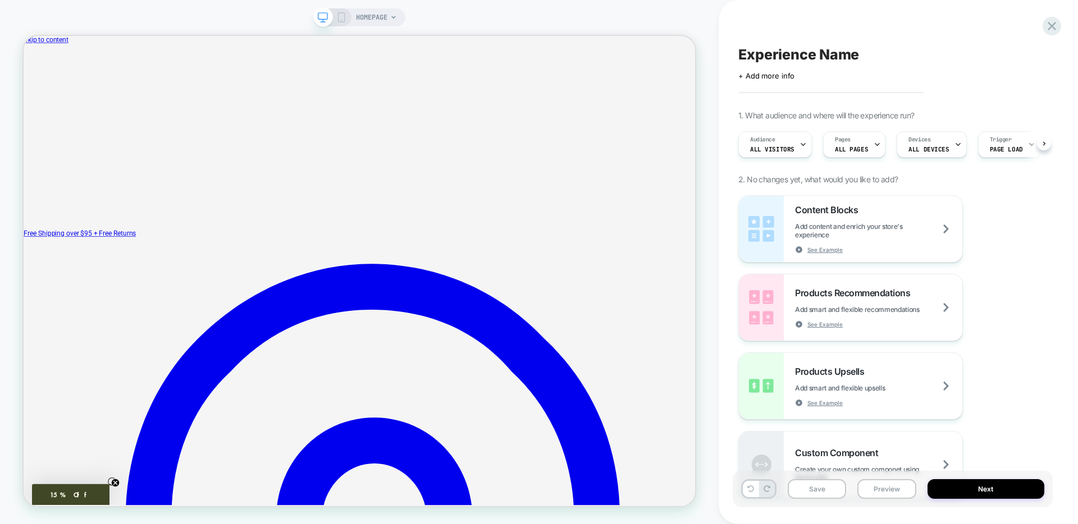
scroll to position [0, 1]
click at [873, 145] on icon at bounding box center [876, 144] width 7 height 7
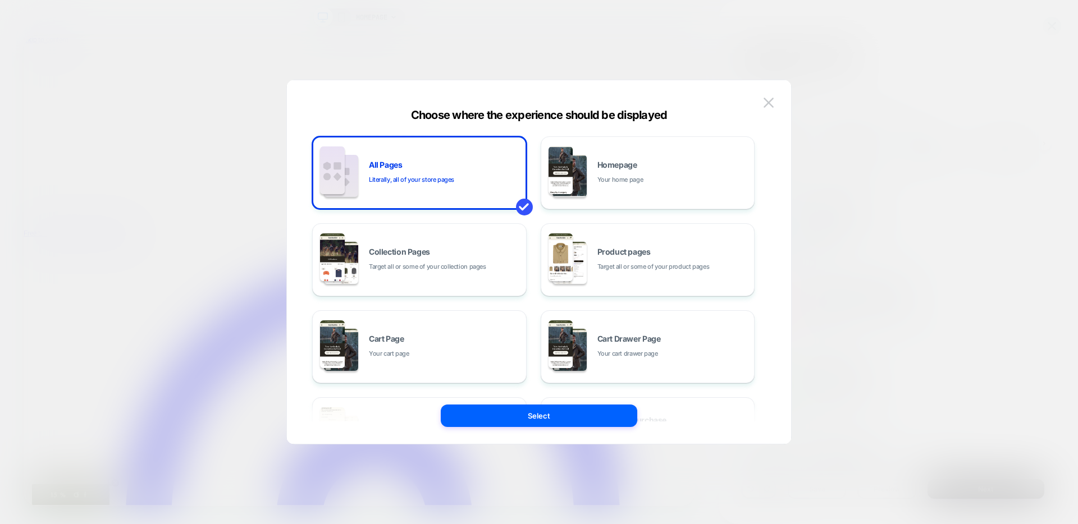
scroll to position [170, 0]
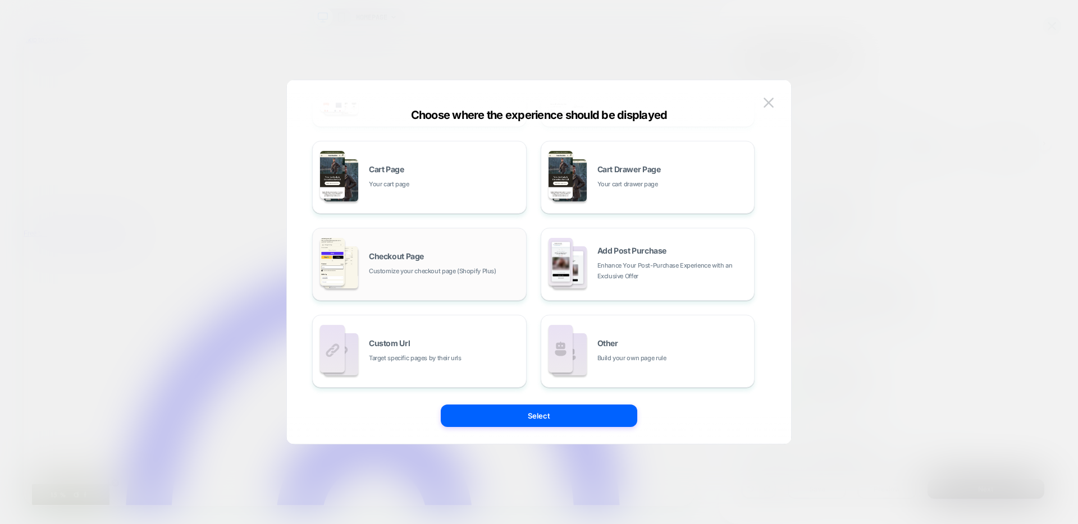
click at [415, 253] on span "Checkout Page" at bounding box center [396, 257] width 55 height 8
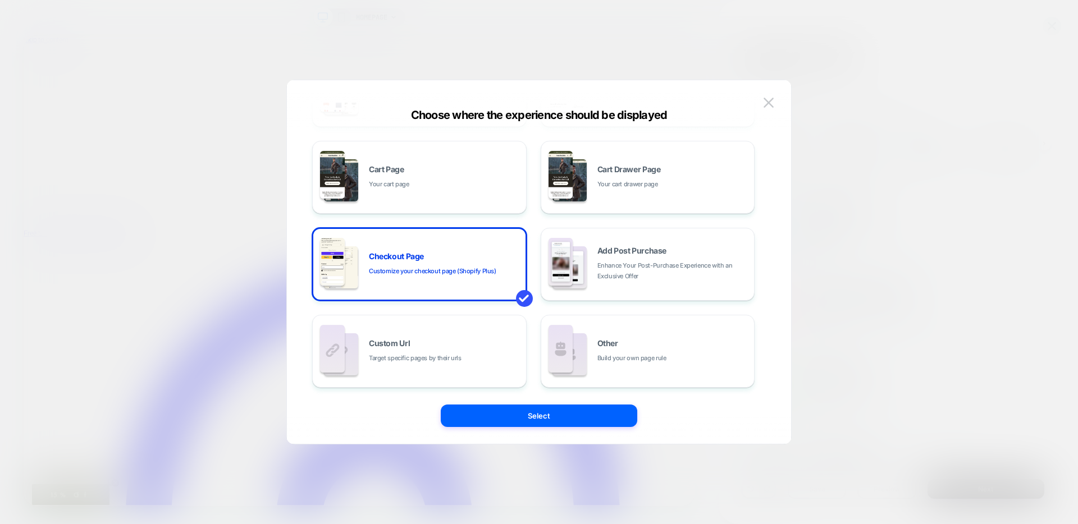
drag, startPoint x: 609, startPoint y: 419, endPoint x: 600, endPoint y: 417, distance: 9.3
click at [608, 419] on button "Select" at bounding box center [539, 416] width 196 height 22
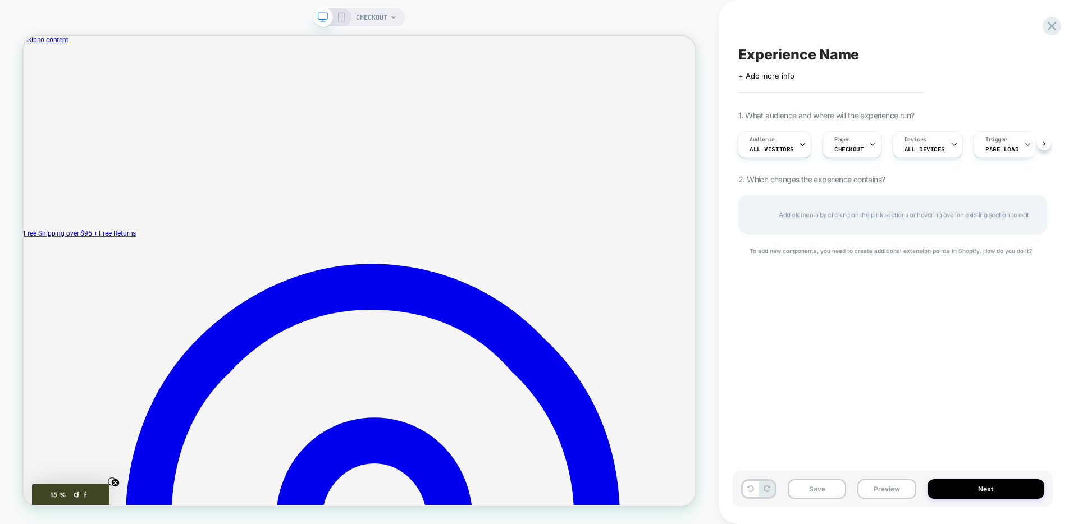
scroll to position [0, 1]
click at [1023, 488] on button "Next" at bounding box center [985, 489] width 117 height 20
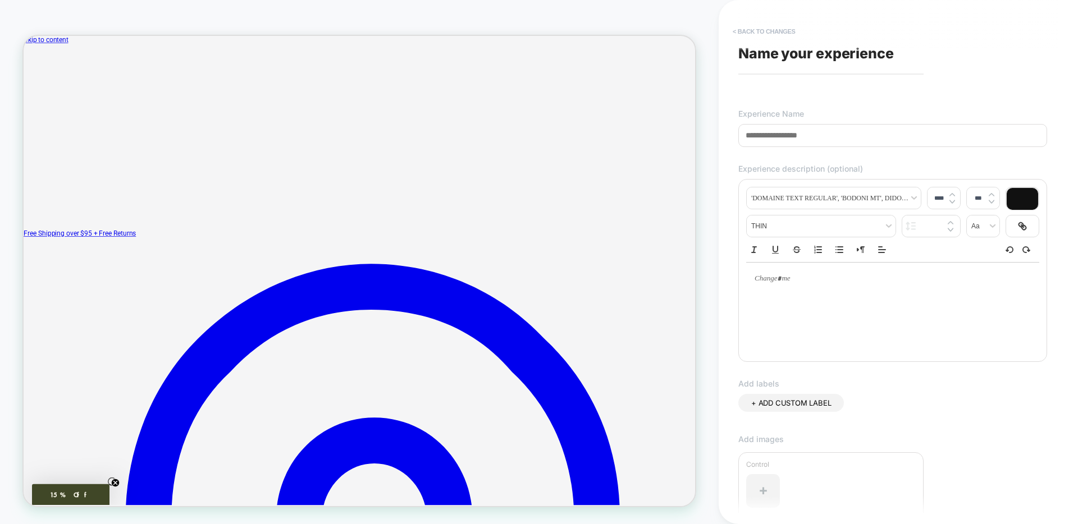
click at [762, 28] on button "< Back to changes" at bounding box center [764, 31] width 74 height 18
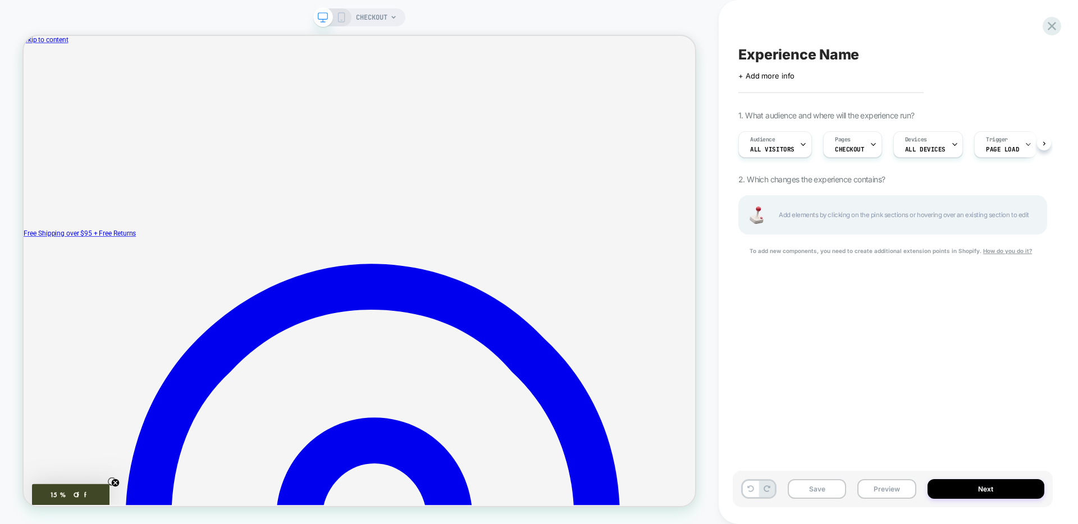
scroll to position [0, 1]
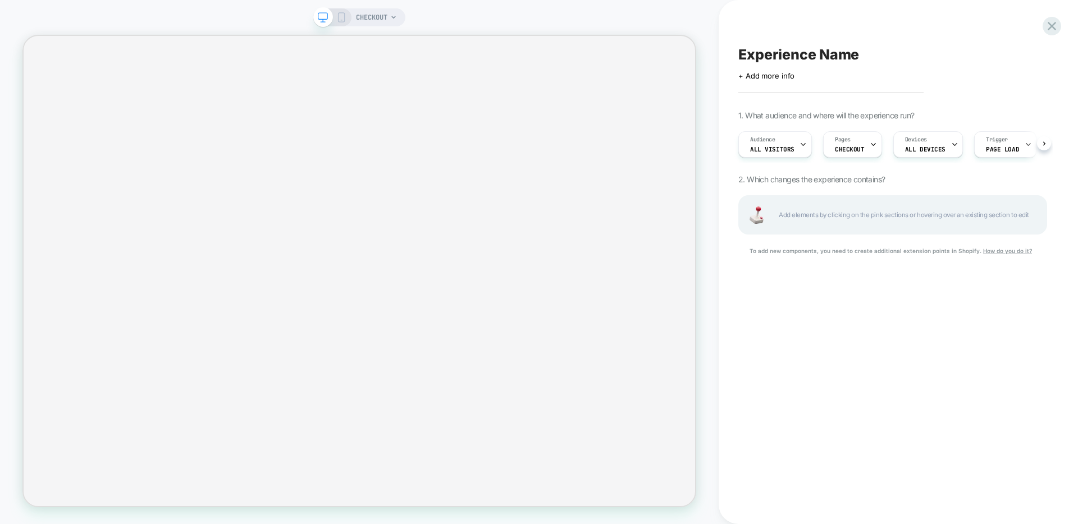
scroll to position [0, 1]
click at [797, 217] on span "Add elements by clicking on the pink sections or hovering over an existing sect…" at bounding box center [907, 215] width 256 height 13
drag, startPoint x: 765, startPoint y: 218, endPoint x: 755, endPoint y: 217, distance: 9.6
click at [765, 218] on img at bounding box center [756, 215] width 22 height 17
click at [340, 19] on icon at bounding box center [341, 17] width 10 height 10
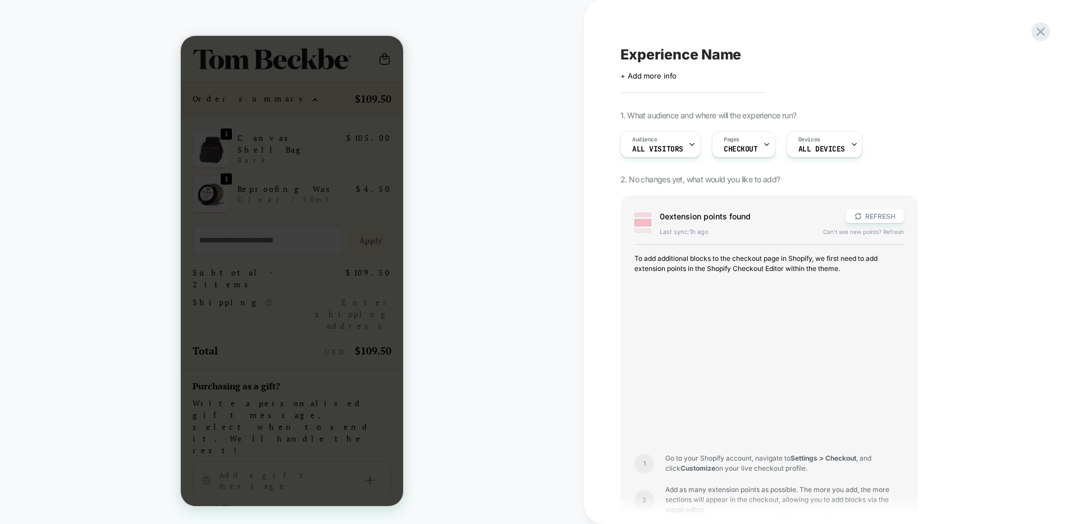
click at [505, 212] on div "CHECKOUT" at bounding box center [292, 262] width 584 height 502
click at [262, 55] on div at bounding box center [292, 271] width 222 height 470
click at [248, 341] on div at bounding box center [292, 271] width 222 height 470
click at [264, 331] on div at bounding box center [292, 271] width 222 height 470
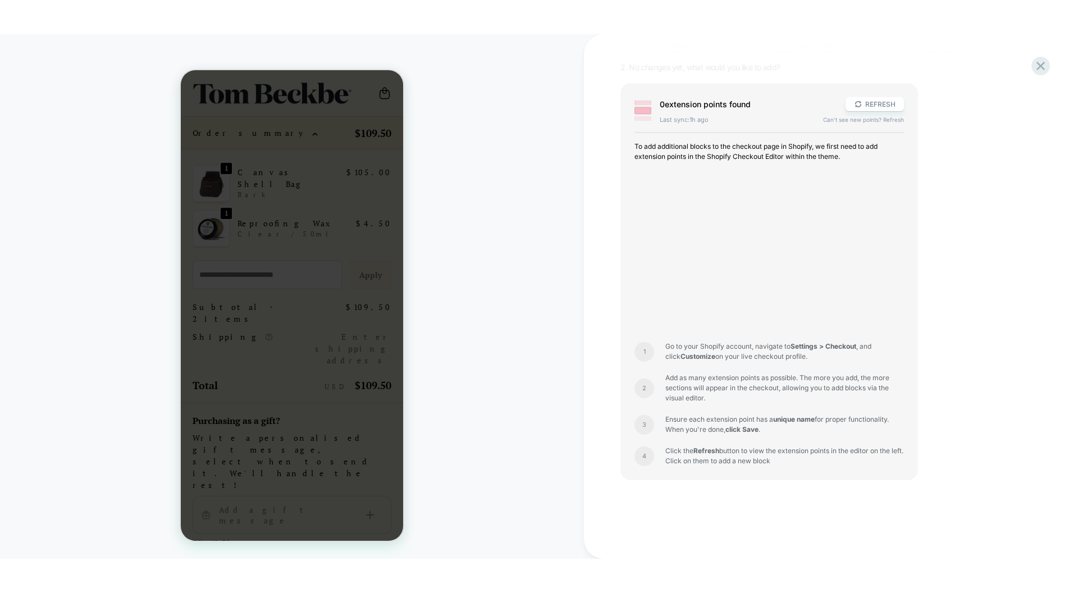
scroll to position [78, 0]
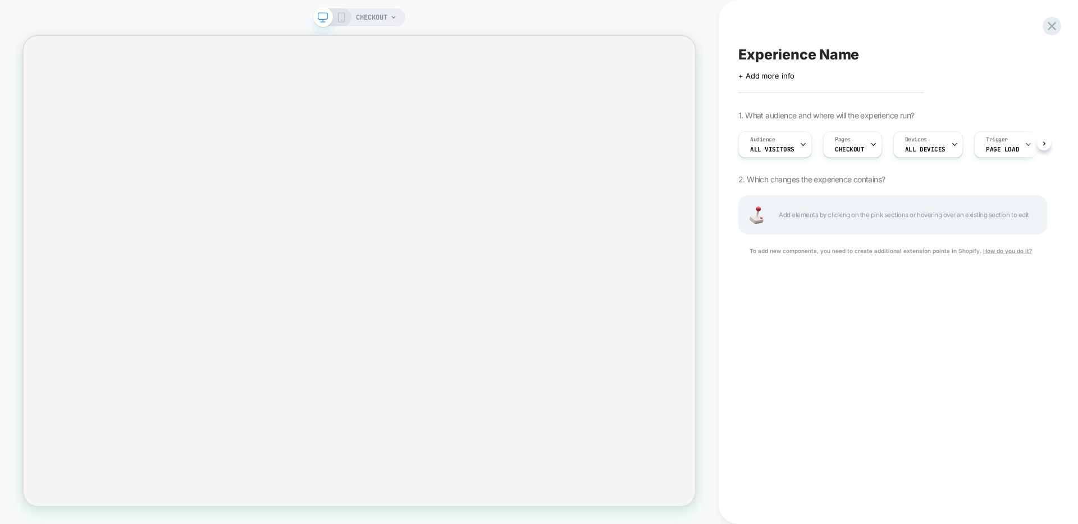
scroll to position [0, 1]
click at [851, 203] on div "Add elements by clicking on the pink sections or hovering over an existing sect…" at bounding box center [892, 214] width 309 height 39
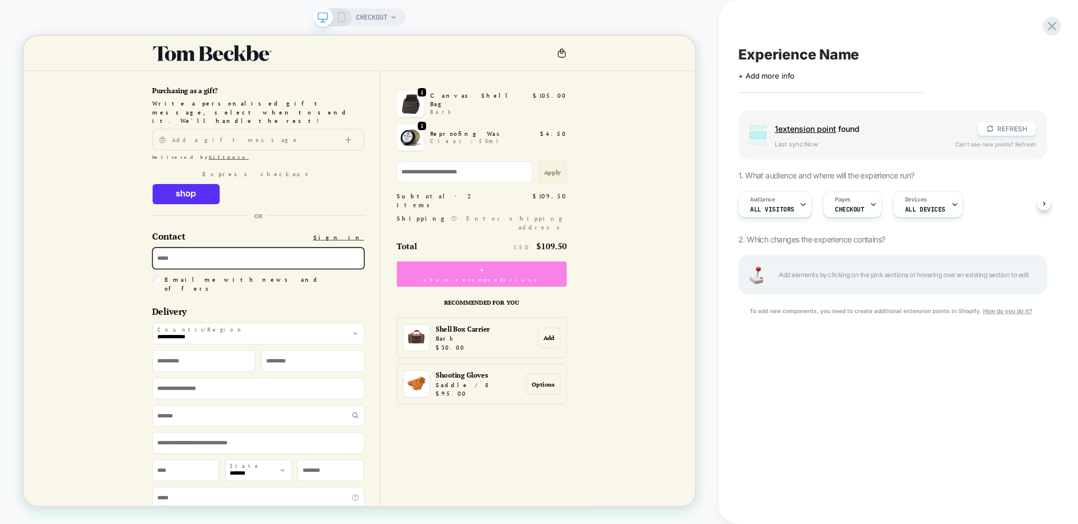
click at [659, 357] on span "above-recommendations" at bounding box center [634, 362] width 156 height 10
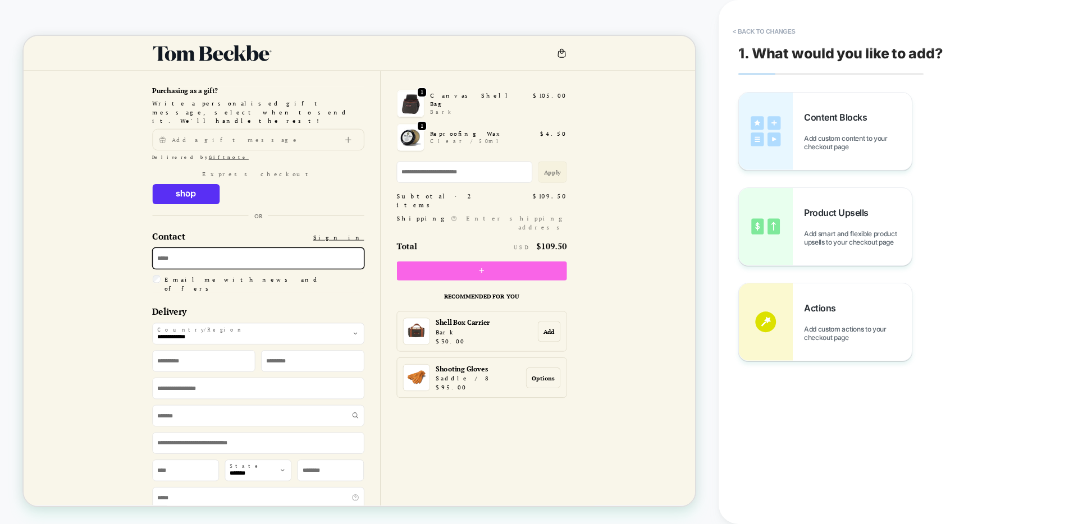
drag, startPoint x: 829, startPoint y: 175, endPoint x: 705, endPoint y: 323, distance: 192.5
click at [705, 337] on div at bounding box center [634, 349] width 227 height 25
click at [687, 337] on div at bounding box center [634, 349] width 227 height 25
click at [795, 156] on div "Content Blocks Add custom content to your checkout page" at bounding box center [825, 131] width 173 height 77
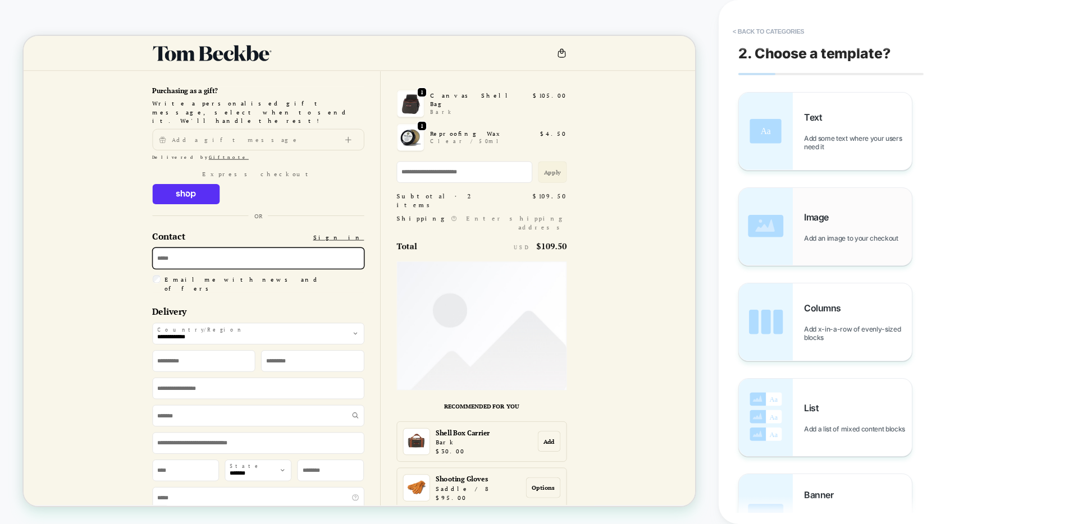
click at [799, 230] on div "Image Add an image to your checkout" at bounding box center [825, 226] width 173 height 77
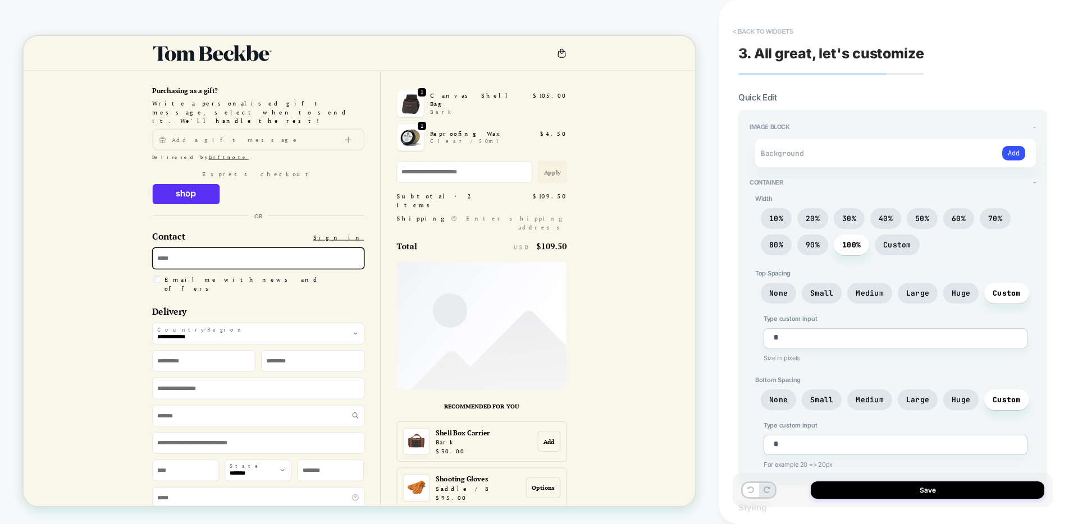
click at [761, 30] on button "< Back to widgets" at bounding box center [763, 31] width 72 height 18
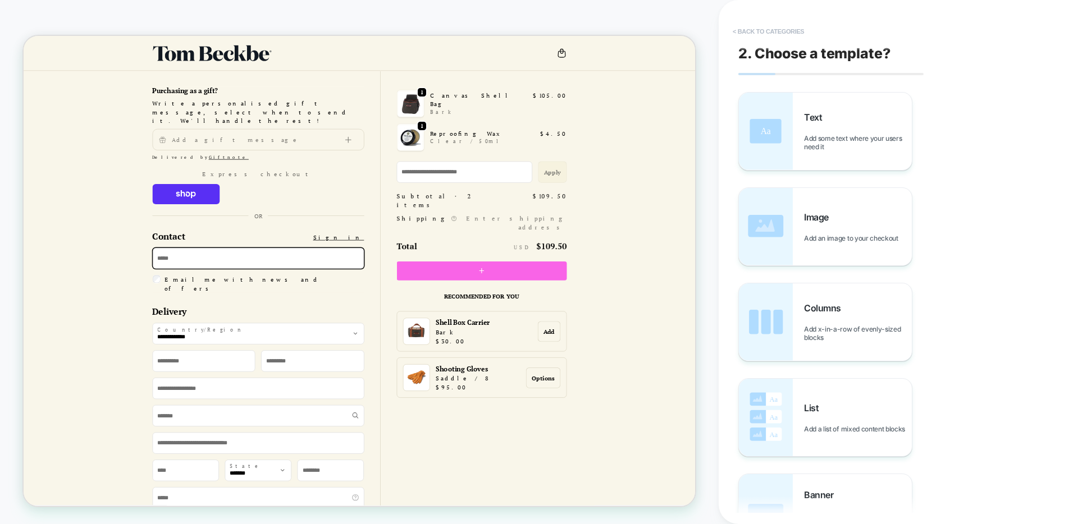
click at [756, 32] on button "< Back to categories" at bounding box center [768, 31] width 83 height 18
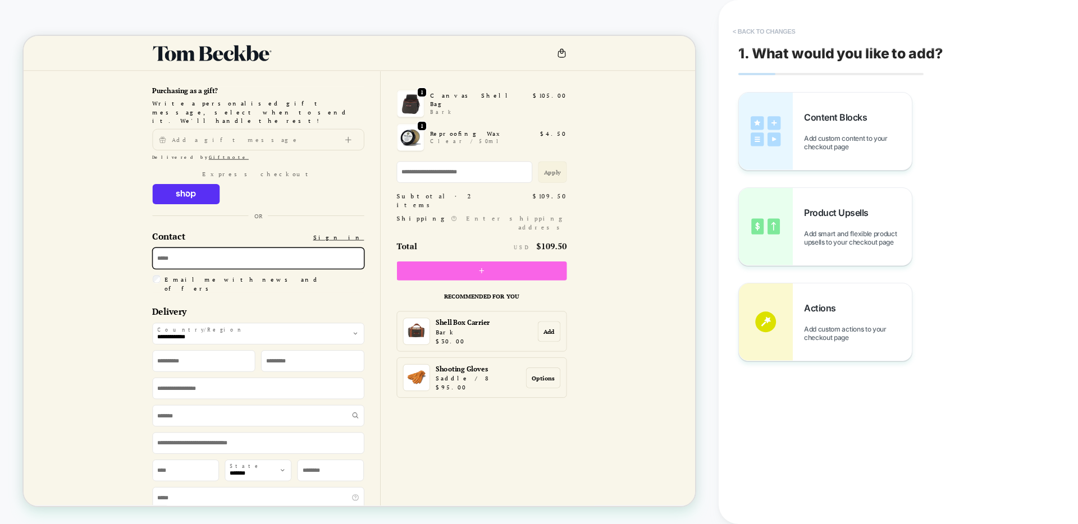
click at [762, 31] on button "< Back to changes" at bounding box center [764, 31] width 74 height 18
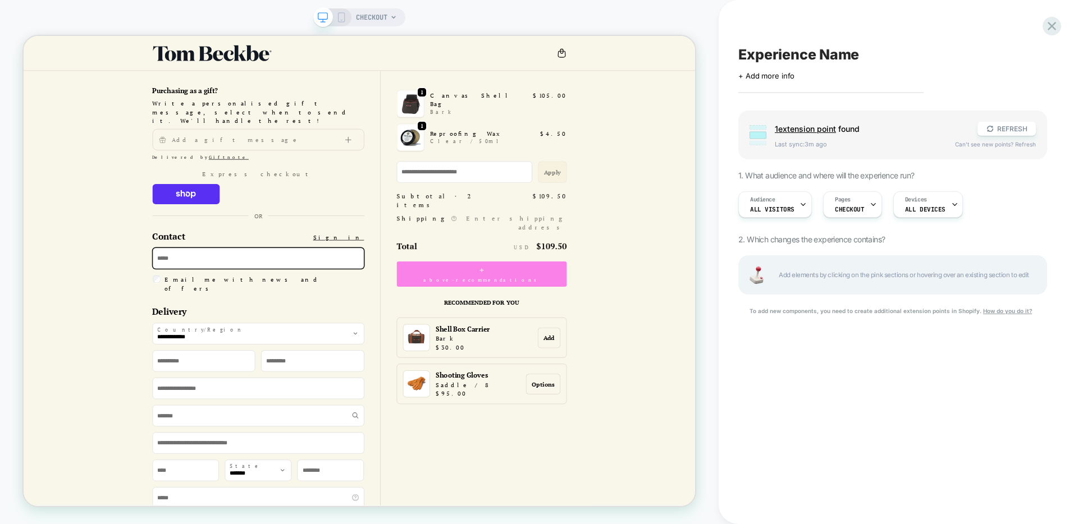
click at [653, 337] on div "+ above-recommendations" at bounding box center [634, 354] width 227 height 34
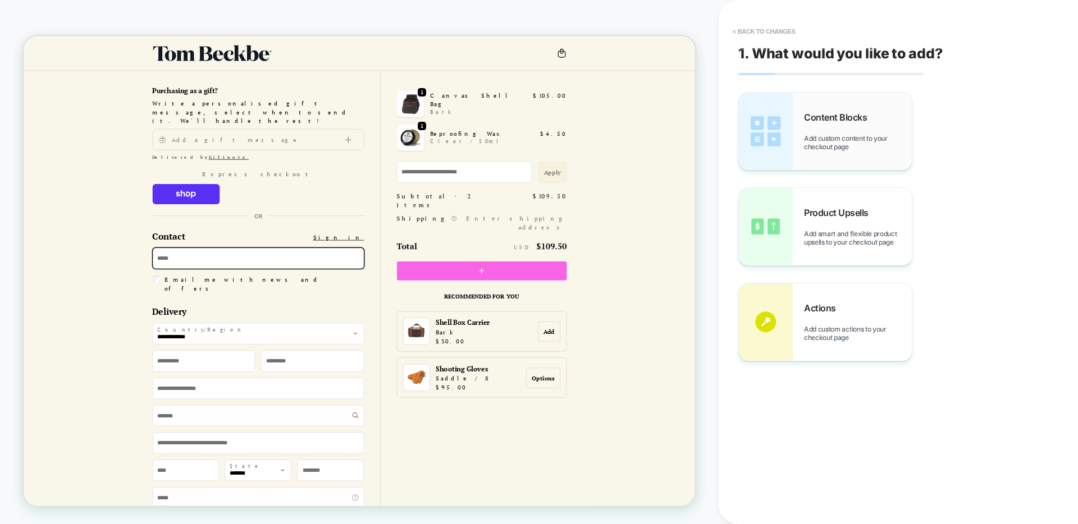
click at [883, 117] on div "Content Blocks Add custom content to your checkout page" at bounding box center [858, 131] width 108 height 39
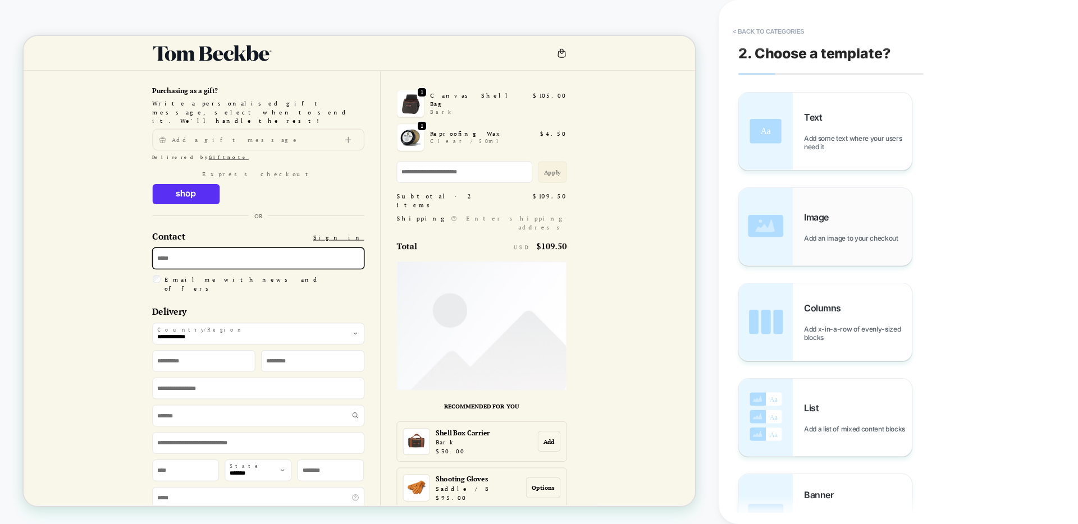
click at [840, 200] on div "Image Add an image to your checkout" at bounding box center [825, 226] width 173 height 77
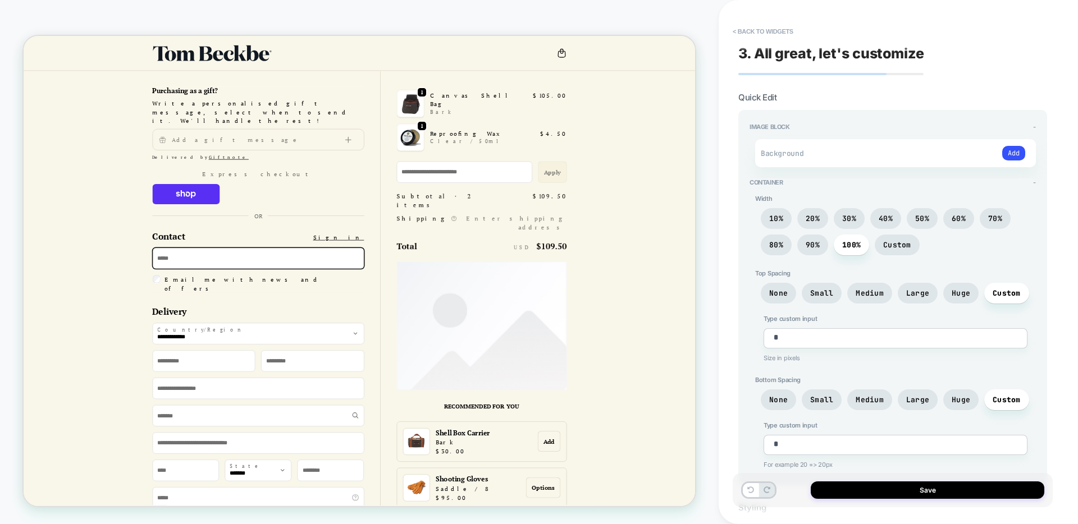
scroll to position [95, 0]
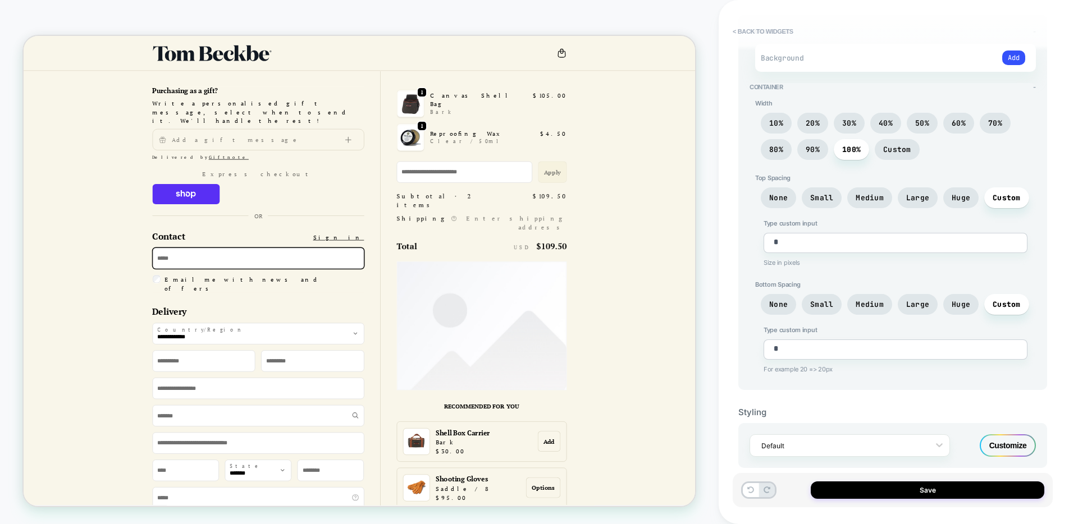
click at [1019, 444] on div "Customize" at bounding box center [1008, 446] width 56 height 22
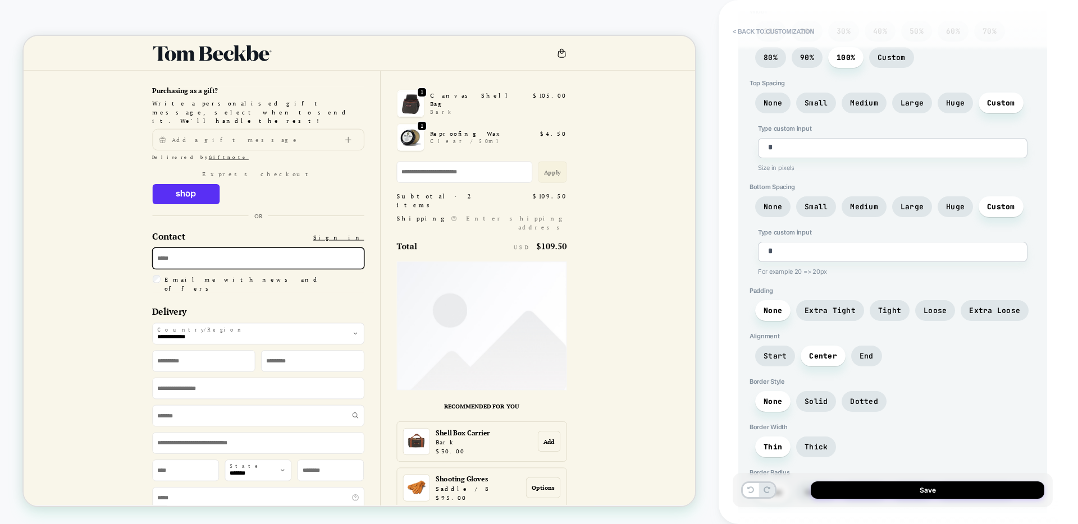
scroll to position [823, 0]
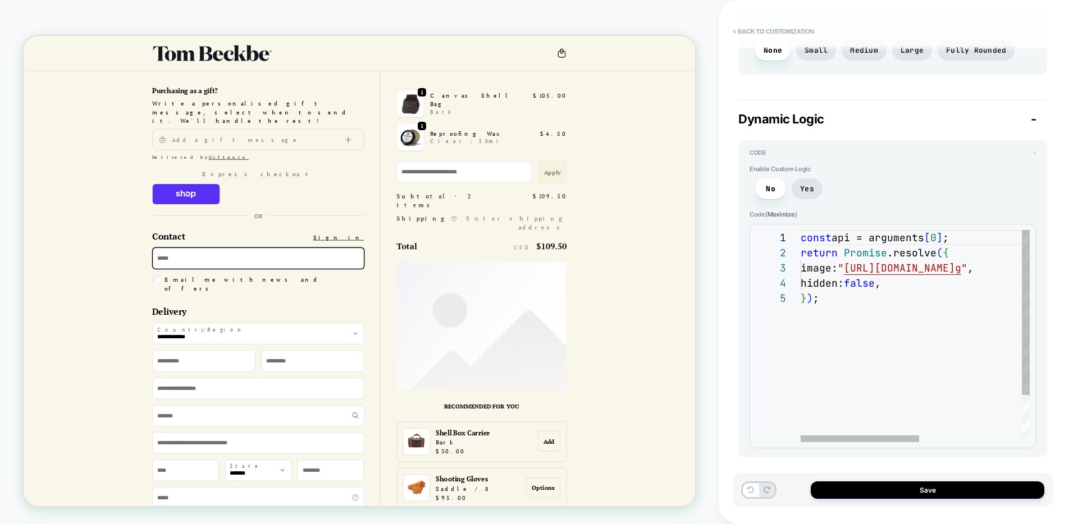
click at [932, 288] on div "} ) ; hidden: false , image: " [URL][DOMAIN_NAME] g " , return Promise .resolve…" at bounding box center [1014, 366] width 426 height 273
click at [845, 268] on div "} ) ; hidden: false , image: " [URL][DOMAIN_NAME] g " , return Promise .resolve…" at bounding box center [1014, 366] width 426 height 273
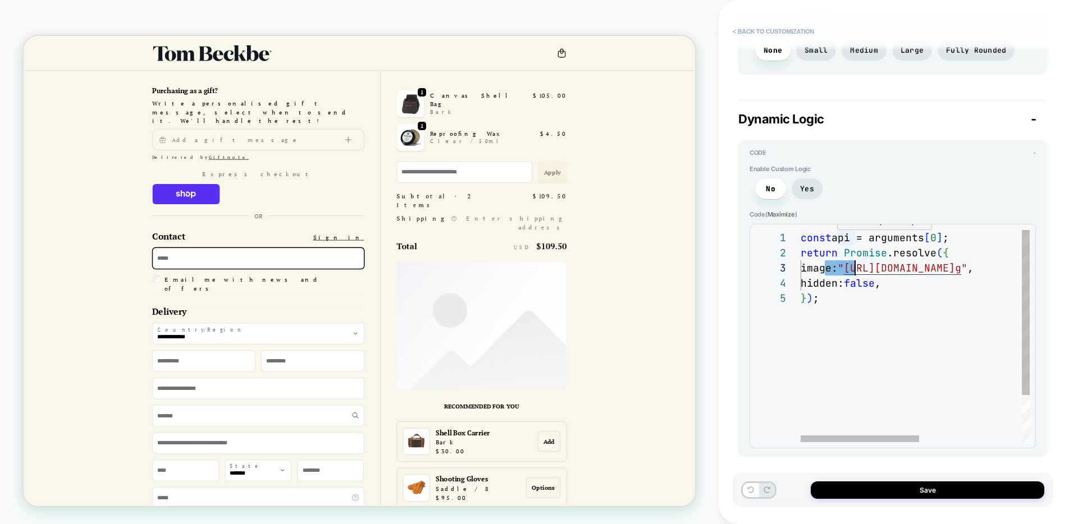
click at [817, 251] on div "} ) ; hidden: false , image: " [URL][DOMAIN_NAME] g " , return Promise .resolve…" at bounding box center [1014, 366] width 426 height 273
click at [847, 287] on div "} ) ; hidden: false , image: " [URL][DOMAIN_NAME] g " , return Promise .resolve…" at bounding box center [1014, 366] width 426 height 273
click at [885, 286] on div "} ) ; hidden: false , image: " [URL][DOMAIN_NAME] g " , return Promise .resolve…" at bounding box center [1014, 366] width 426 height 273
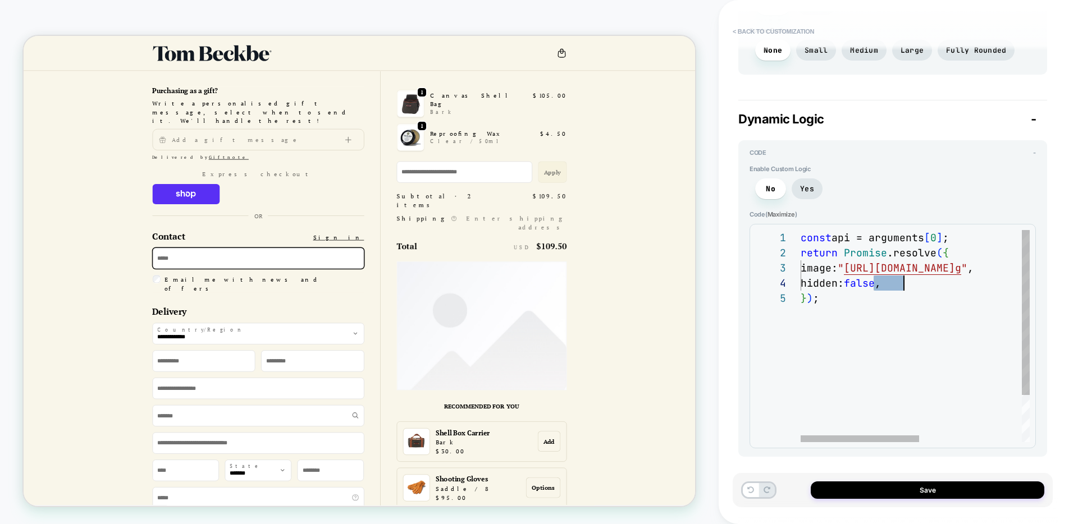
click at [881, 286] on div "} ) ; hidden: false , image: " [URL][DOMAIN_NAME] g " , return Promise .resolve…" at bounding box center [1014, 366] width 426 height 273
type textarea "*"
type textarea "**********"
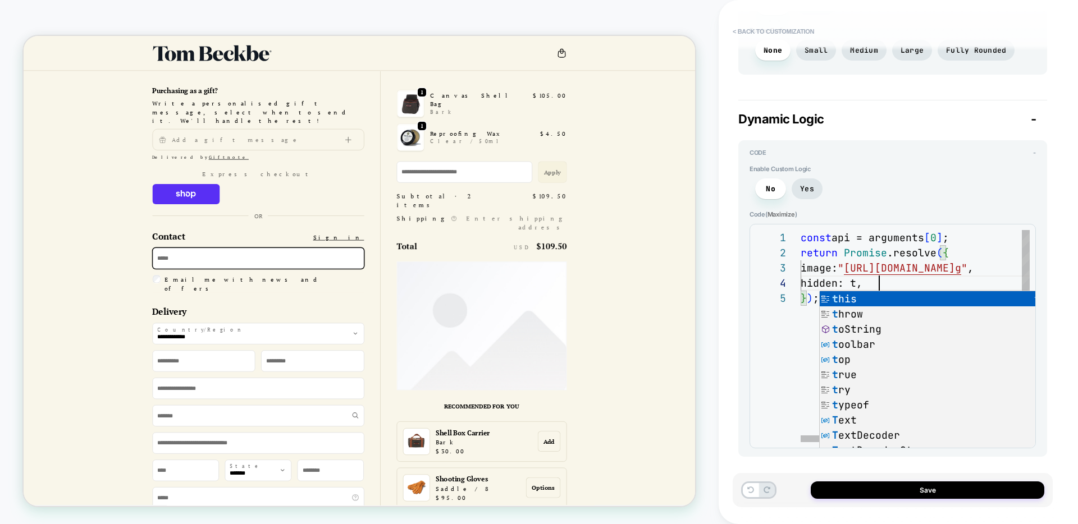
type textarea "*"
type textarea "**********"
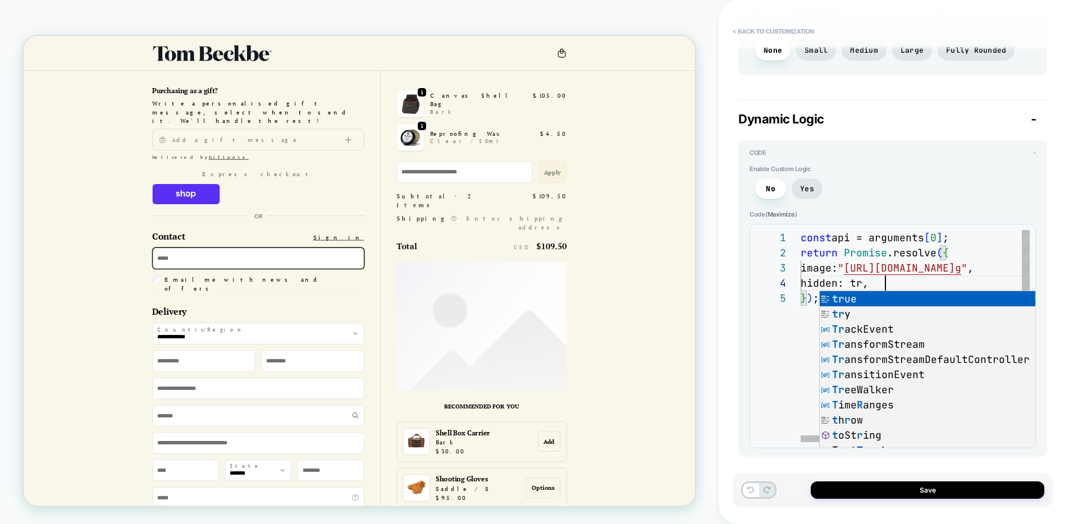
type textarea "*"
type textarea "**********"
type textarea "*"
type textarea "**********"
type textarea "*"
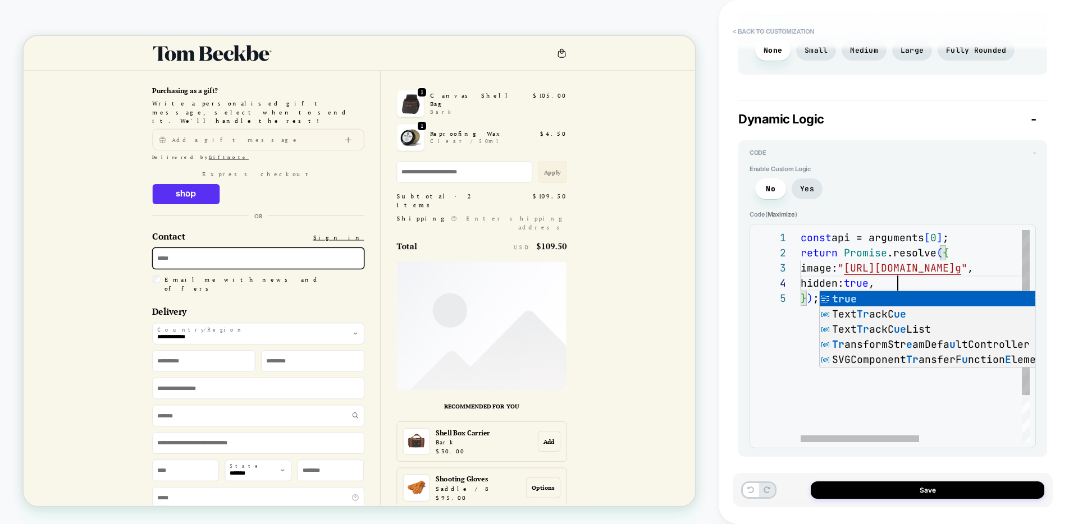
scroll to position [45, 97]
click at [826, 408] on div "} ) ; hidden: true , image: " [URL][DOMAIN_NAME] g " , return Promise .resolve …" at bounding box center [1014, 366] width 426 height 273
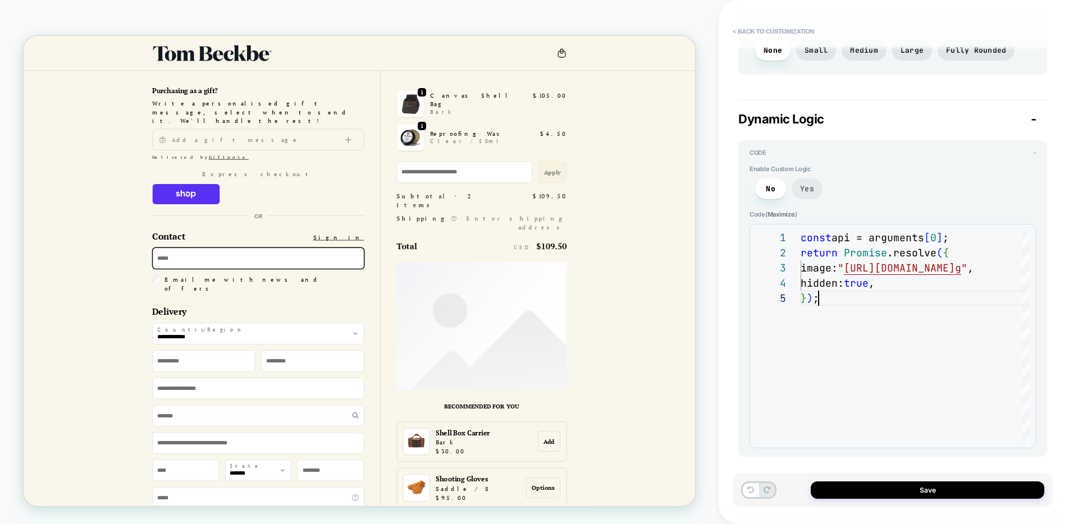
type textarea "**********"
click at [807, 188] on span "Yes" at bounding box center [807, 189] width 14 height 10
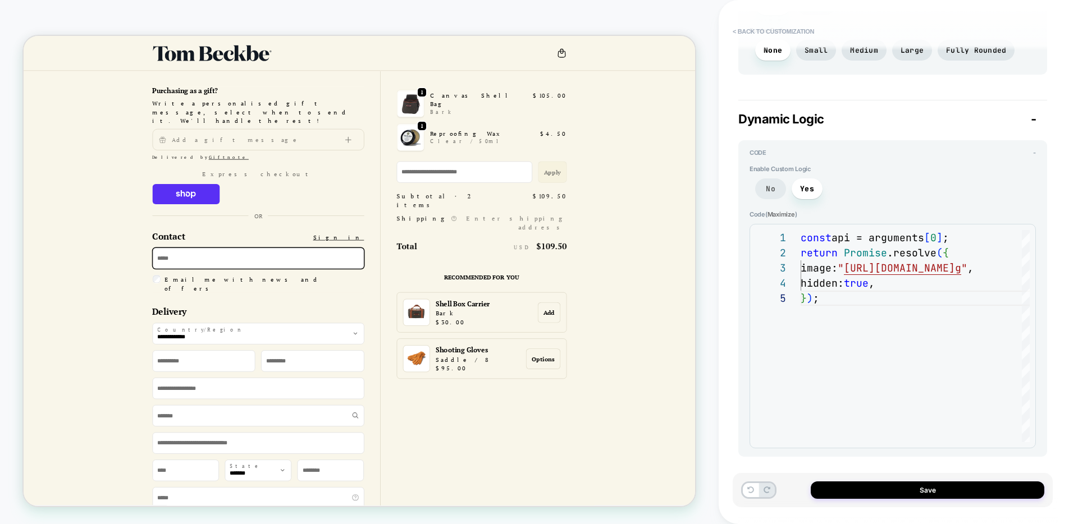
click at [771, 192] on span "No" at bounding box center [771, 189] width 10 height 10
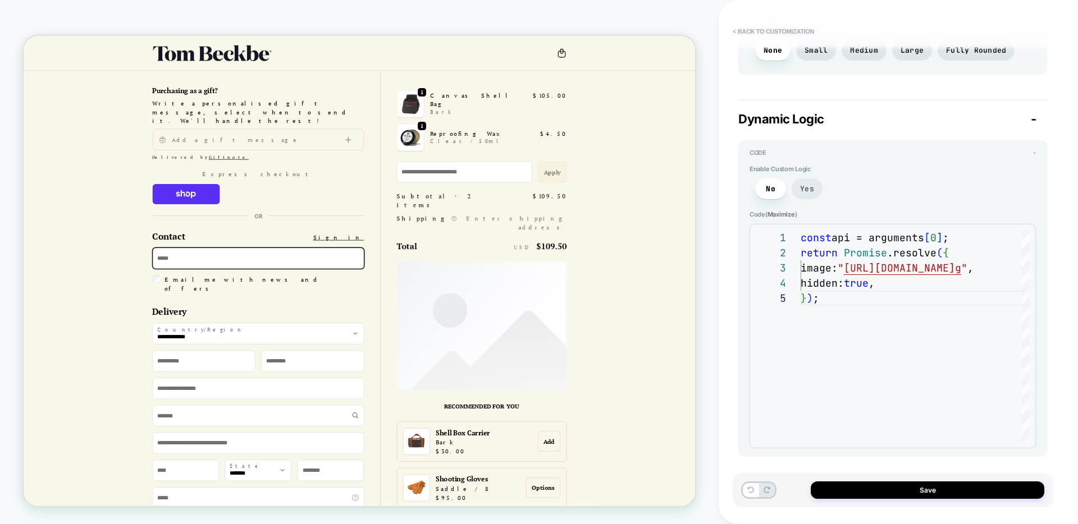
click at [801, 191] on span "Yes" at bounding box center [807, 189] width 14 height 10
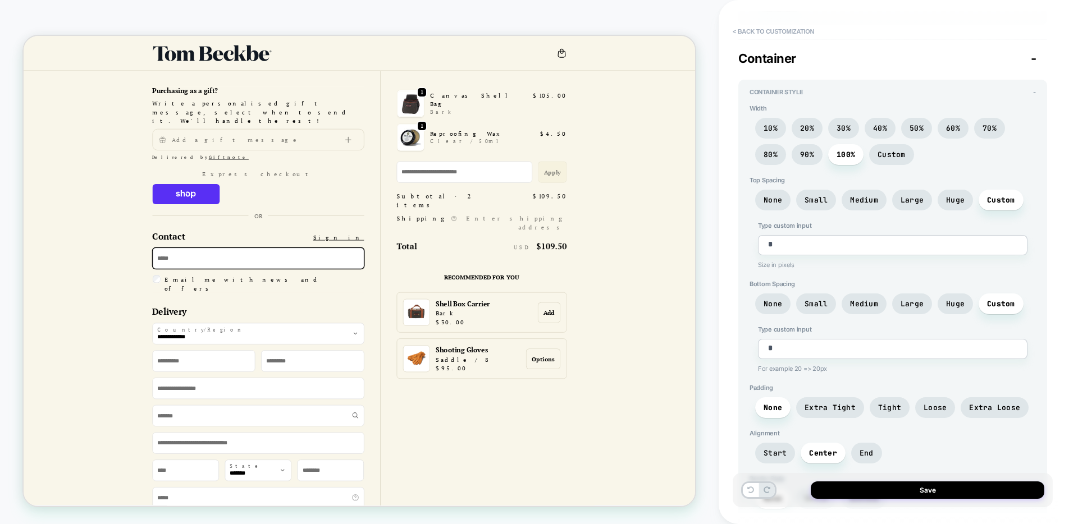
scroll to position [0, 0]
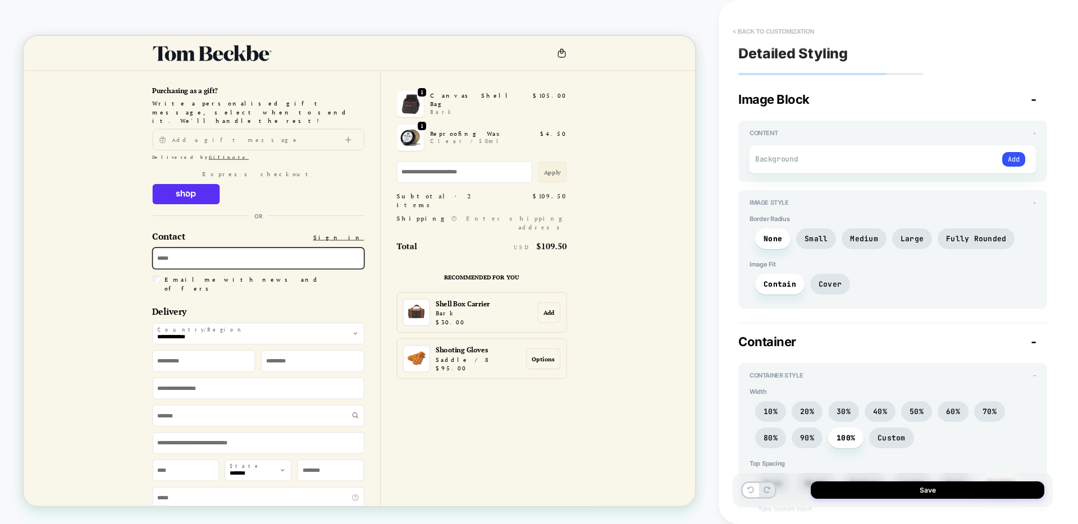
click at [744, 28] on button "< Back to customization" at bounding box center [773, 31] width 93 height 18
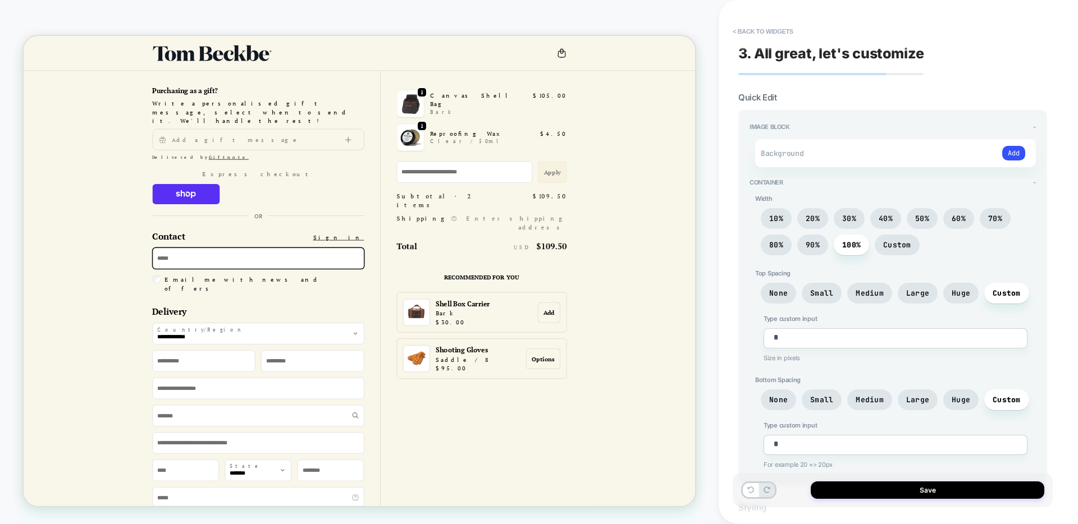
scroll to position [95, 0]
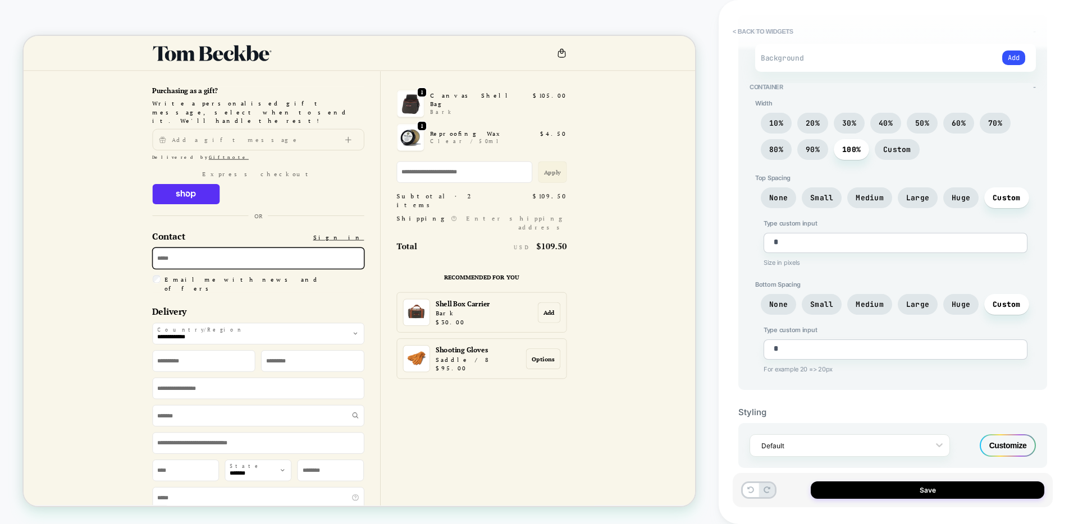
click at [1002, 447] on div "Customize" at bounding box center [1008, 446] width 56 height 22
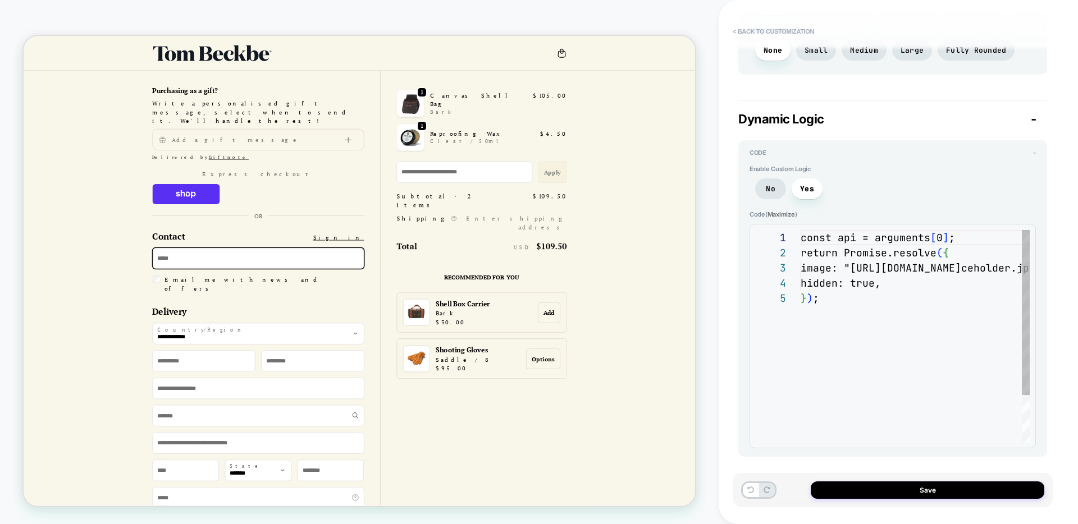
scroll to position [61, 0]
click at [886, 283] on div "const api = arguments [ 0 ] ; return Promise.resolve ( { image: "[URL][DOMAIN_N…" at bounding box center [1014, 366] width 426 height 273
type textarea "*"
type textarea "**********"
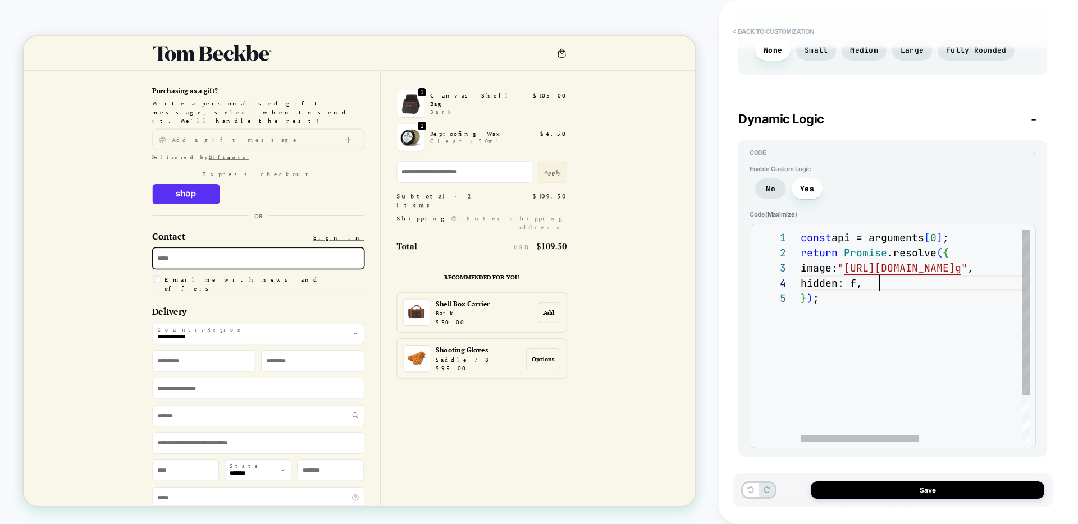
type textarea "*"
type textarea "**********"
type textarea "*"
type textarea "**********"
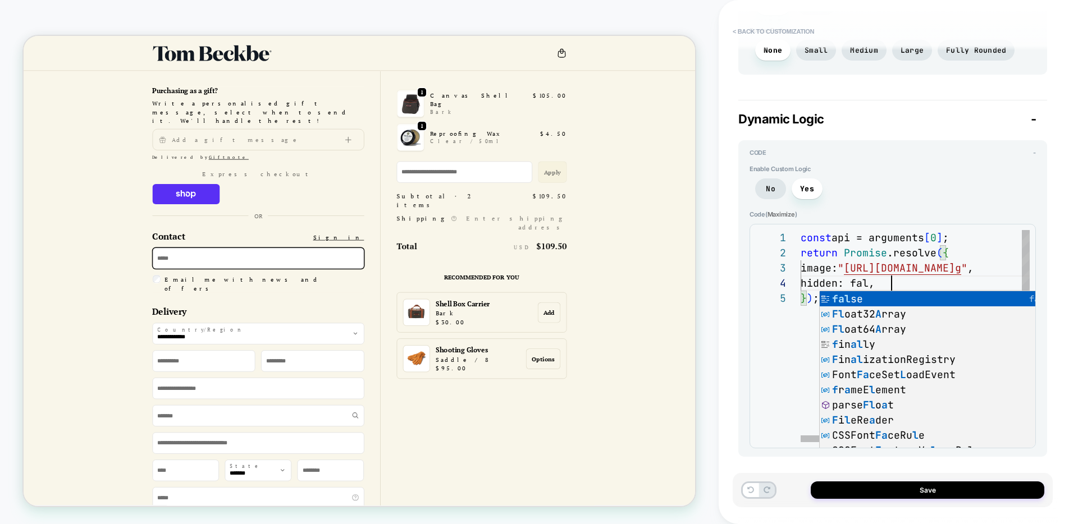
type textarea "*"
type textarea "**********"
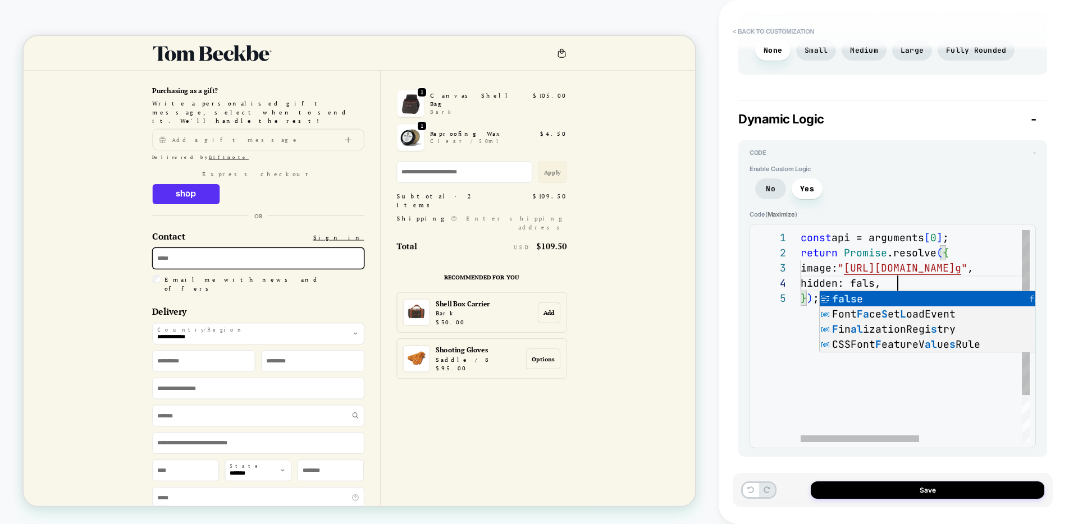
type textarea "*"
type textarea "**********"
type textarea "*"
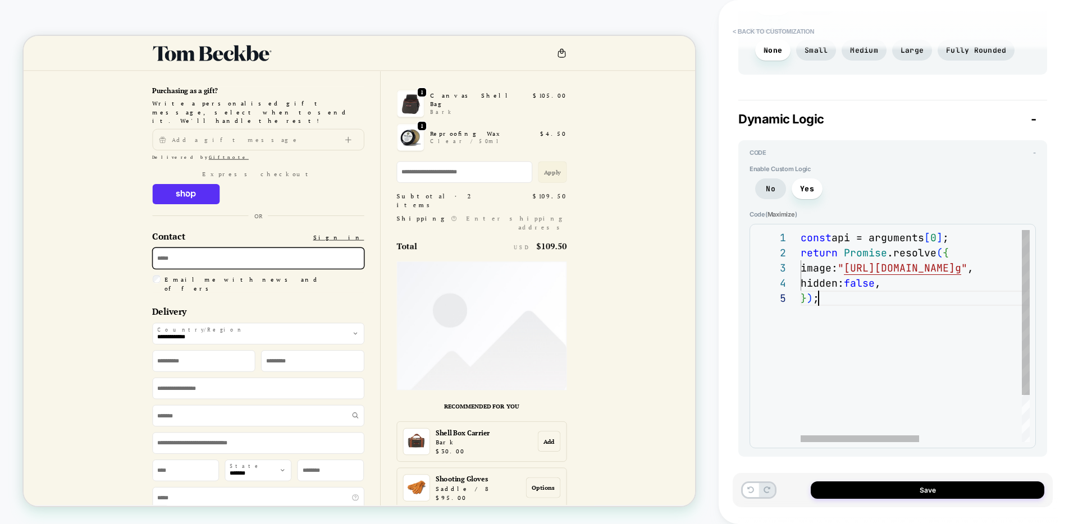
click at [933, 392] on div "const api = arguments [ 0 ] ; return Promise .resolve ( { image: " [URL][DOMAIN…" at bounding box center [1014, 366] width 426 height 273
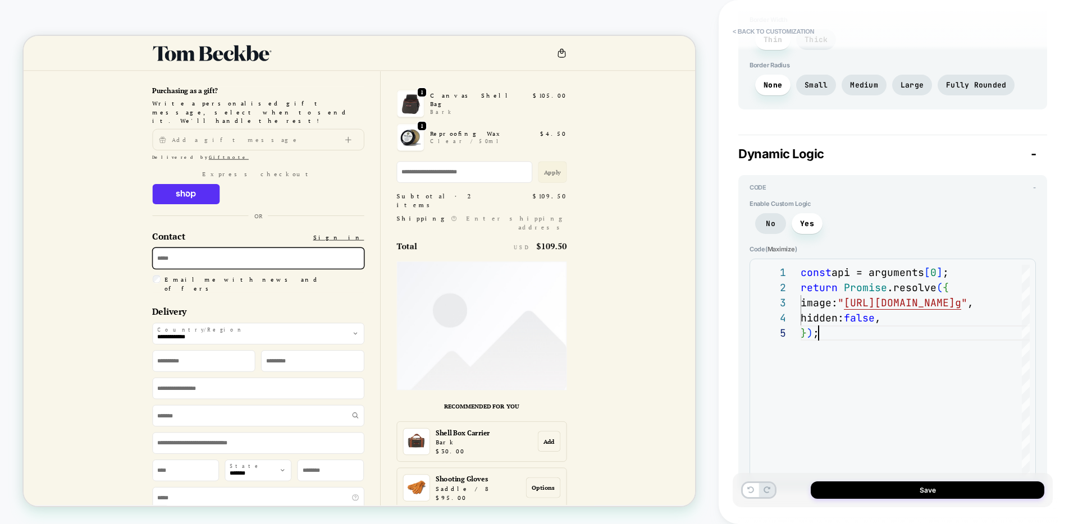
scroll to position [823, 0]
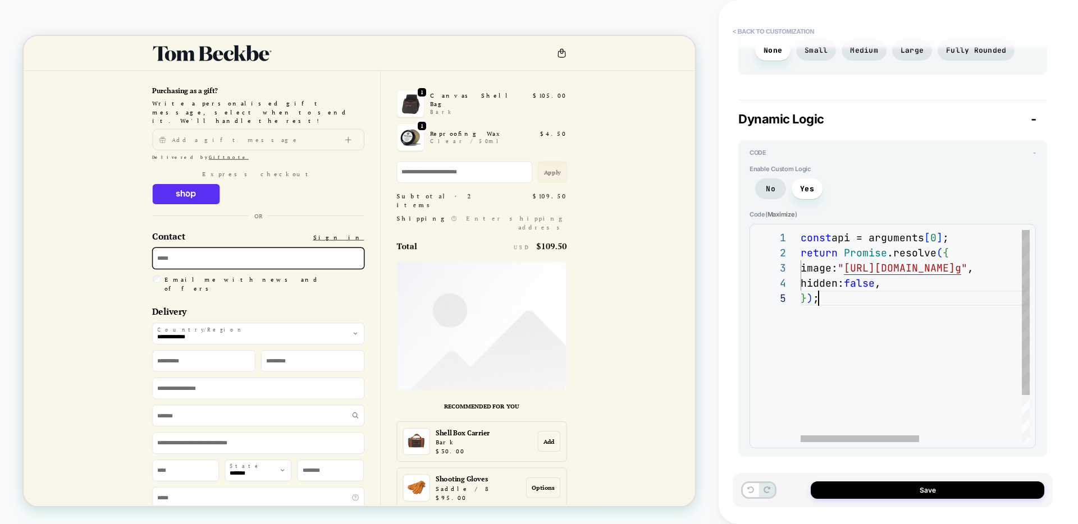
click at [934, 267] on div "const api = arguments [ 0 ] ; return Promise .resolve ( { image: " [URL][DOMAIN…" at bounding box center [1014, 366] width 426 height 273
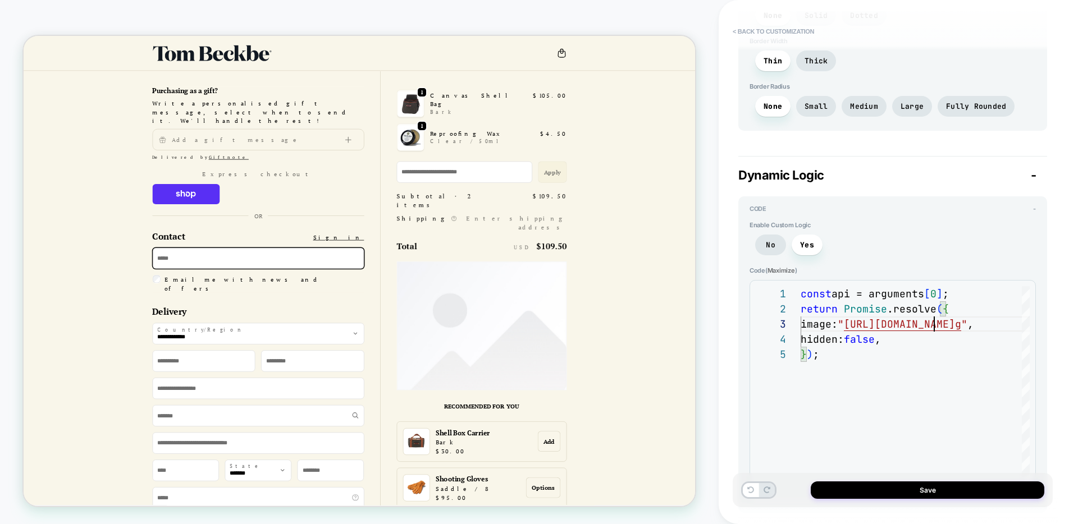
scroll to position [770, 0]
click at [961, 308] on div "const api = arguments [ 0 ] ; return Promise .resolve ( { image: " [URL][DOMAIN…" at bounding box center [1014, 419] width 426 height 273
type textarea "**********"
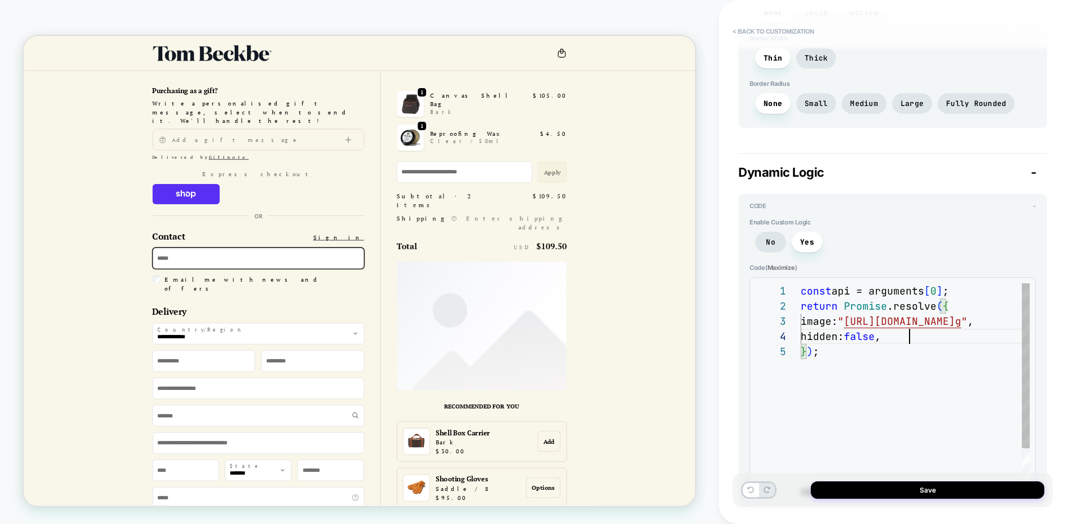
click at [924, 341] on div "const api = arguments [ 0 ] ; return Promise .resolve ( { image: " [URL][DOMAIN…" at bounding box center [1014, 419] width 426 height 273
click at [827, 321] on div "const api = arguments [ 0 ] ; return Promise .resolve ( { image: " [URL][DOMAIN…" at bounding box center [1014, 419] width 426 height 273
click at [821, 323] on div "const api = arguments [ 0 ] ; return Promise .resolve ( { image: " [URL][DOMAIN…" at bounding box center [1014, 419] width 426 height 273
click at [826, 323] on div "const api = arguments [ 0 ] ; return Promise .resolve ( { image: " [URL][DOMAIN…" at bounding box center [1014, 419] width 426 height 273
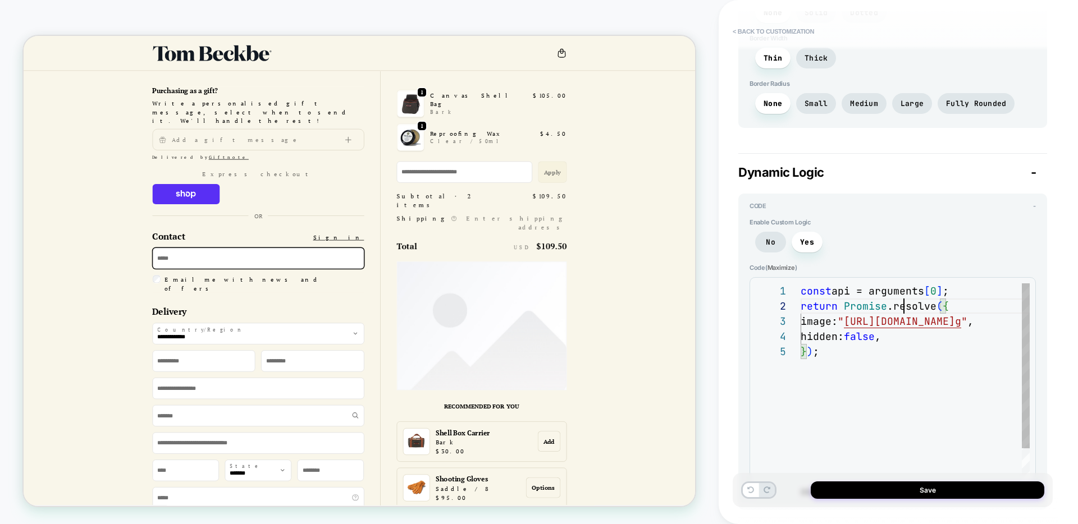
click at [906, 302] on div "const api = arguments [ 0 ] ; return Promise .resolve ( { image: " [URL][DOMAIN…" at bounding box center [1014, 419] width 426 height 273
click at [912, 326] on div "const api = arguments [ 0 ] ; return Promise .resolve ( { image: " [URL][DOMAIN…" at bounding box center [1014, 419] width 426 height 273
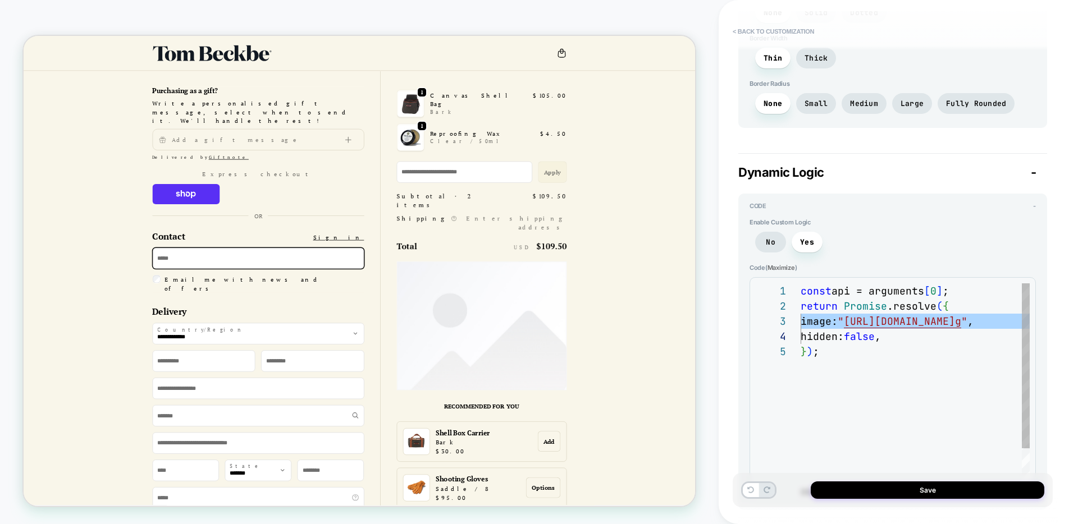
click at [912, 326] on div "const api = arguments [ 0 ] ; return Promise .resolve ( { image: " [URL][DOMAIN…" at bounding box center [1014, 419] width 426 height 273
click at [872, 323] on div "const api = arguments [ 0 ] ; return Promise .resolve ( { image: " [URL][DOMAIN…" at bounding box center [1014, 419] width 426 height 273
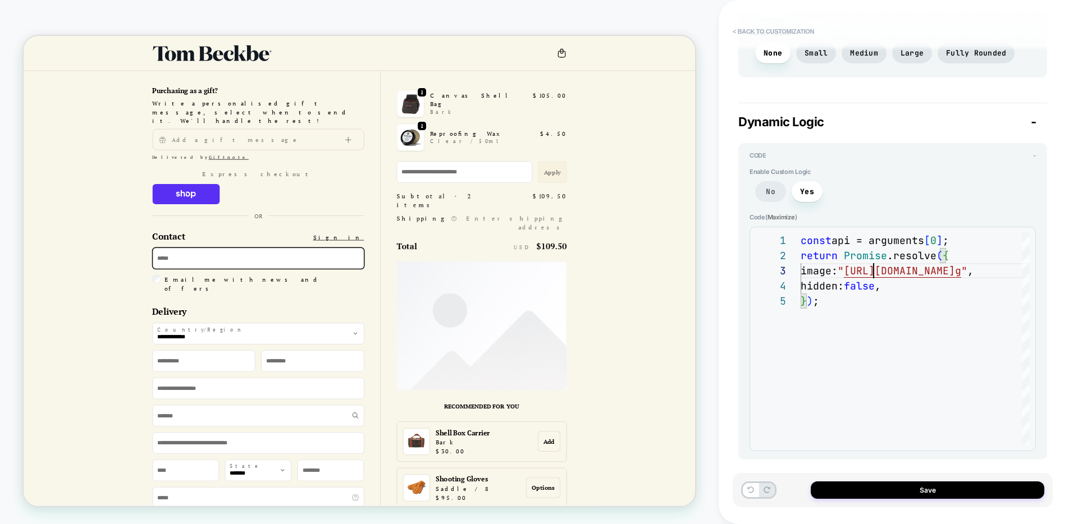
scroll to position [823, 0]
click at [958, 242] on div "const api = arguments [ 0 ] ; return Promise .resolve ( { image: " [URL][DOMAIN…" at bounding box center [1014, 366] width 426 height 273
click at [953, 255] on div "const api = arguments [ 0 ] ; return Promise .resolve ( { image: " [URL][DOMAIN…" at bounding box center [1014, 366] width 426 height 273
click at [973, 255] on div "const api = arguments [ 0 ] ; return Promise .resolve ( { image: " [URL][DOMAIN…" at bounding box center [1014, 366] width 426 height 273
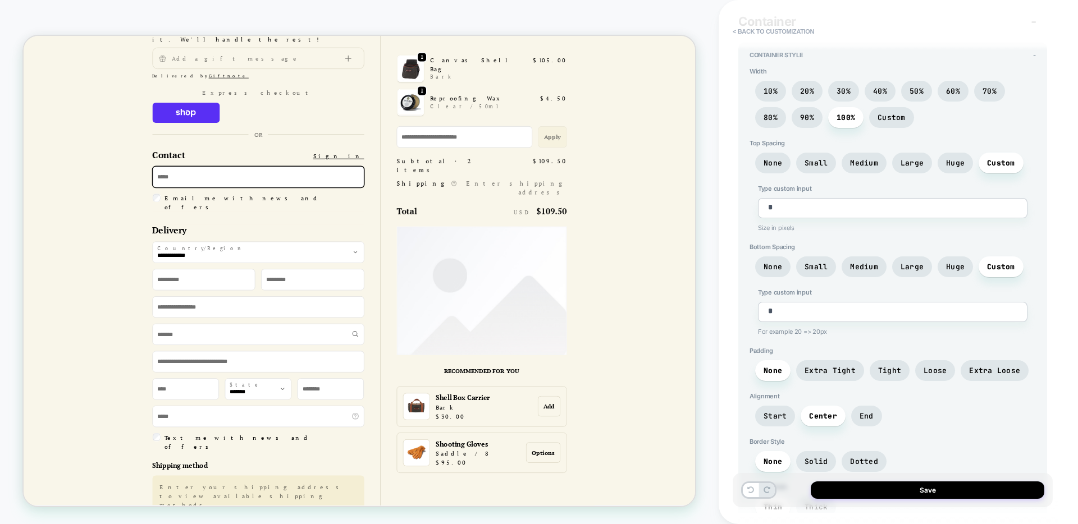
scroll to position [0, 0]
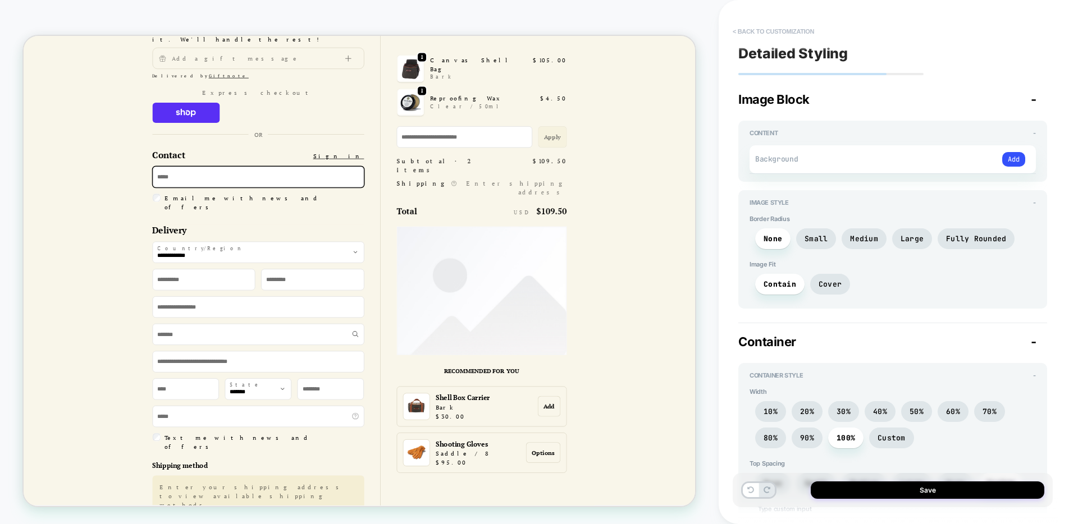
click at [748, 28] on button "< Back to customization" at bounding box center [773, 31] width 93 height 18
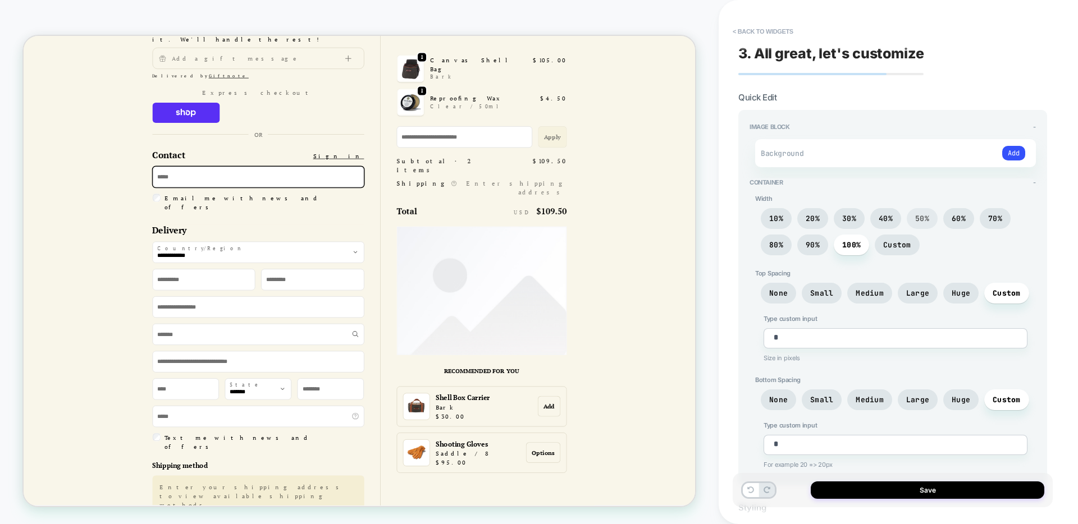
click at [923, 218] on span "50%" at bounding box center [922, 219] width 14 height 10
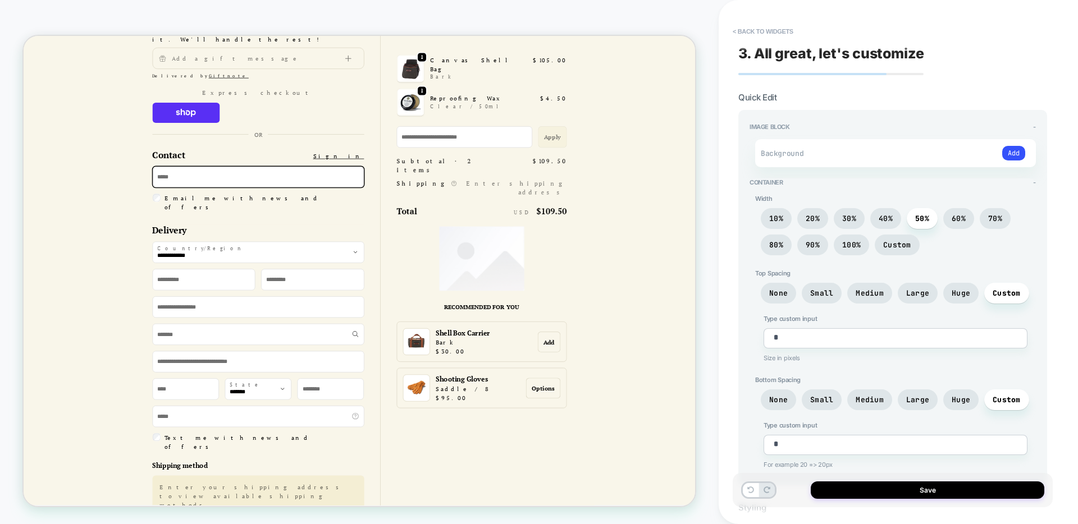
type textarea "*"
